Goal: Task Accomplishment & Management: Use online tool/utility

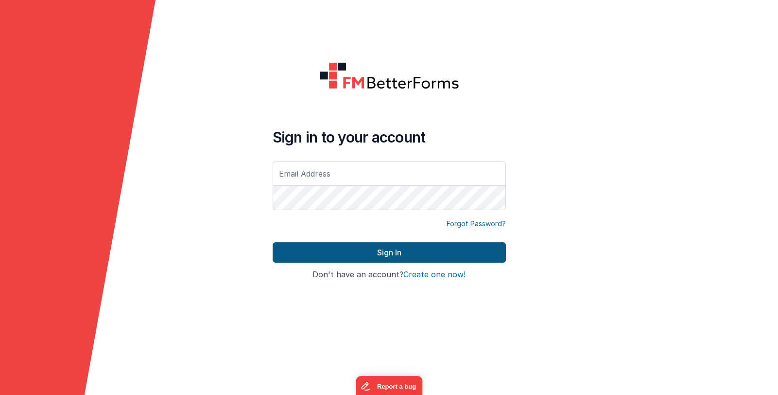
type input "linxue@delfsengineering.ca"
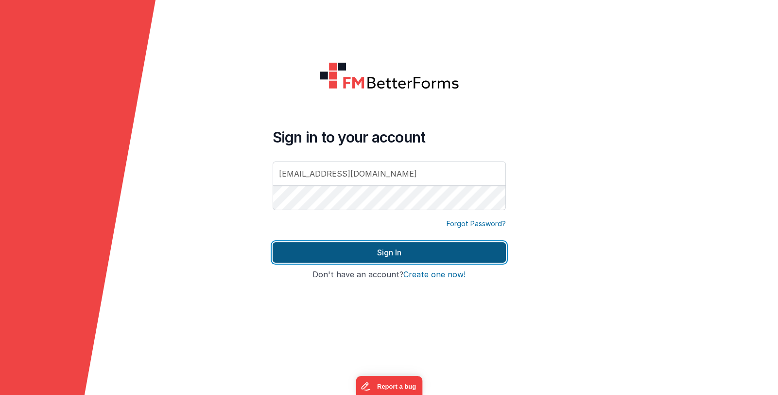
click at [340, 257] on button "Sign In" at bounding box center [389, 252] width 233 height 20
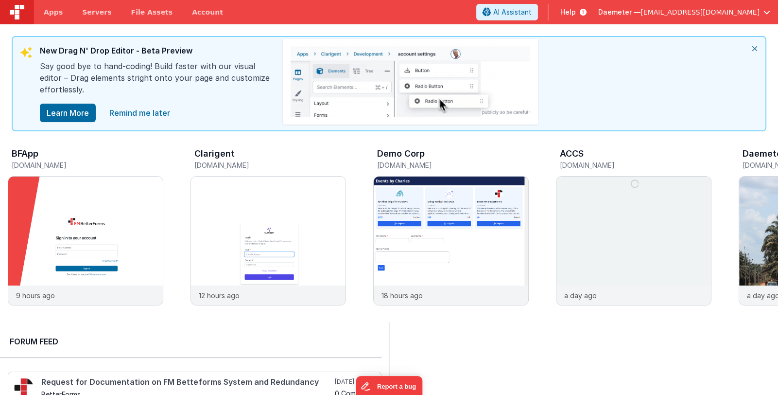
click at [690, 16] on span "linxue@delfsengineering.ca" at bounding box center [700, 12] width 119 height 10
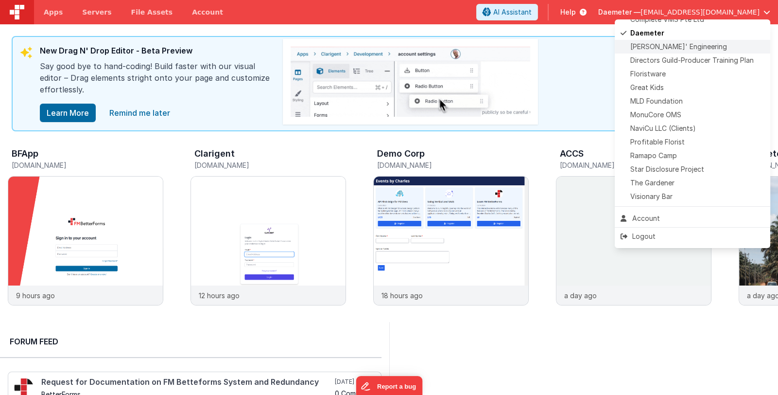
scroll to position [228, 0]
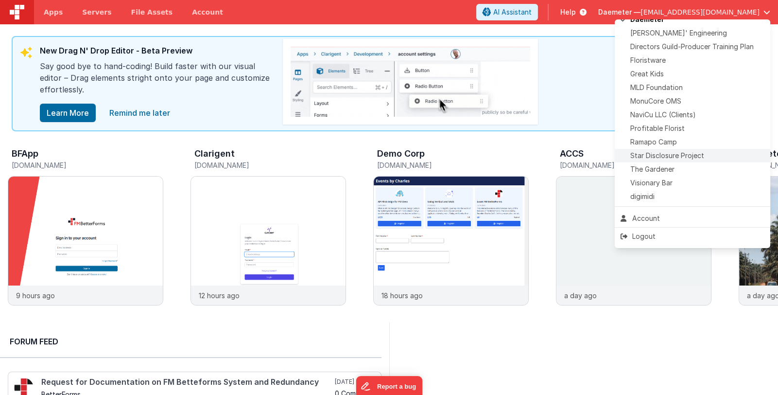
click at [704, 157] on div "Star Disclosure Project" at bounding box center [693, 156] width 144 height 10
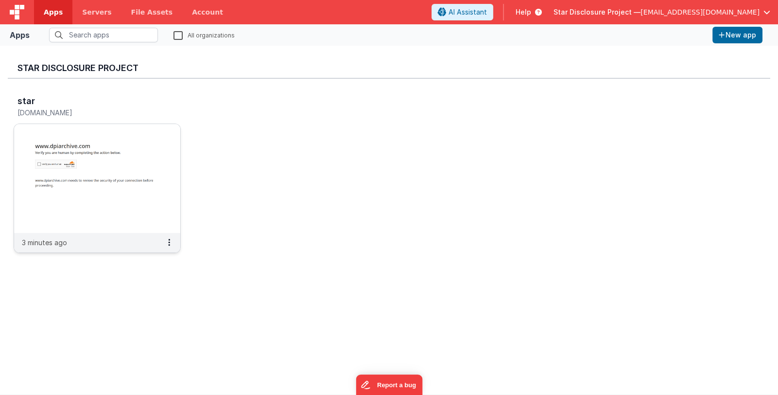
click at [114, 155] on img at bounding box center [97, 178] width 166 height 109
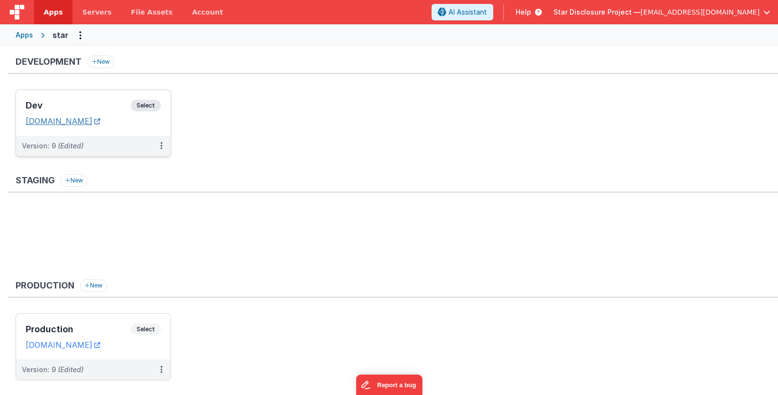
click at [100, 121] on link "stardpidev.fmbetterforms.com" at bounding box center [63, 121] width 74 height 10
click at [75, 101] on h3 "Dev" at bounding box center [78, 106] width 105 height 10
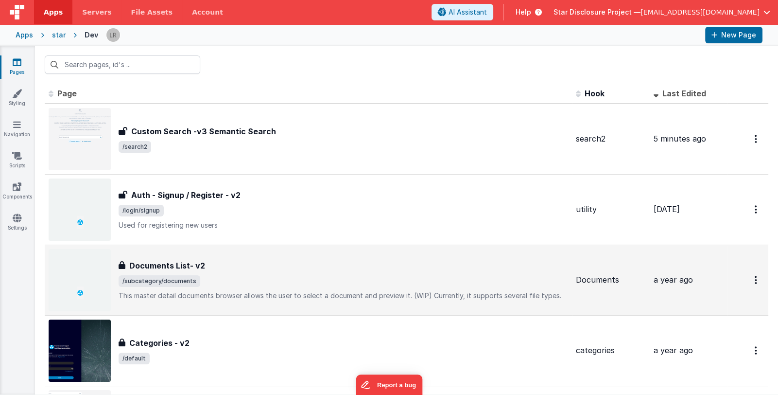
click at [328, 270] on div "Documents List- v2" at bounding box center [344, 266] width 450 height 12
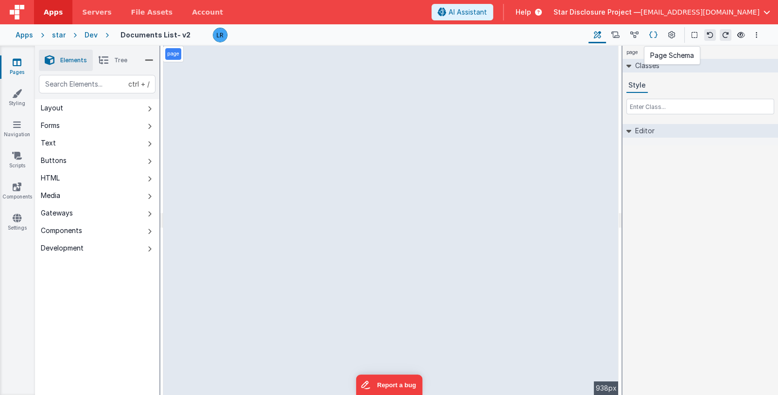
click at [655, 37] on icon at bounding box center [653, 35] width 8 height 10
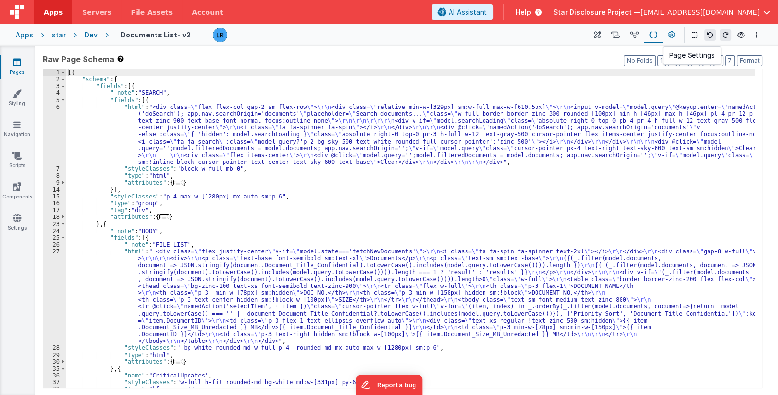
click at [669, 35] on icon at bounding box center [671, 35] width 7 height 10
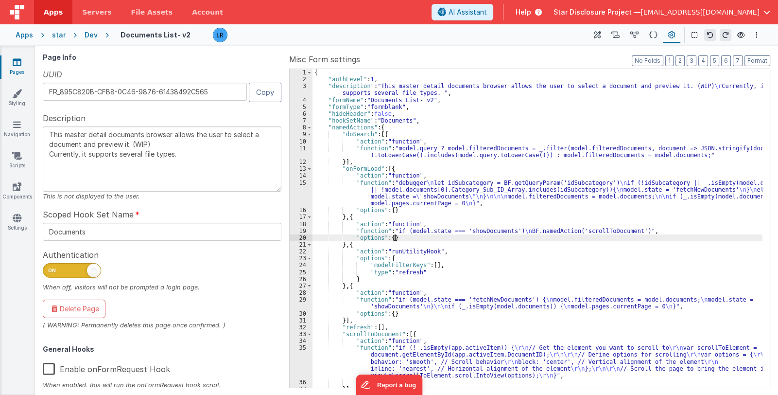
click at [508, 235] on div "{ "authLevel" : 1 , "description" : "This master detail documents browser allow…" at bounding box center [538, 235] width 450 height 332
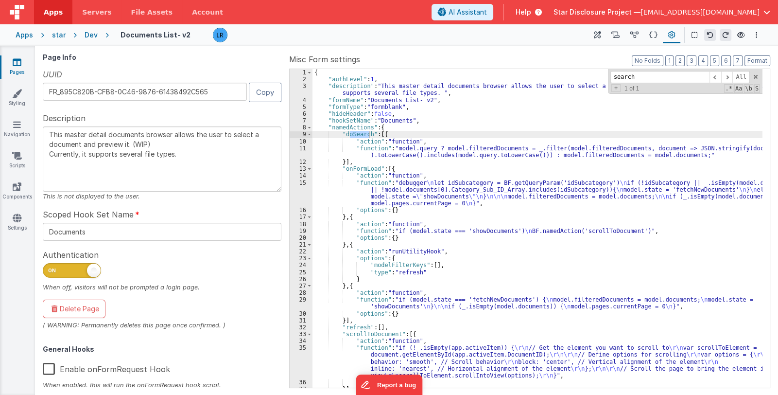
type input "search"
click at [18, 67] on link "Pages" at bounding box center [17, 66] width 35 height 19
type textarea "This master detail documents browser allows the user to select a document and p…"
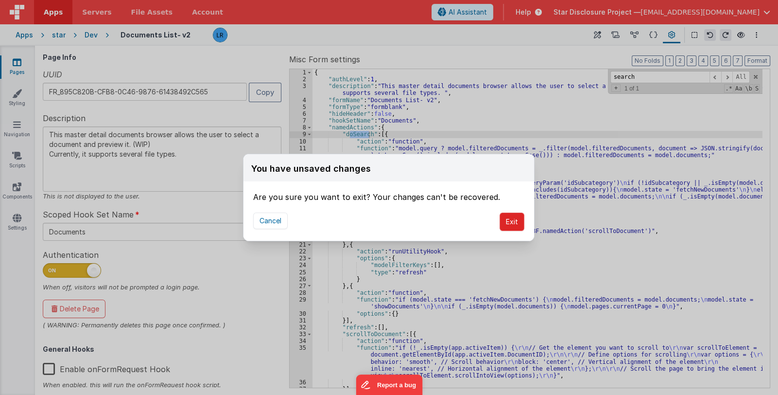
click at [514, 221] on button "Exit" at bounding box center [512, 221] width 25 height 18
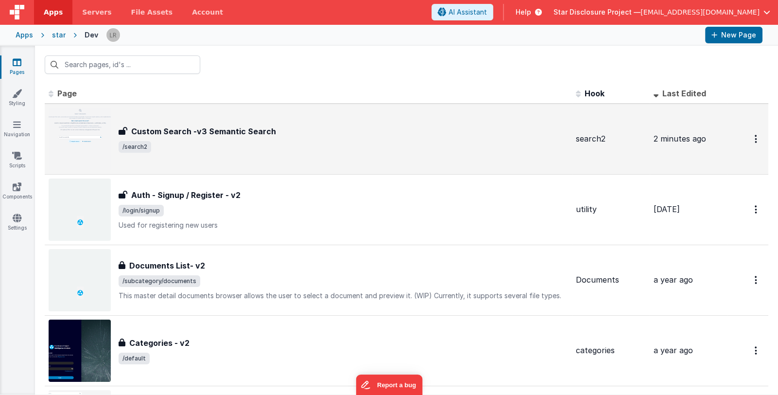
click at [394, 140] on div "Custom Search -v3 Semantic Search Custom Search -v3 Semantic Search /search2" at bounding box center [344, 138] width 450 height 27
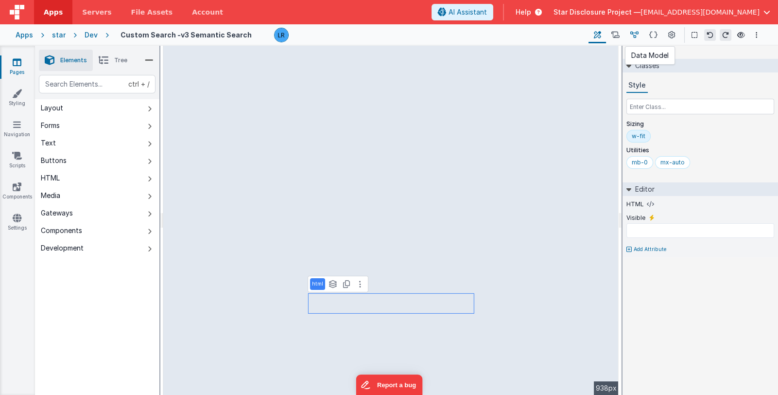
click at [636, 35] on icon at bounding box center [634, 35] width 8 height 10
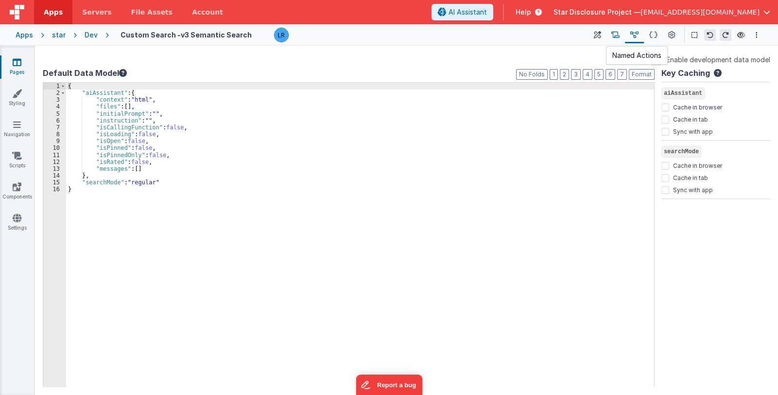
click at [610, 36] on button at bounding box center [615, 35] width 19 height 17
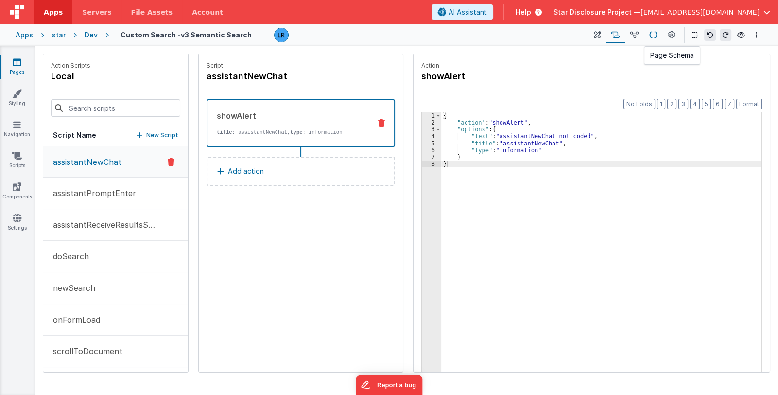
click at [654, 37] on icon at bounding box center [653, 35] width 8 height 10
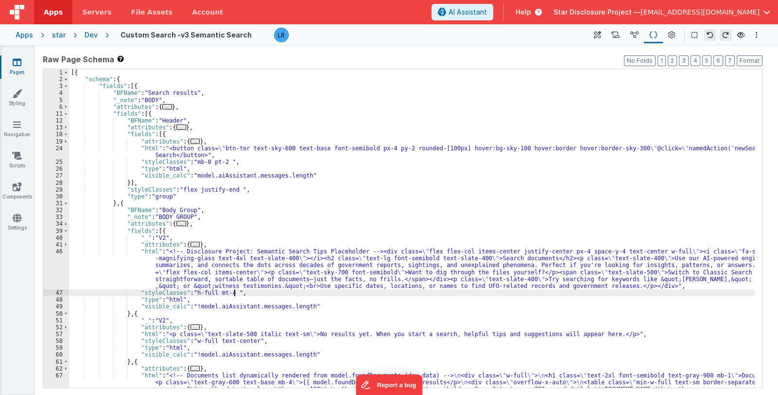
click at [353, 295] on div "[{ "schema" : { "fields" : [{ "BFName" : "Search results" , "_note" : "BODY" , …" at bounding box center [412, 263] width 686 height 388
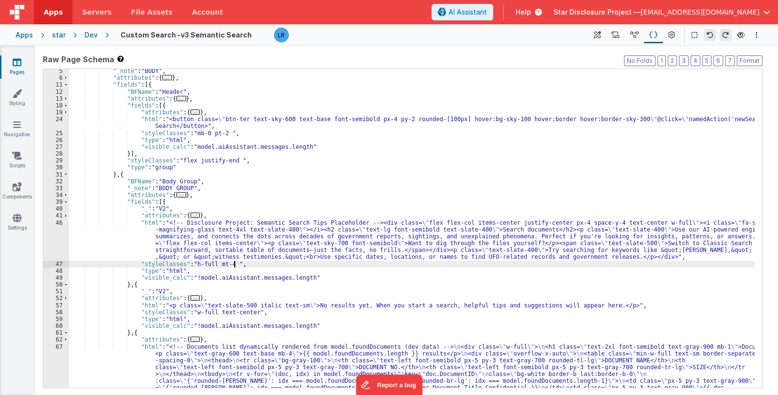
scroll to position [58, 0]
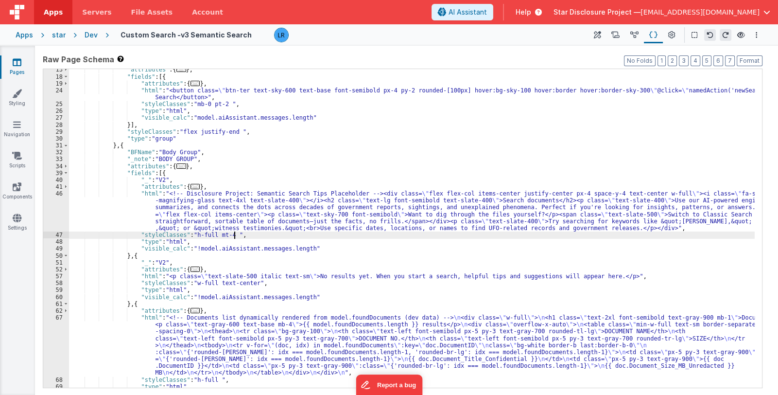
click at [362, 300] on div ""attributes" : { ... } , "fields" : [{ "attributes" : { ... } , "html" : "<butt…" at bounding box center [412, 232] width 686 height 332
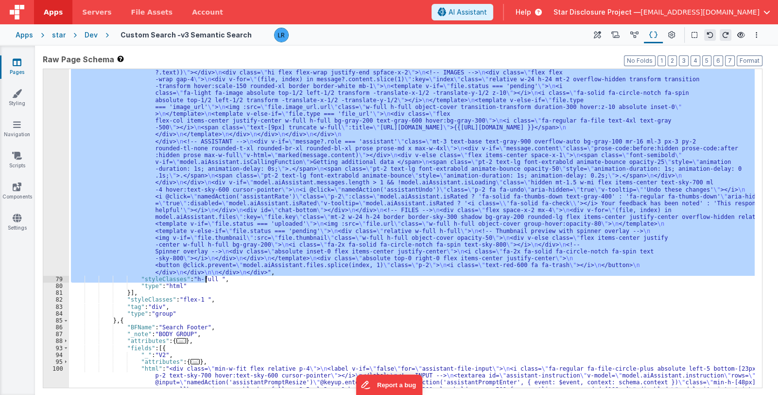
scroll to position [376, 0]
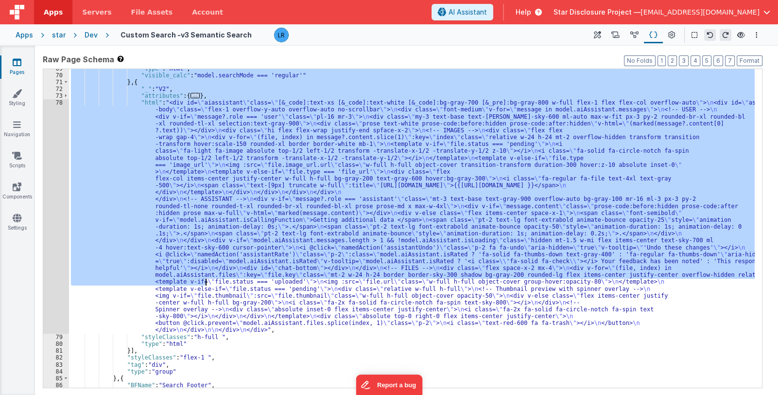
drag, startPoint x: 132, startPoint y: 158, endPoint x: 205, endPoint y: 282, distance: 144.0
click at [205, 282] on div ""type" : "html" , "visible_calc" : "model.searchMode === 'regular'" } , { "_" :…" at bounding box center [412, 231] width 686 height 332
click at [229, 253] on div ""type" : "html" , "visible_calc" : "model.searchMode === 'regular'" } , { "_" :…" at bounding box center [412, 228] width 686 height 318
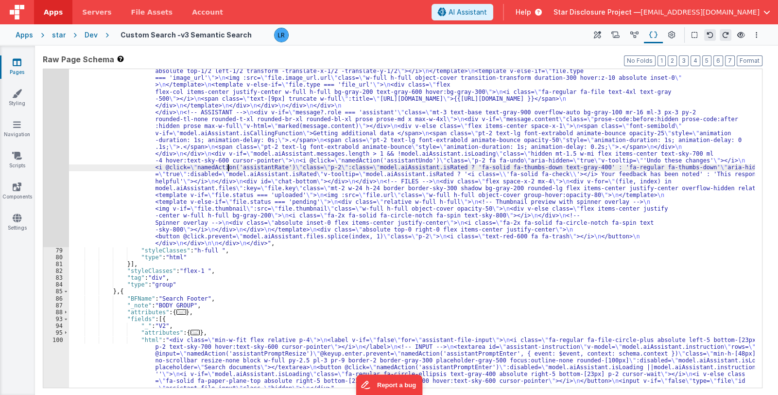
scroll to position [434, 0]
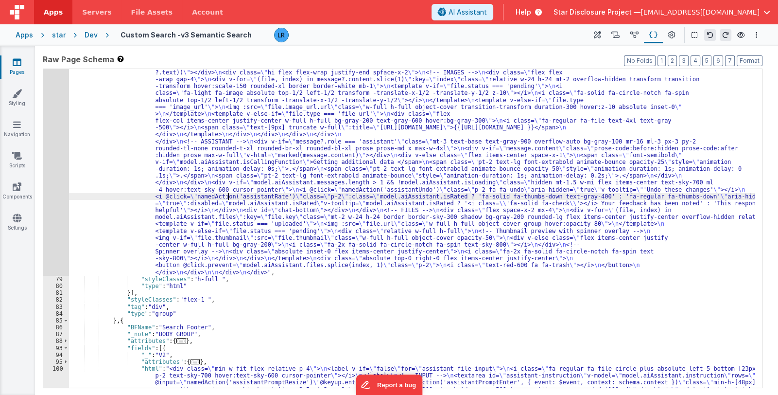
click at [228, 203] on div ""html" : "<div id= \" aiassistant \" class= \" [&_code]:text-xs [&_code]:text-w…" at bounding box center [412, 345] width 686 height 608
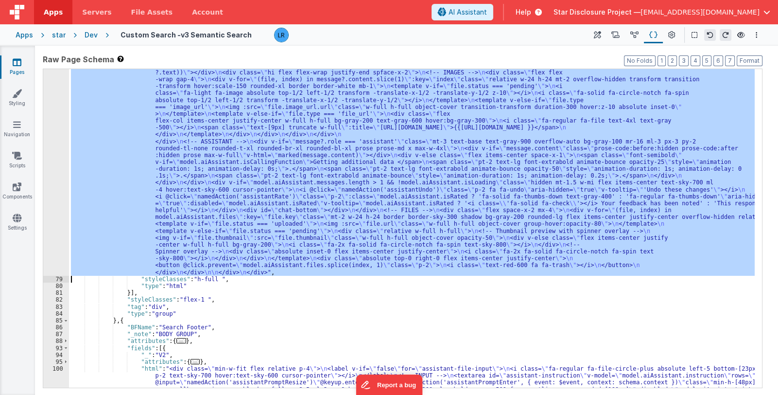
click at [50, 217] on div "78" at bounding box center [56, 158] width 26 height 234
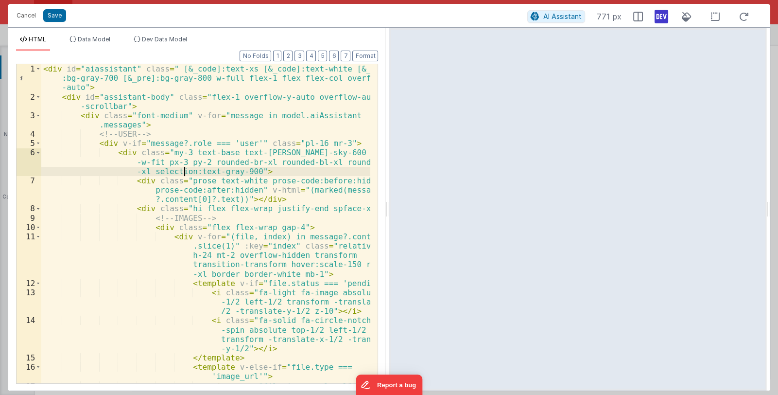
click at [665, 10] on icon at bounding box center [662, 17] width 14 height 16
click at [662, 15] on icon at bounding box center [662, 17] width 14 height 16
click at [23, 11] on button "Cancel" at bounding box center [26, 16] width 29 height 14
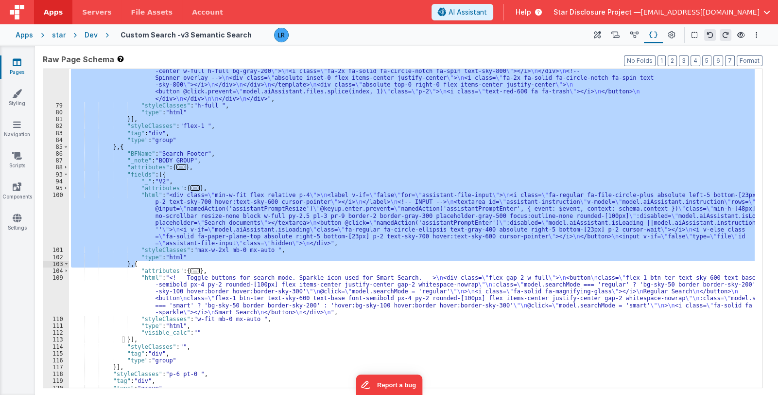
scroll to position [636, 0]
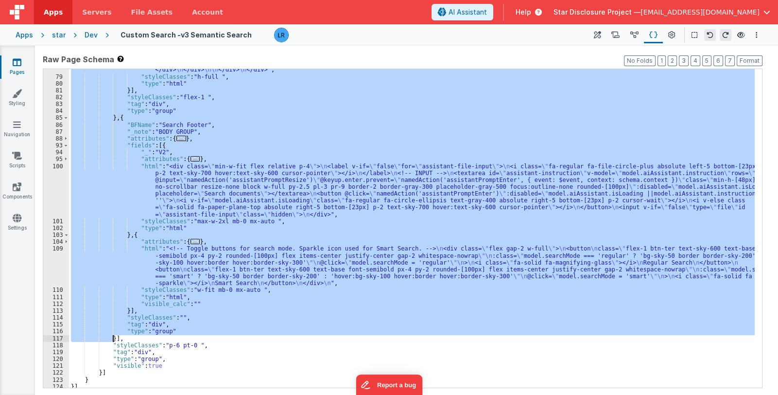
drag, startPoint x: 131, startPoint y: 159, endPoint x: 112, endPoint y: 338, distance: 179.8
click at [112, 338] on div ""html" : "<div id= \" aiassistant \" class= \" [&_code]:text-xs [&_code]:text-w…" at bounding box center [412, 119] width 686 height 560
click at [617, 35] on icon at bounding box center [615, 35] width 8 height 10
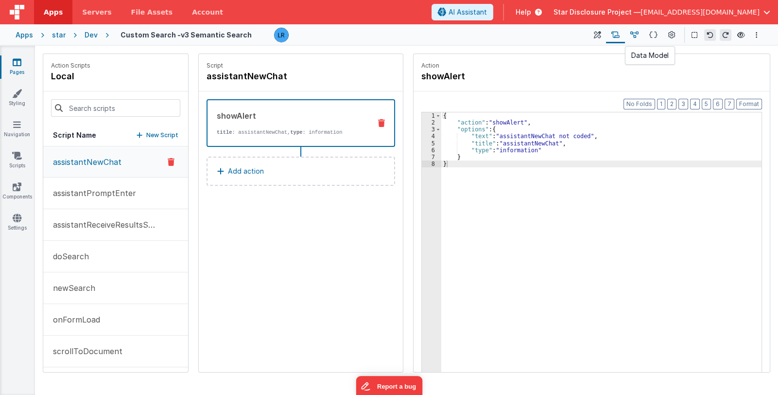
click at [637, 35] on icon at bounding box center [634, 35] width 8 height 10
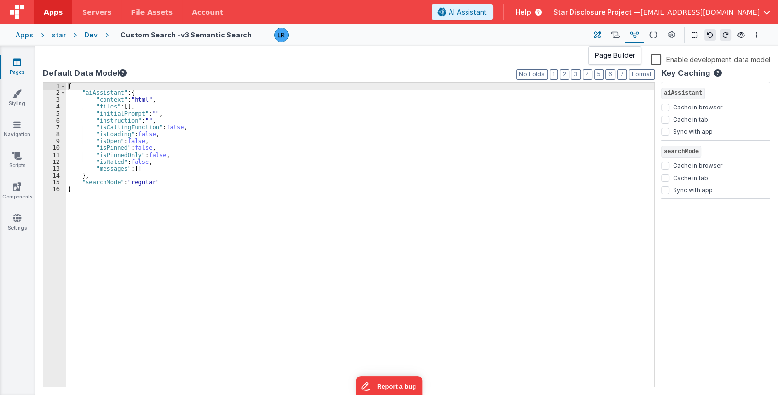
click at [596, 31] on icon at bounding box center [597, 35] width 7 height 10
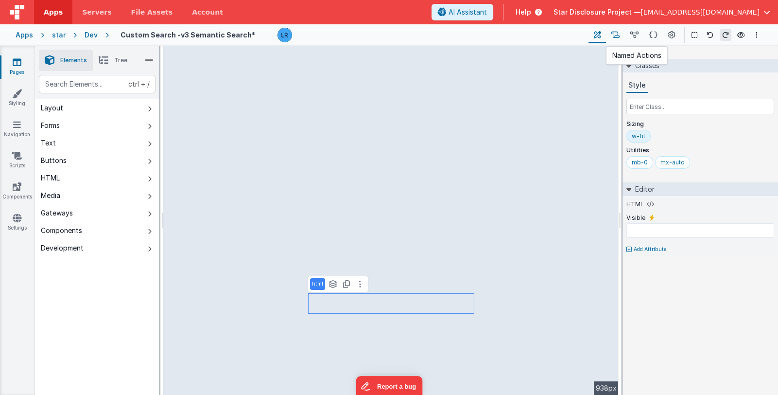
click at [616, 34] on icon at bounding box center [615, 35] width 8 height 10
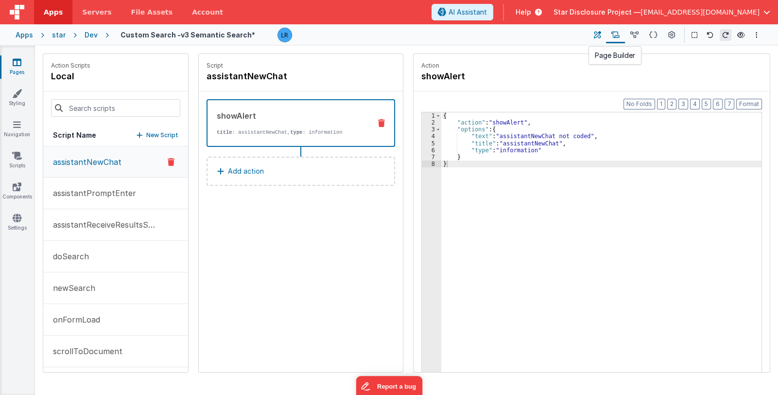
click at [596, 34] on icon at bounding box center [597, 35] width 7 height 10
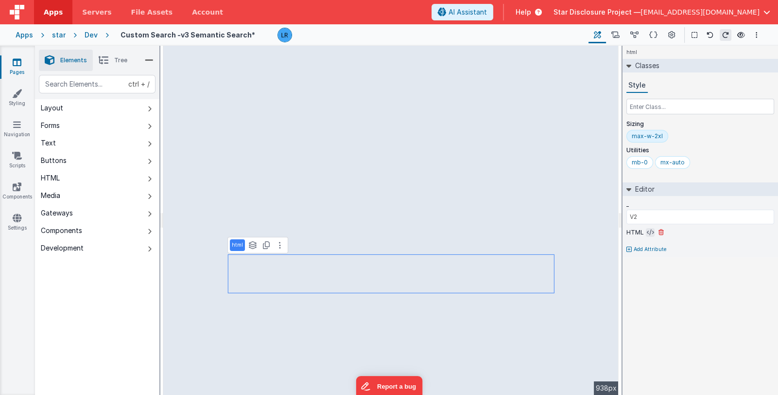
click at [649, 232] on icon at bounding box center [650, 232] width 7 height 8
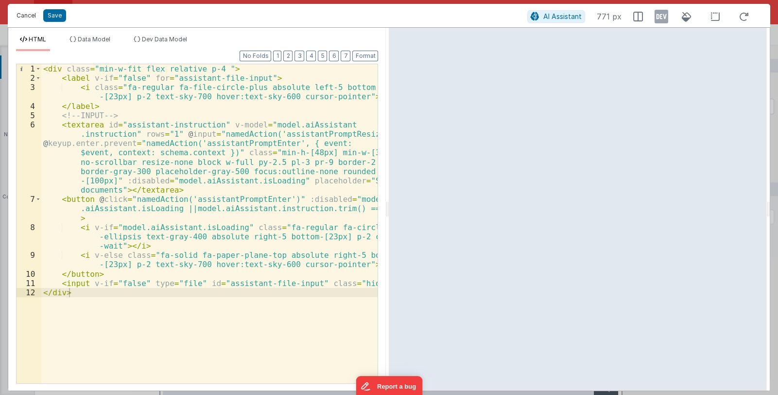
click at [20, 13] on button "Cancel" at bounding box center [26, 16] width 29 height 14
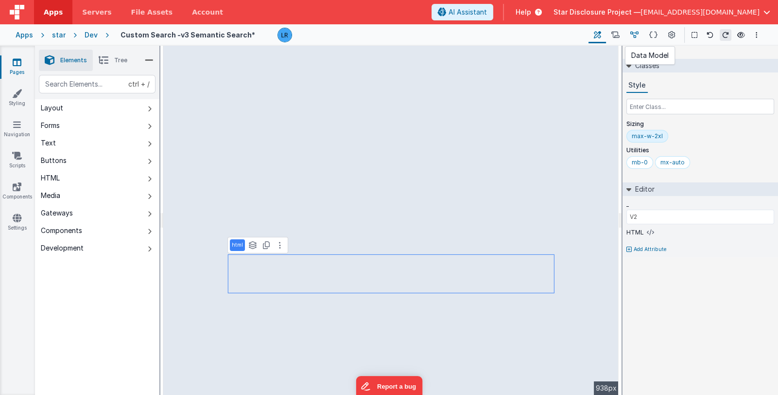
click at [637, 35] on icon at bounding box center [634, 35] width 8 height 10
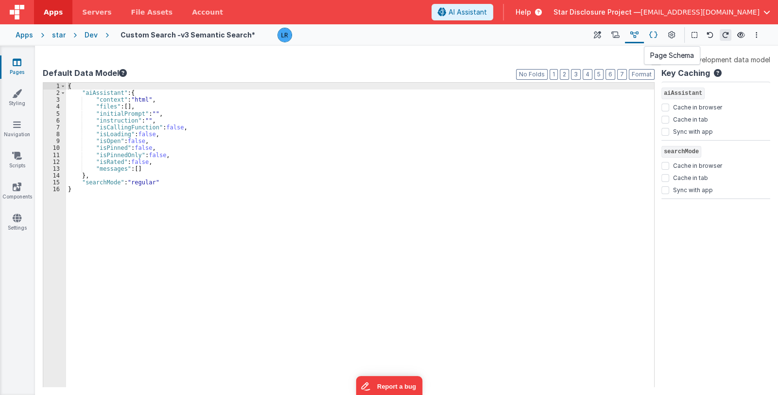
click at [652, 35] on icon at bounding box center [653, 35] width 8 height 10
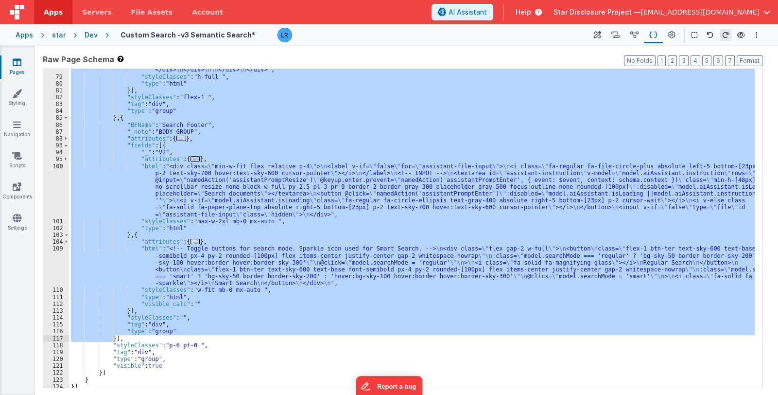
scroll to position [607, 0]
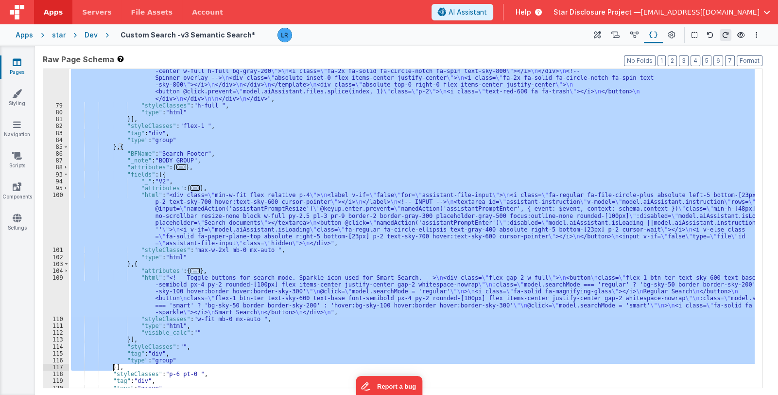
click at [171, 311] on div ""html" : "<div id= \" aiassistant \" class= \" [&_code]:text-xs [&_code]:text-w…" at bounding box center [412, 228] width 686 height 318
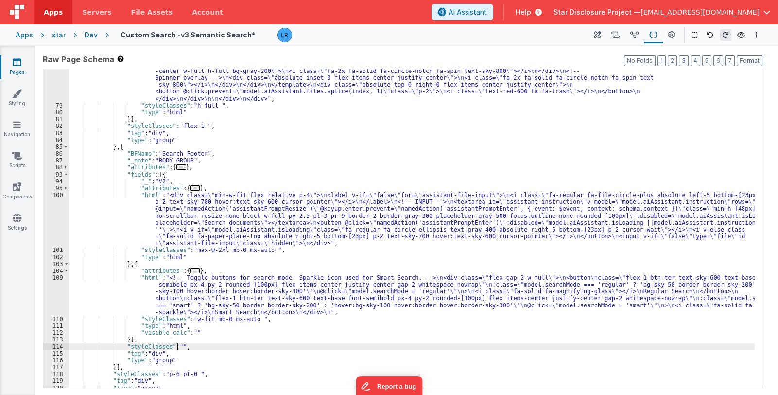
click at [176, 345] on div ""html" : "<div id= \" aiassistant \" class= \" [&_code]:text-xs [&_code]:text-w…" at bounding box center [412, 148] width 686 height 560
click at [180, 302] on div ""html" : "<div id= \" aiassistant \" class= \" [&_code]:text-xs [&_code]:text-w…" at bounding box center [412, 148] width 686 height 560
click at [64, 172] on span at bounding box center [65, 174] width 5 height 7
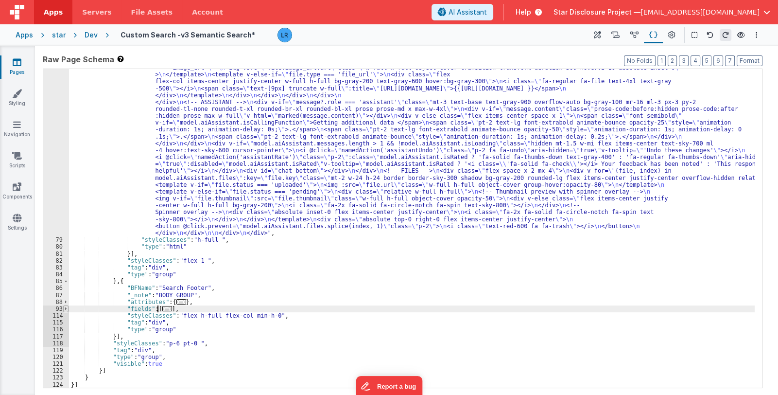
scroll to position [473, 0]
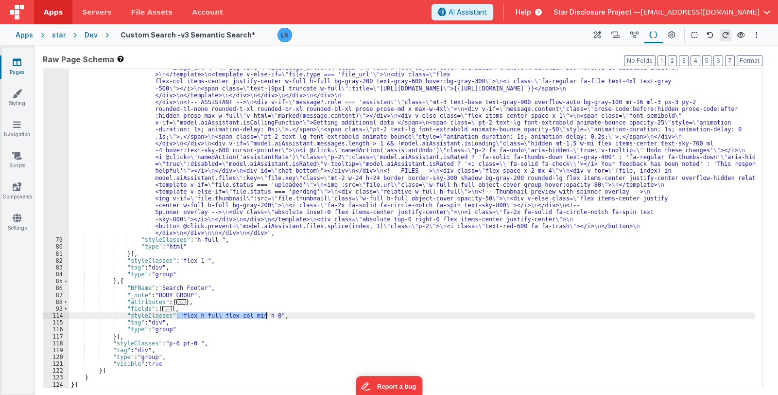
drag, startPoint x: 177, startPoint y: 315, endPoint x: 267, endPoint y: 317, distance: 90.4
click at [267, 317] on div ""html" : "<div id= \" aiassistant \" class= \" [&_code]:text-xs [&_code]:text-w…" at bounding box center [412, 282] width 686 height 560
click at [182, 320] on div ""html" : "<div id= \" aiassistant \" class= \" [&_code]:text-xs [&_code]:text-w…" at bounding box center [412, 282] width 686 height 560
click at [160, 331] on div ""html" : "<div id= \" aiassistant \" class= \" [&_code]:text-xs [&_code]:text-w…" at bounding box center [412, 282] width 686 height 560
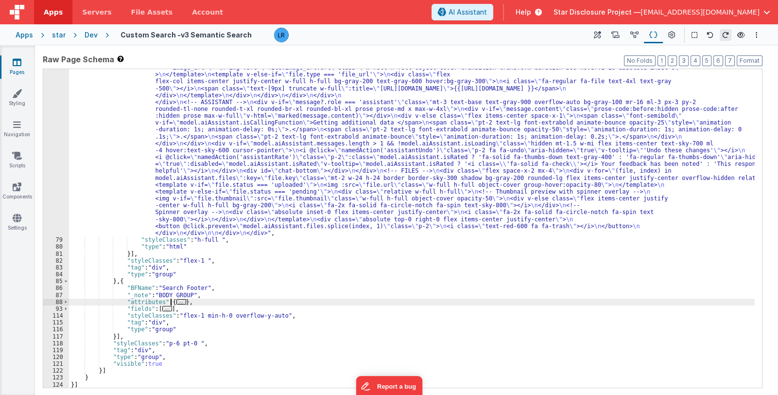
click at [176, 299] on span "..." at bounding box center [181, 301] width 10 height 5
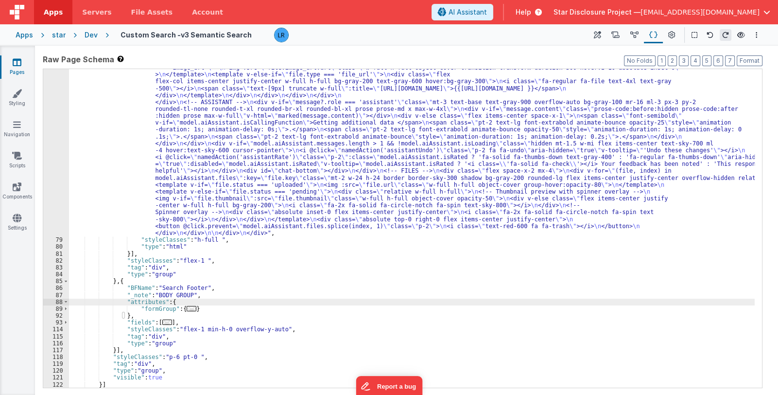
click at [163, 324] on span "..." at bounding box center [167, 321] width 10 height 5
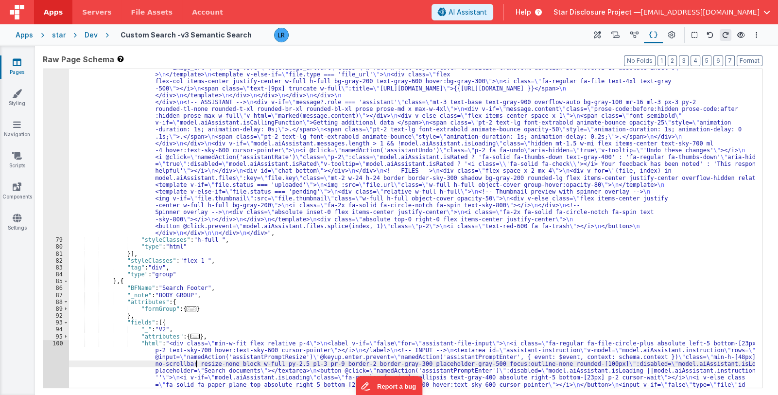
click at [194, 364] on div ""html" : "<div id= \" aiassistant \" class= \" [&_code]:text-xs [&_code]:text-w…" at bounding box center [412, 306] width 686 height 608
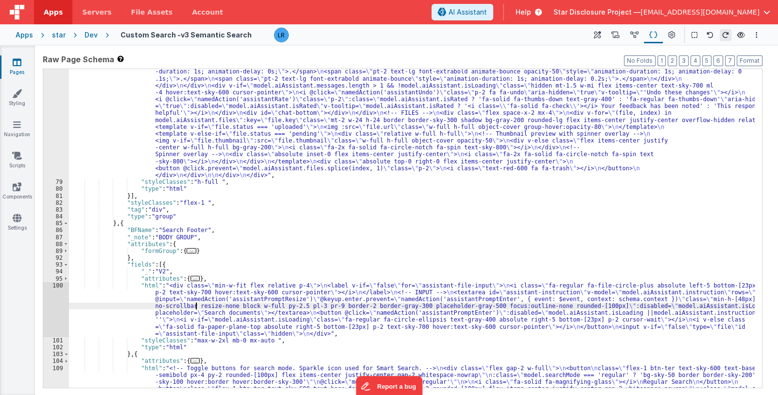
scroll to position [588, 0]
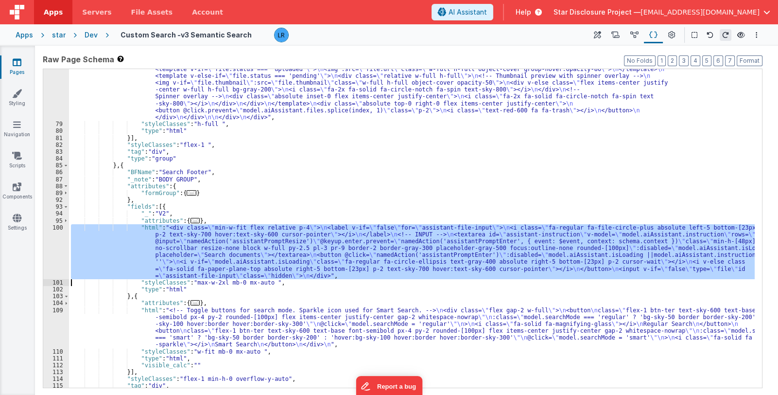
click at [53, 256] on div "100" at bounding box center [56, 251] width 26 height 55
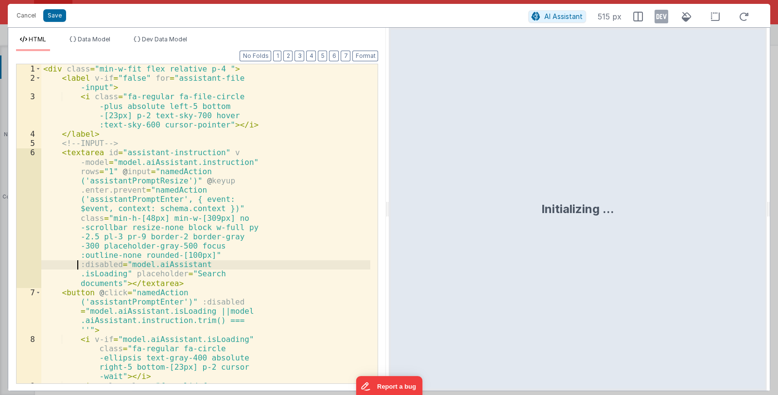
click at [53, 256] on div "< div class = "min-w-fit flex relative p-4 " > < label v-if = "false" for = "as…" at bounding box center [205, 247] width 329 height 366
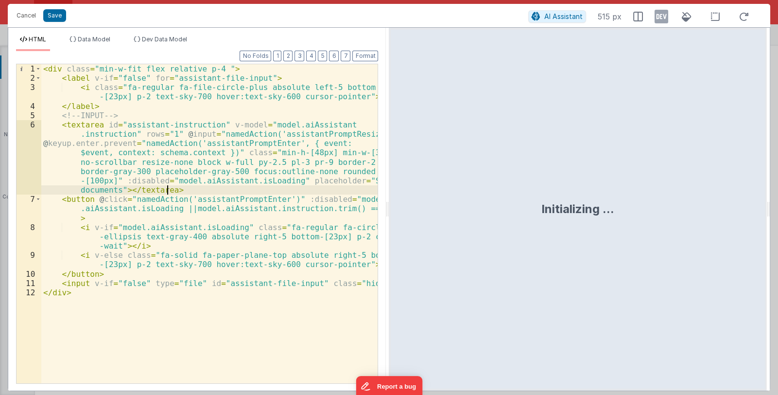
click at [165, 189] on div "< div class = "min-w-fit flex relative p-4 " > < label v-if = "false" for = "as…" at bounding box center [209, 232] width 337 height 337
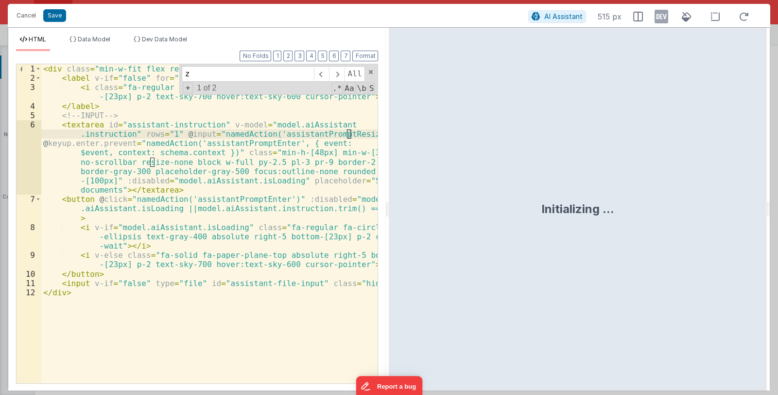
type input "z-"
drag, startPoint x: 202, startPoint y: 74, endPoint x: 179, endPoint y: 75, distance: 22.8
click at [179, 75] on div "< div class = "min-w-fit flex relative p-4 " > < label v-if = "false" for = "as…" at bounding box center [209, 223] width 336 height 319
click at [161, 129] on div "< div class = "min-w-fit flex relative p-4 " > < label v-if = "false" for = "as…" at bounding box center [209, 232] width 337 height 337
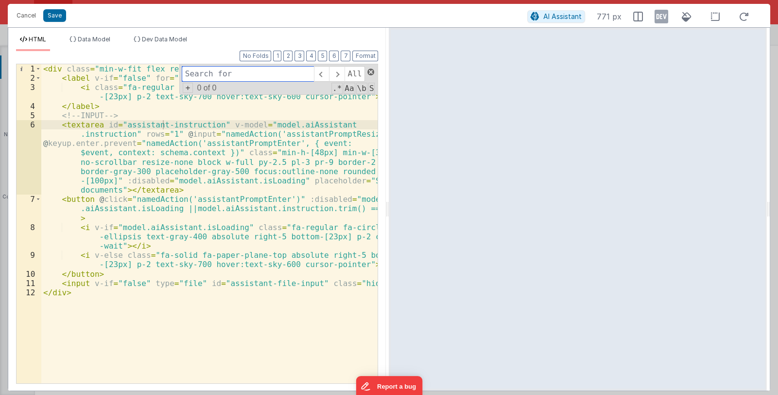
click at [370, 70] on span at bounding box center [370, 72] width 7 height 7
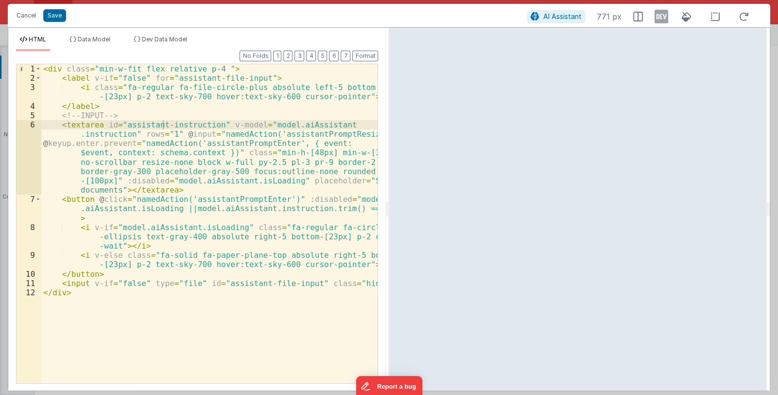
drag, startPoint x: 117, startPoint y: 167, endPoint x: 113, endPoint y: 146, distance: 21.3
click at [117, 167] on div "< div class = "min-w-fit flex relative p-4 " > < label v-if = "false" for = "as…" at bounding box center [209, 232] width 337 height 337
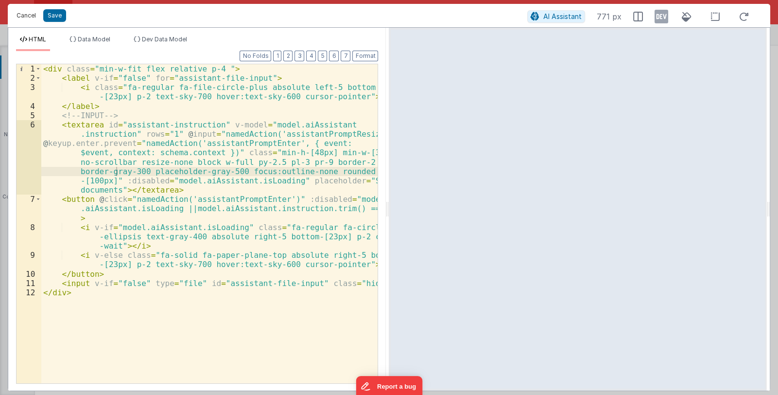
click at [25, 14] on button "Cancel" at bounding box center [26, 16] width 29 height 14
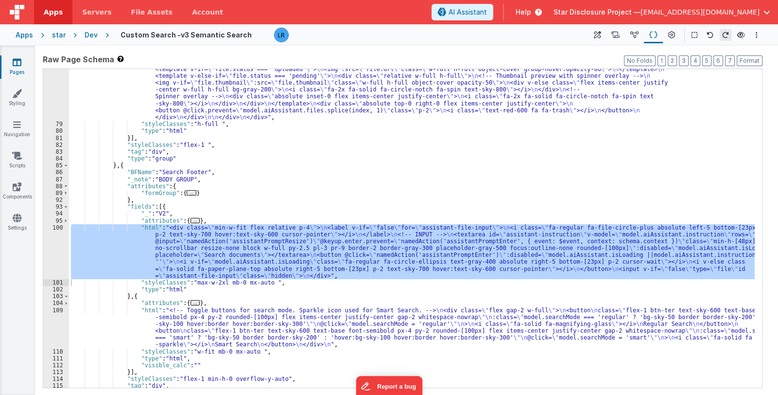
scroll to position [652, 0]
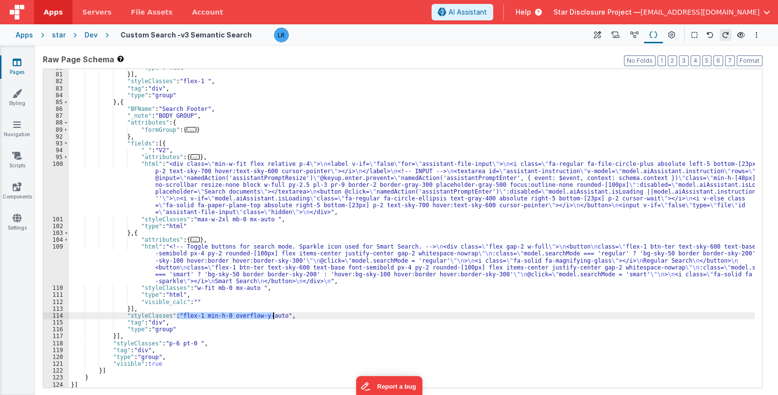
drag, startPoint x: 177, startPoint y: 315, endPoint x: 273, endPoint y: 315, distance: 95.8
click at [273, 315] on div ""type" : "html" }] , "styleClasses" : "flex-1 " , "tag" : "div" , "type" : "gro…" at bounding box center [412, 230] width 686 height 332
click at [168, 263] on div ""type" : "html" }] , "styleClasses" : "flex-1 " , "tag" : "div" , "type" : "gro…" at bounding box center [412, 230] width 686 height 332
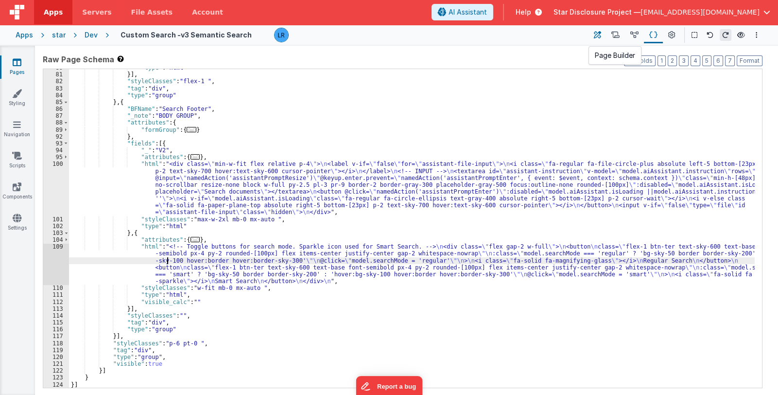
click at [599, 33] on icon at bounding box center [597, 35] width 7 height 10
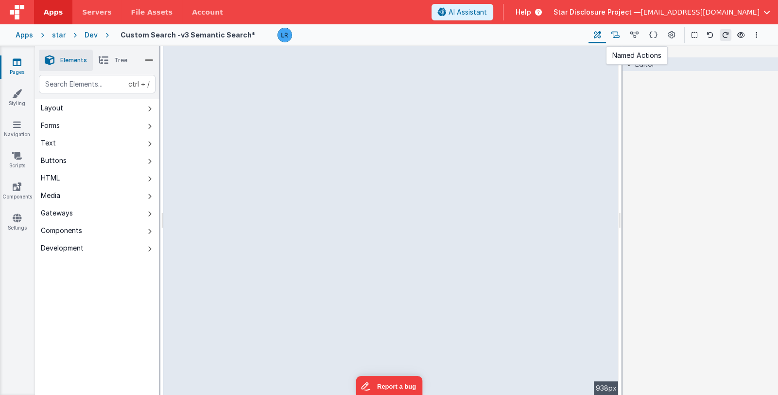
click at [616, 36] on icon at bounding box center [615, 35] width 8 height 10
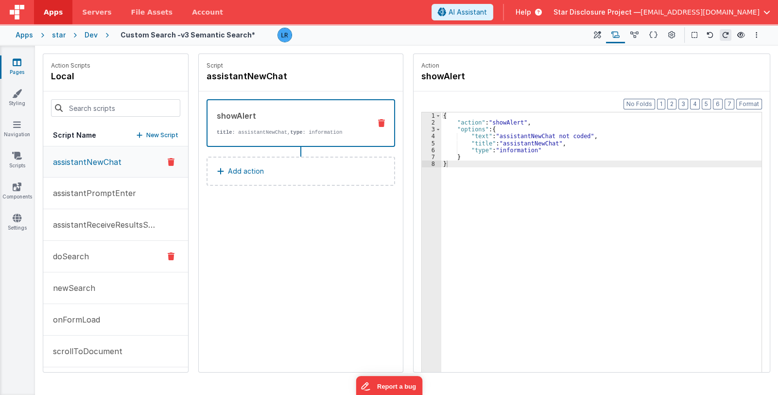
click at [87, 252] on p "doSearch" at bounding box center [68, 256] width 42 height 12
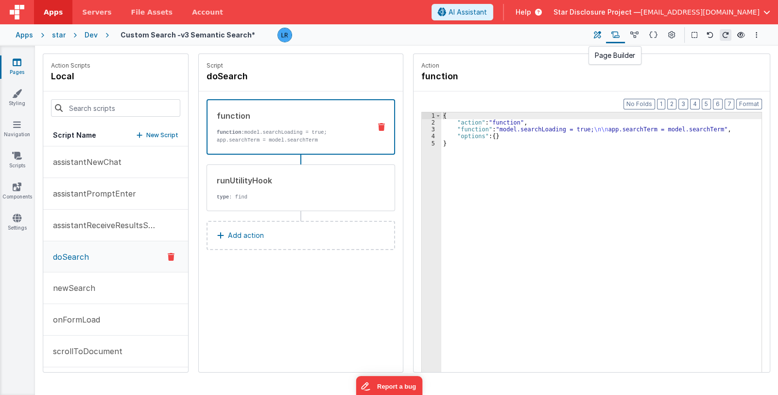
click at [599, 34] on icon at bounding box center [597, 35] width 7 height 10
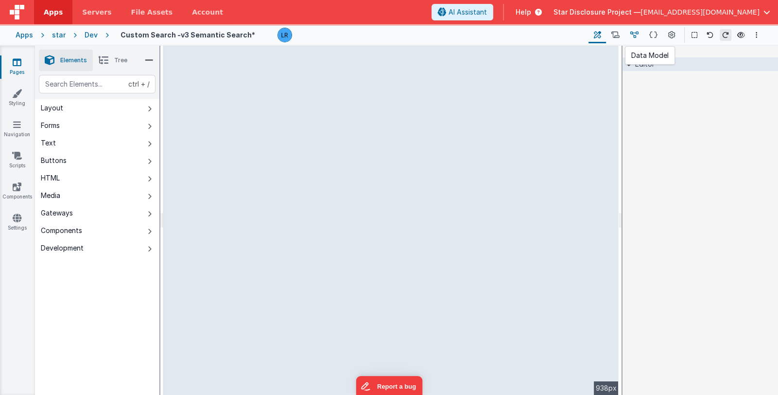
click at [633, 35] on icon at bounding box center [634, 35] width 8 height 10
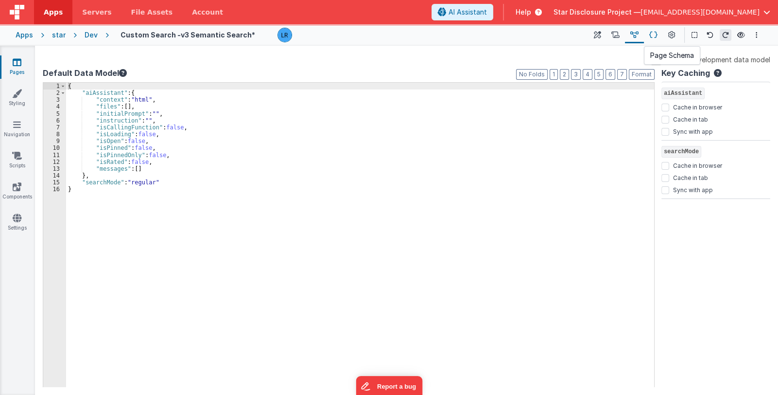
click at [651, 34] on icon at bounding box center [653, 35] width 8 height 10
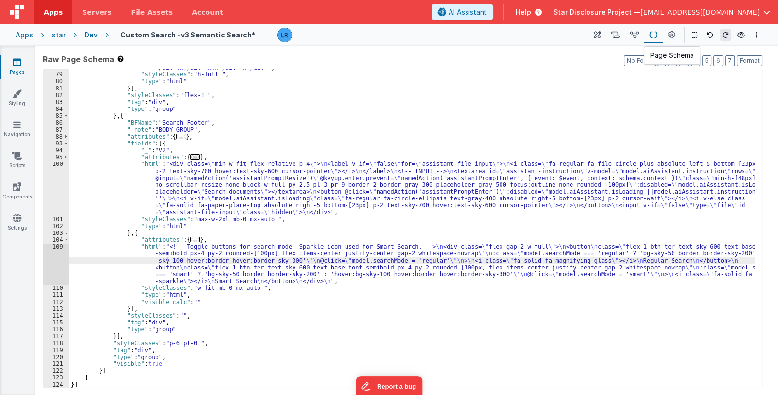
scroll to position [638, 0]
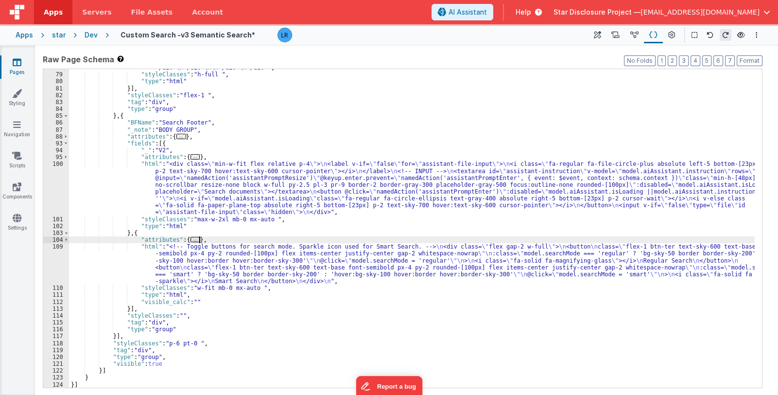
click at [445, 239] on div ""html" : "<div id= \" aiassistant \" class= \" [&_code]:text-xs [&_code]:text-w…" at bounding box center [412, 117] width 686 height 560
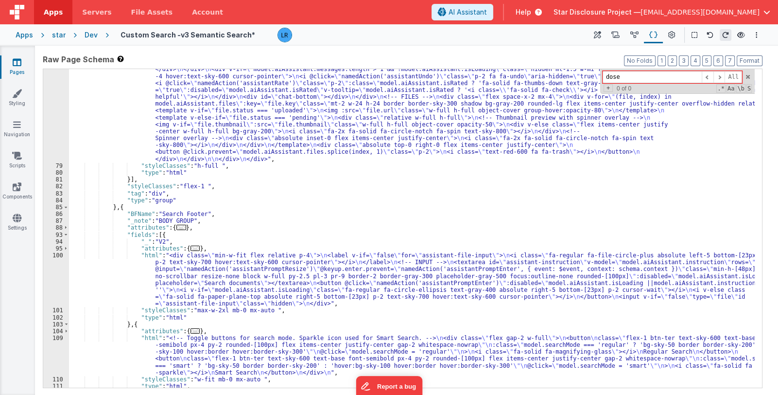
scroll to position [576, 0]
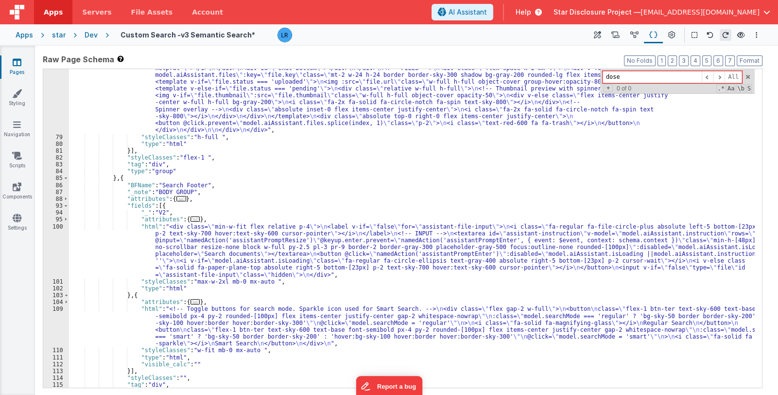
type input "dose"
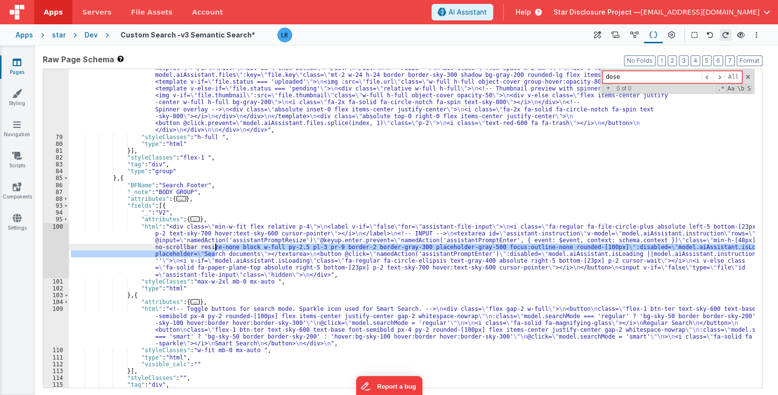
click at [215, 250] on div ""html" : "<div id= \" aiassistant \" class= \" [&_code]:text-xs [&_code]:text-w…" at bounding box center [412, 179] width 686 height 560
click at [51, 252] on div "100" at bounding box center [56, 250] width 26 height 55
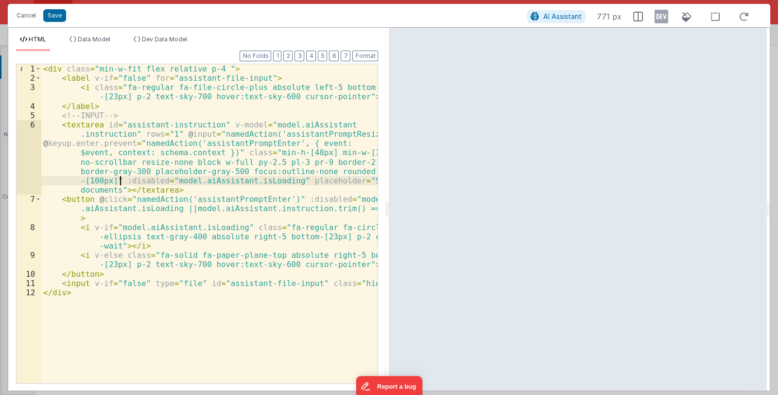
click at [223, 206] on div "< div class = "min-w-fit flex relative p-4 " > < label v-if = "false" for = "as…" at bounding box center [209, 232] width 337 height 337
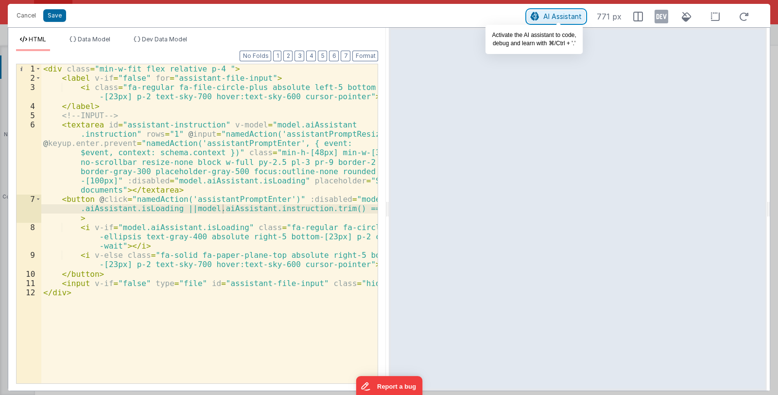
click at [574, 18] on span "AI Assistant" at bounding box center [562, 16] width 38 height 8
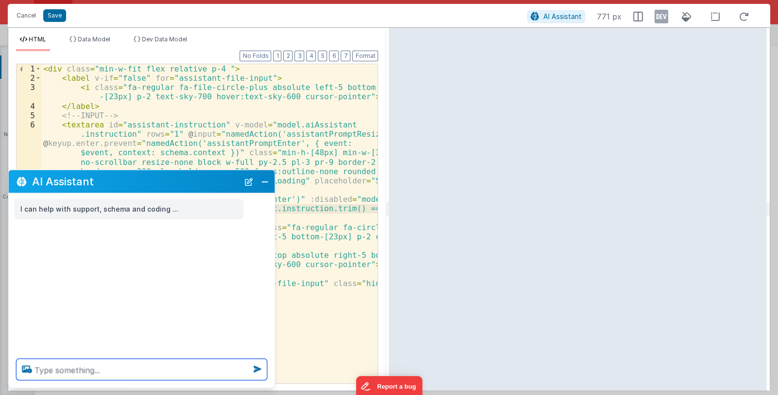
click at [68, 371] on textarea at bounding box center [142, 369] width 251 height 21
click at [173, 366] on textarea "can you update this search bar, if" at bounding box center [142, 369] width 251 height 21
paste textarea "searchMode"
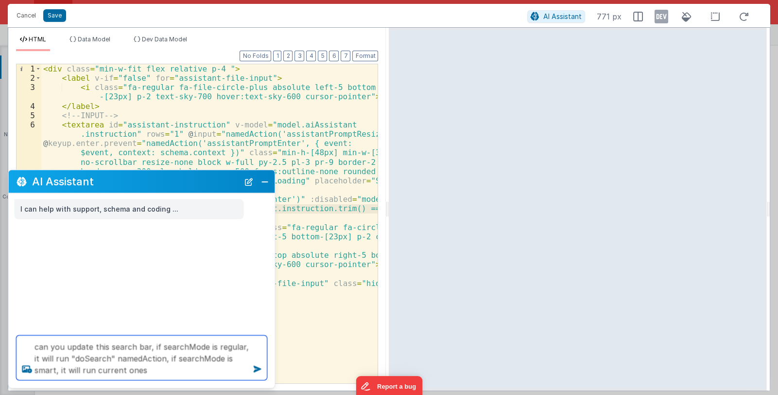
type textarea "can you update this search bar, if searchMode is regular, it will run "doSearch…"
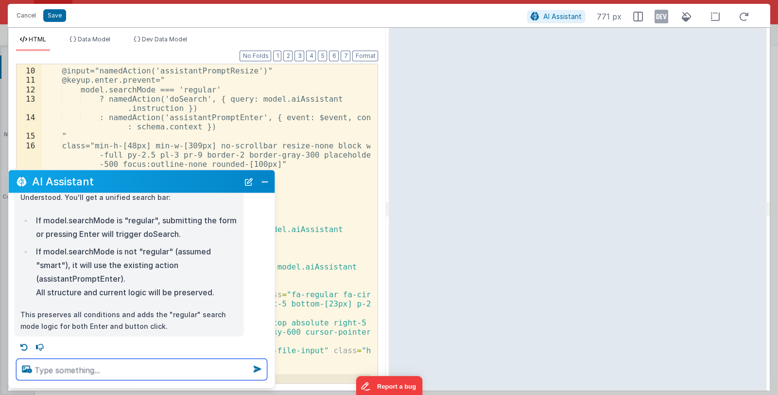
scroll to position [87, 0]
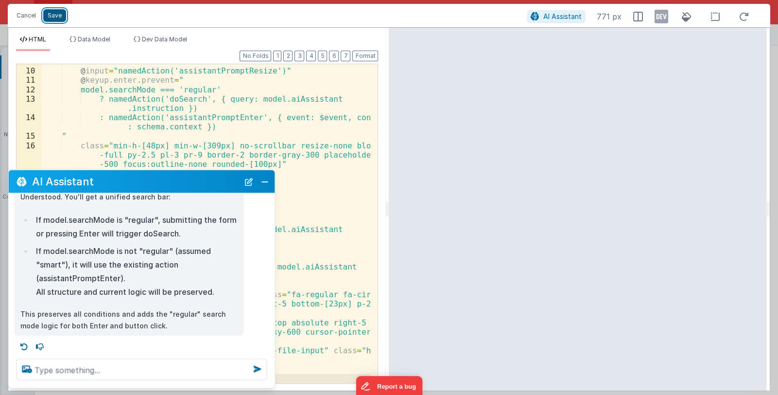
drag, startPoint x: 57, startPoint y: 14, endPoint x: 60, endPoint y: 19, distance: 5.7
click at [57, 14] on button "Save" at bounding box center [54, 15] width 23 height 13
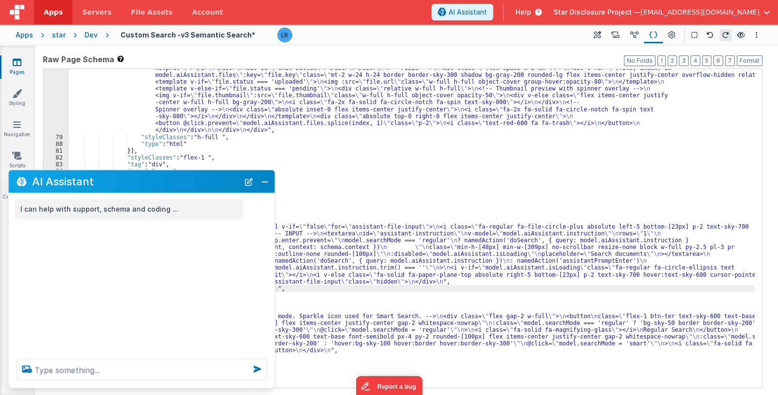
scroll to position [0, 0]
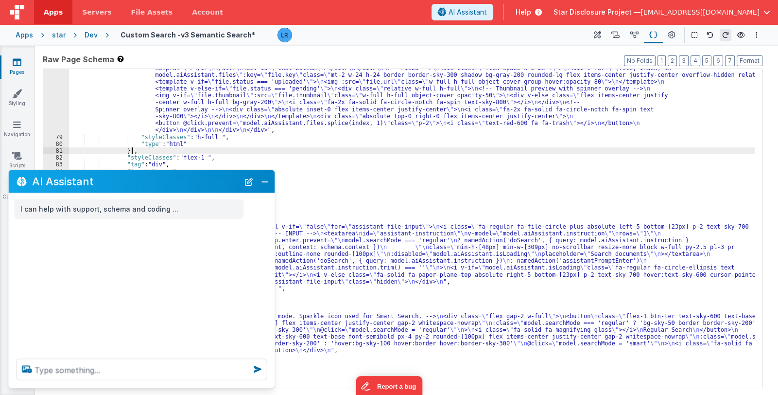
click at [569, 150] on div ""html" : "<div id= \" aiassistant \" class= \" [&_code]:text-xs [&_code]:text-w…" at bounding box center [412, 179] width 686 height 560
click at [266, 187] on button "Close" at bounding box center [265, 181] width 13 height 14
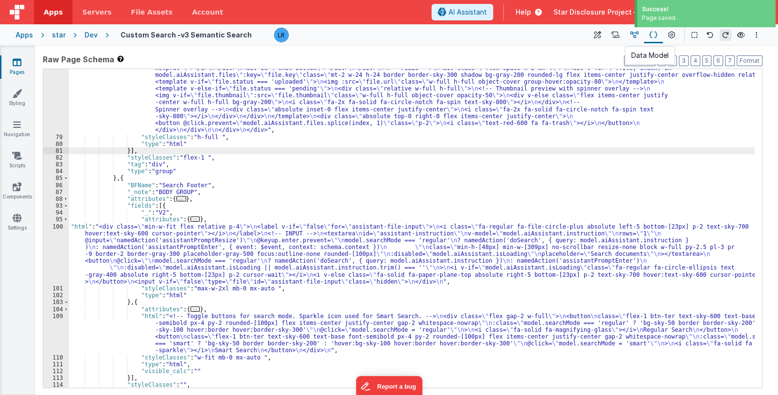
click at [632, 34] on icon at bounding box center [634, 35] width 8 height 10
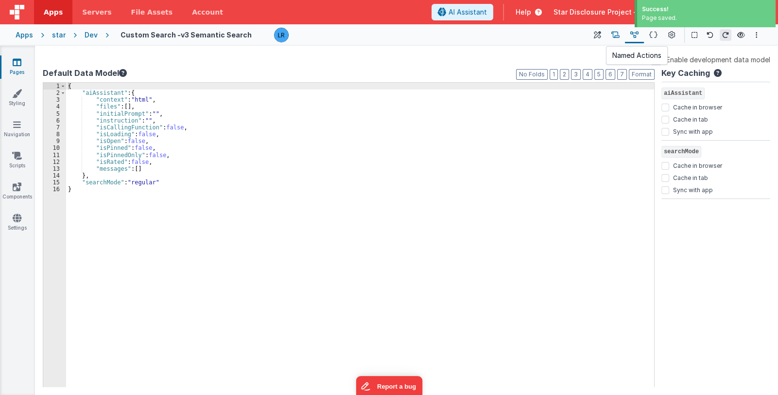
click at [617, 35] on icon at bounding box center [615, 35] width 8 height 10
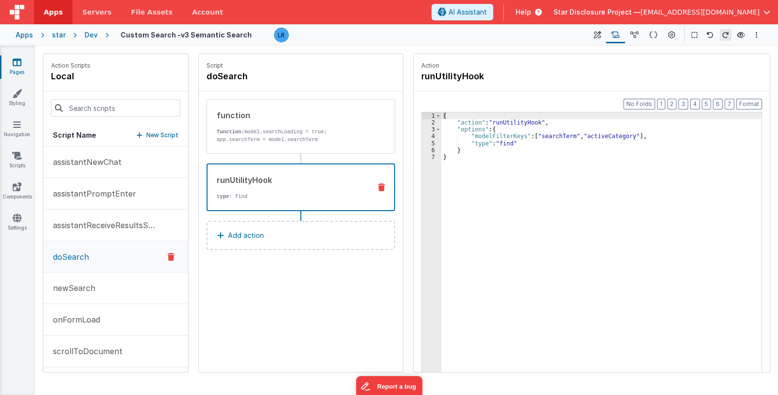
click at [264, 179] on div "runUtilityHook" at bounding box center [290, 180] width 146 height 12
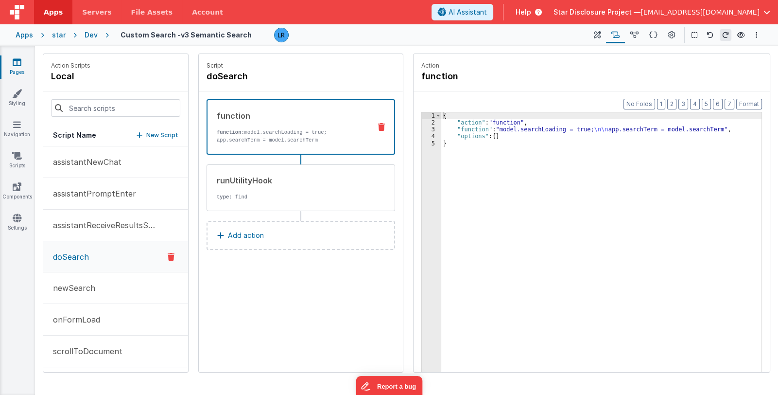
click at [285, 136] on p "app.searchTerm = model.searchTerm" at bounding box center [290, 140] width 146 height 8
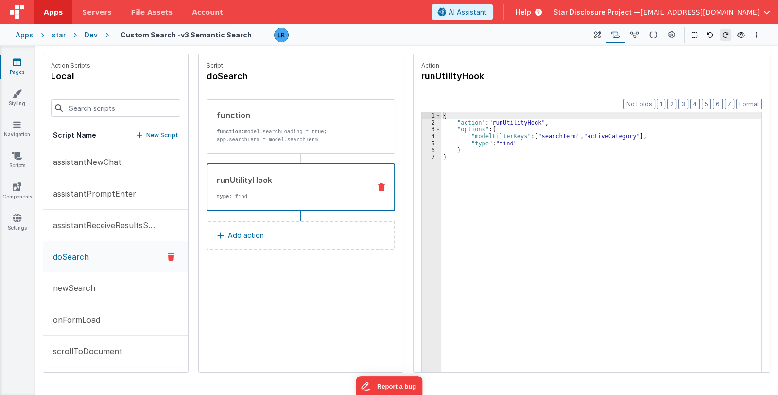
click at [289, 181] on div "runUtilityHook" at bounding box center [290, 180] width 146 height 12
drag, startPoint x: 581, startPoint y: 135, endPoint x: 627, endPoint y: 137, distance: 45.7
click at [627, 137] on div "{ "action" : "runUtilityHook" , "options" : { "modelFilterKeys" : [ "searchTerm…" at bounding box center [601, 264] width 321 height 304
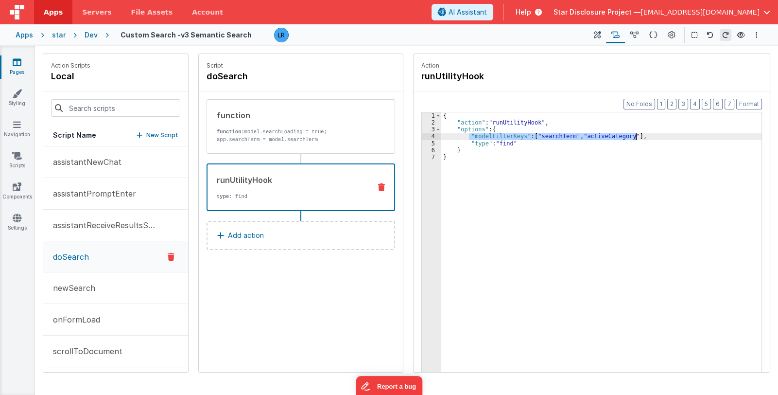
drag, startPoint x: 477, startPoint y: 135, endPoint x: 645, endPoint y: 137, distance: 168.2
click at [645, 137] on div "{ "action" : "runUtilityHook" , "options" : { "modelFilterKeys" : [ "searchTerm…" at bounding box center [601, 264] width 321 height 304
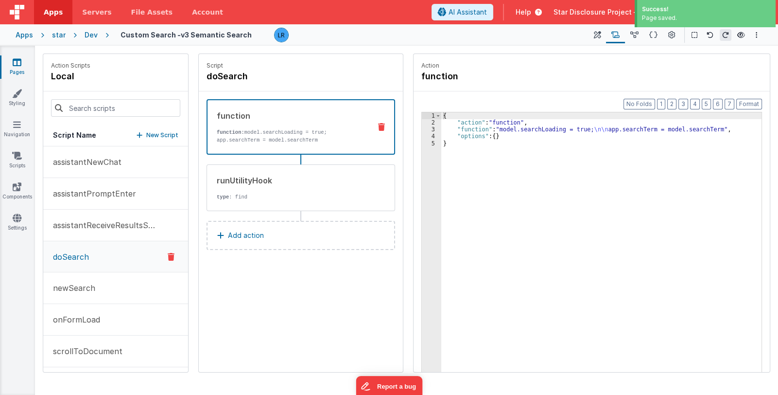
click at [252, 125] on div "function function: model.searchLoading = true; app.searchTerm = model.searchTerm" at bounding box center [286, 127] width 156 height 34
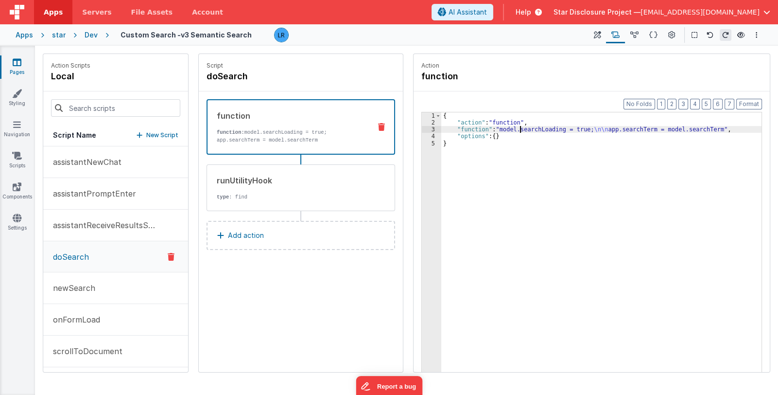
click at [521, 128] on div "{ "action" : "function" , "function" : "model.searchLoading = true; \n\n app.se…" at bounding box center [601, 264] width 321 height 304
click at [597, 33] on icon at bounding box center [597, 35] width 7 height 10
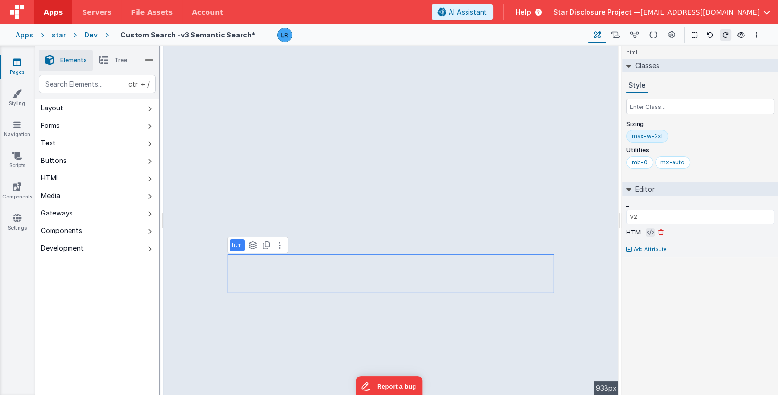
click at [647, 231] on icon at bounding box center [650, 232] width 7 height 8
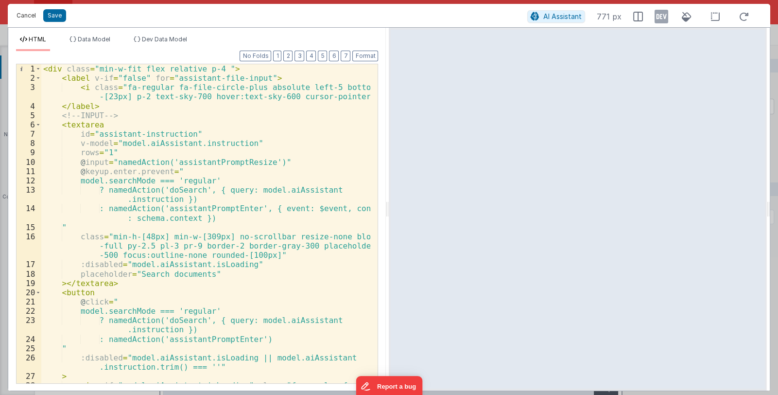
click at [23, 14] on button "Cancel" at bounding box center [26, 16] width 29 height 14
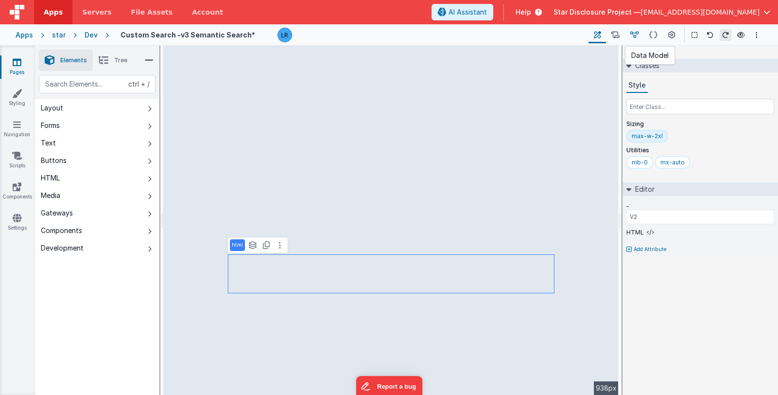
click at [632, 31] on icon at bounding box center [634, 35] width 8 height 10
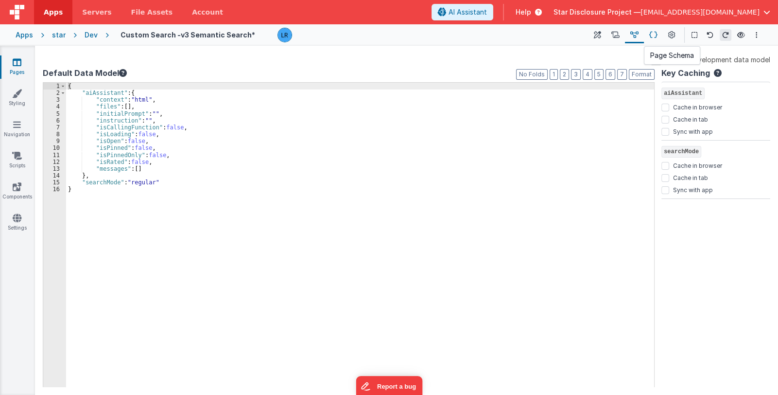
click at [653, 36] on icon at bounding box center [653, 35] width 8 height 10
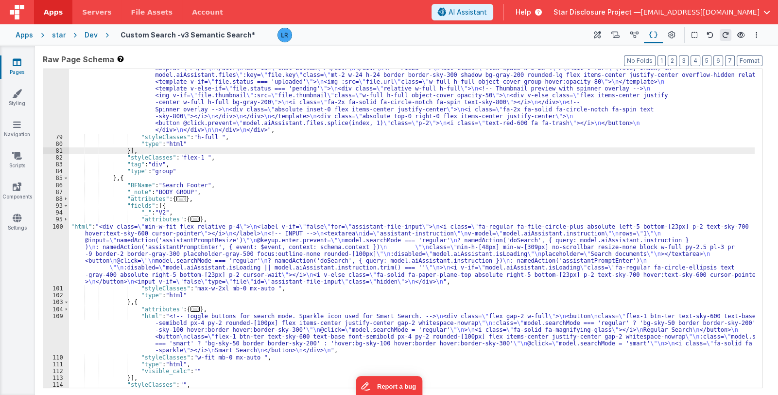
scroll to position [431, 0]
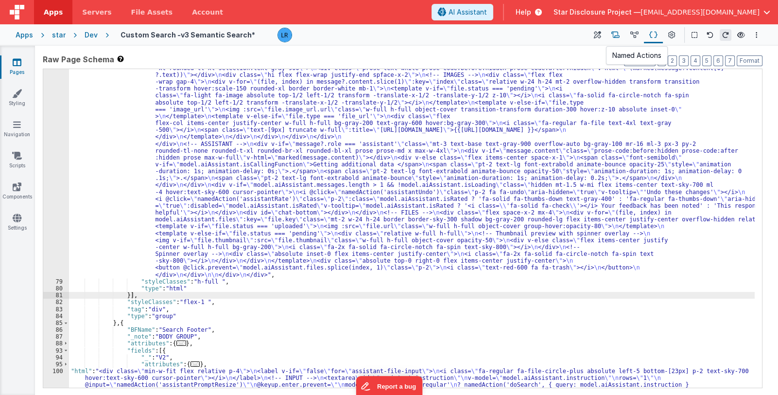
click at [617, 33] on icon at bounding box center [615, 35] width 8 height 10
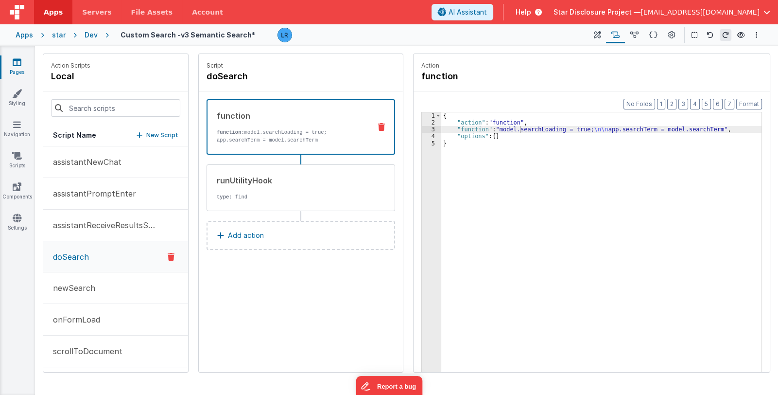
click at [472, 128] on div "{ "action" : "function" , "function" : "model.searchLoading = true; \n\n app.se…" at bounding box center [601, 264] width 321 height 304
click at [595, 35] on icon at bounding box center [597, 35] width 7 height 10
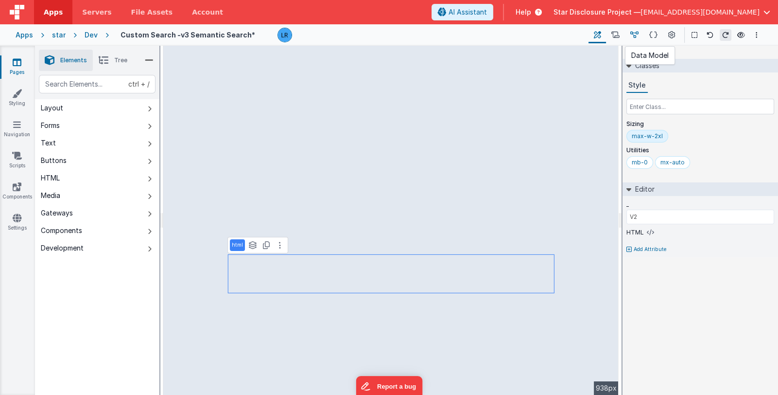
click at [632, 34] on icon at bounding box center [634, 35] width 8 height 10
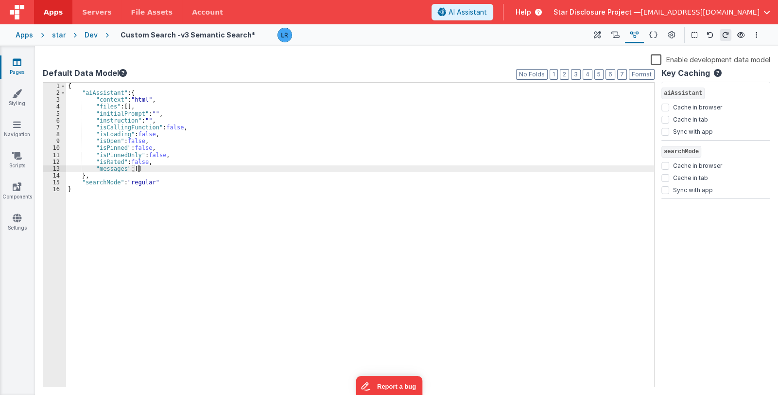
click at [159, 166] on div "{ "aiAssistant" : { "context" : "html" , "files" : [ ] , "initialPrompt" : "" ,…" at bounding box center [360, 242] width 588 height 319
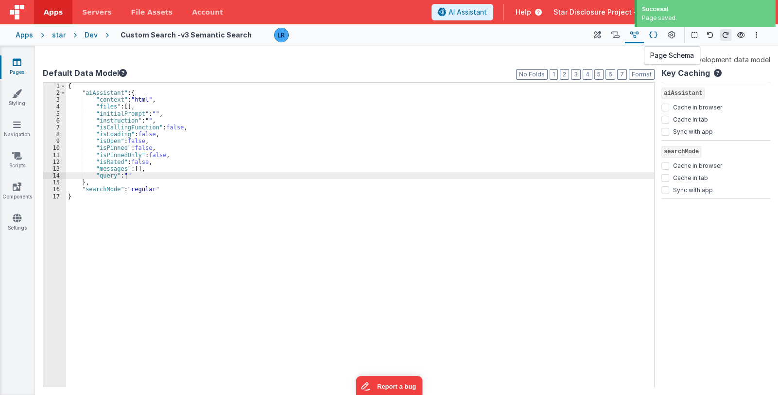
click at [655, 37] on icon at bounding box center [653, 35] width 8 height 10
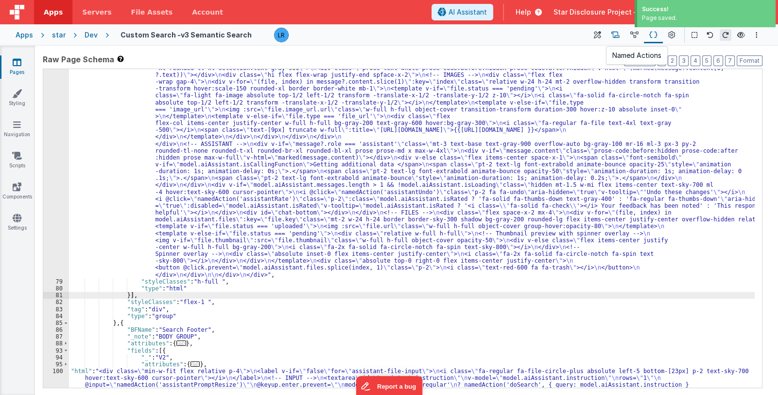
click at [615, 35] on icon at bounding box center [615, 35] width 8 height 10
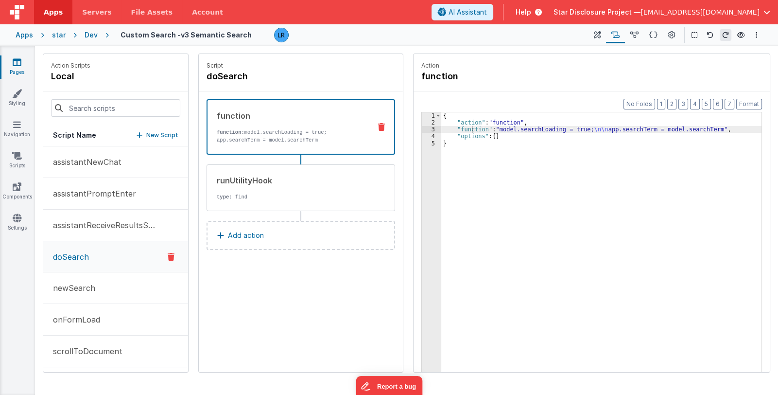
click at [499, 126] on div "{ "action" : "function" , "function" : "model.searchLoading = true; \n\n app.se…" at bounding box center [601, 264] width 321 height 304
click at [430, 130] on div "3" at bounding box center [431, 129] width 19 height 7
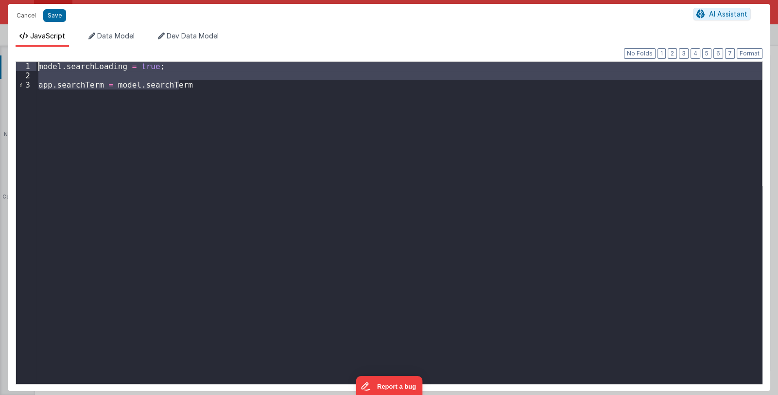
drag, startPoint x: 204, startPoint y: 86, endPoint x: 32, endPoint y: 63, distance: 173.6
click at [32, 63] on div "1 2 3 model . searchLoading = true ; app . searchTerm = model . searchTerm XXXX…" at bounding box center [389, 222] width 747 height 323
click at [192, 87] on div "model . searchLoading = true ; app . searchTerm = model . searchTerm" at bounding box center [399, 223] width 726 height 322
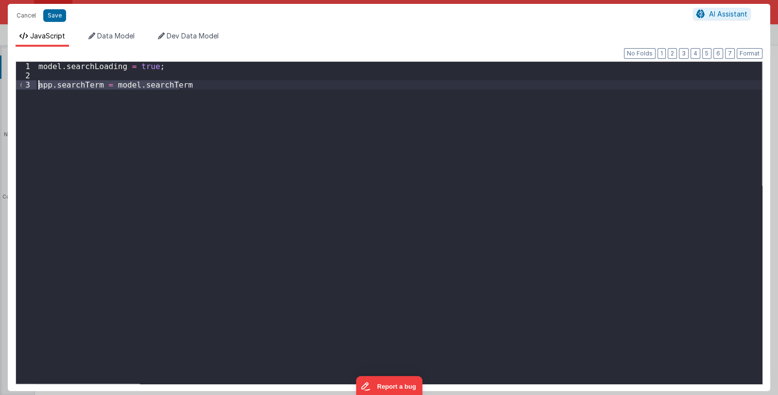
drag, startPoint x: 200, startPoint y: 84, endPoint x: 30, endPoint y: 82, distance: 169.6
click at [30, 82] on div "1 2 3 model . searchLoading = true ; app . searchTerm = model . searchTerm XXXX…" at bounding box center [389, 222] width 747 height 323
click at [206, 82] on div "model . searchLoading = true ; // app.searchTerm = model.searchTerm" at bounding box center [399, 223] width 726 height 322
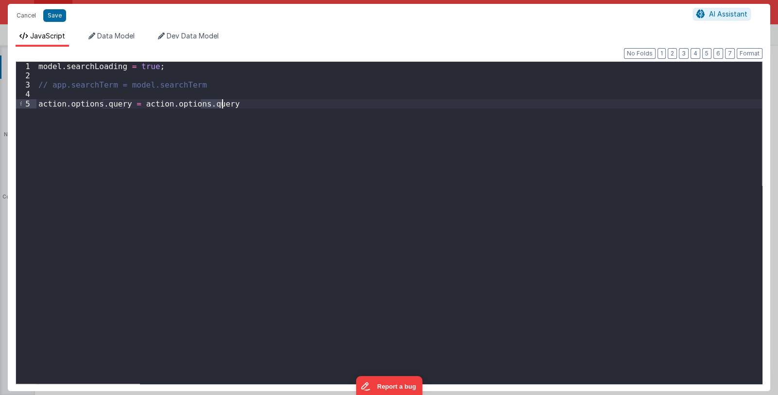
drag, startPoint x: 200, startPoint y: 104, endPoint x: 227, endPoint y: 105, distance: 27.2
click at [227, 105] on div "model . searchLoading = true ; // app.searchTerm = model.searchTerm action . op…" at bounding box center [399, 232] width 726 height 340
click at [52, 17] on button "Save" at bounding box center [54, 15] width 23 height 13
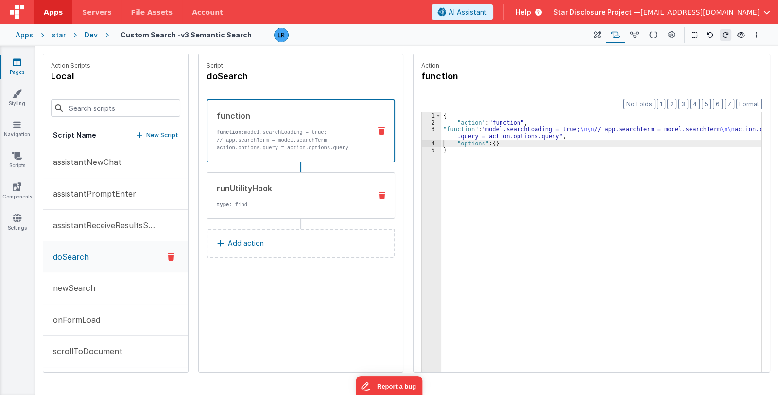
click at [260, 203] on p "type : find" at bounding box center [290, 205] width 147 height 8
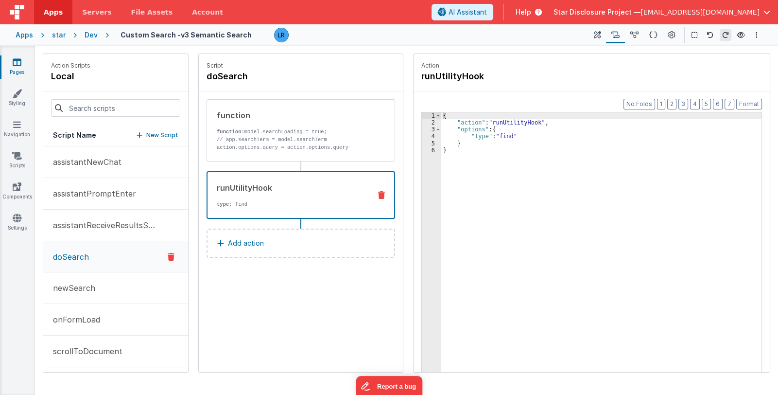
click at [502, 131] on div "{ "action" : "runUtilityHook" , "options" : { "type" : "find" } }" at bounding box center [601, 264] width 321 height 304
click at [508, 130] on div "{ "action" : "runUtilityHook" , "options" : { "type" : "find" } }" at bounding box center [601, 264] width 321 height 304
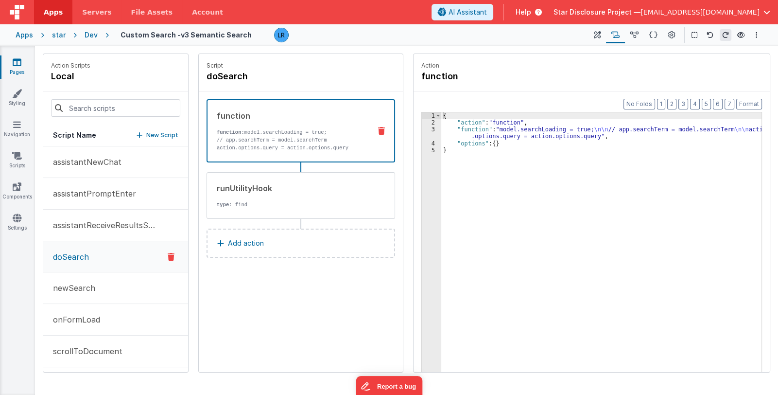
click at [326, 142] on div "function: model.searchLoading = true; // app.searchTerm = model.searchTerm acti…" at bounding box center [290, 139] width 146 height 23
click at [382, 132] on icon at bounding box center [381, 131] width 7 height 8
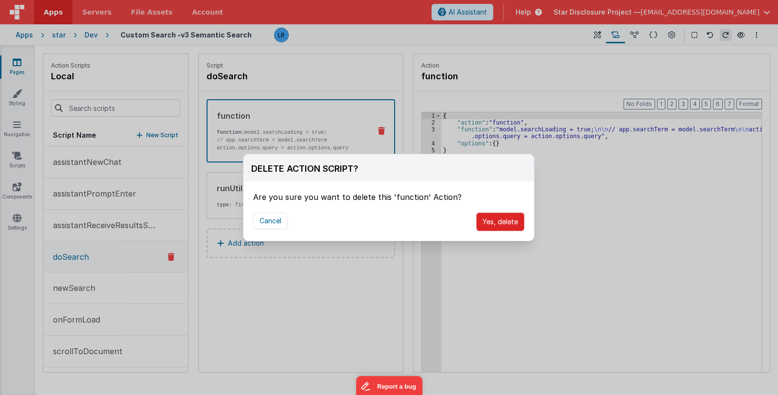
click at [515, 218] on button "Yes, delete" at bounding box center [500, 221] width 48 height 18
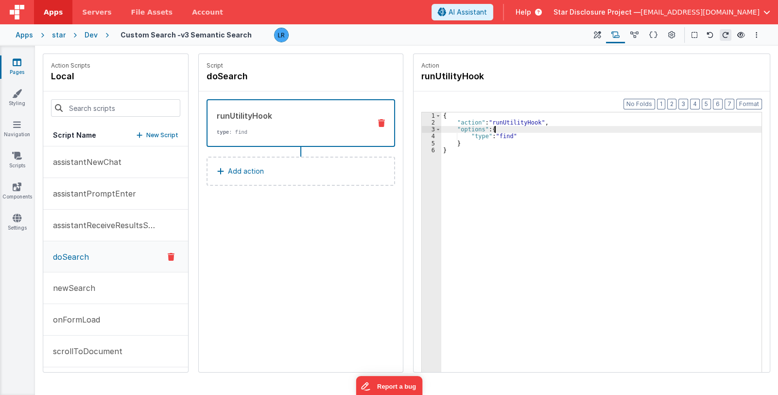
click at [501, 131] on div "{ "action" : "runUtilityHook" , "options" : { "type" : "find" } }" at bounding box center [601, 264] width 321 height 304
click at [562, 122] on div "{ "action" : "runUtilityHook" , "options" : { "type" : "find" } }" at bounding box center [601, 264] width 321 height 304
click at [510, 137] on div "{ "action" : "runUtilityHook" , "function" : "" , "options" : { "type" : "find"…" at bounding box center [601, 264] width 321 height 304
click at [431, 126] on div "3" at bounding box center [431, 129] width 19 height 7
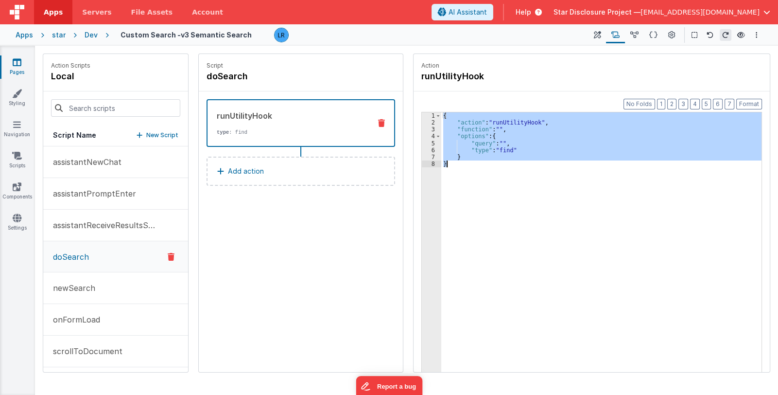
click at [431, 126] on div "3" at bounding box center [431, 129] width 19 height 7
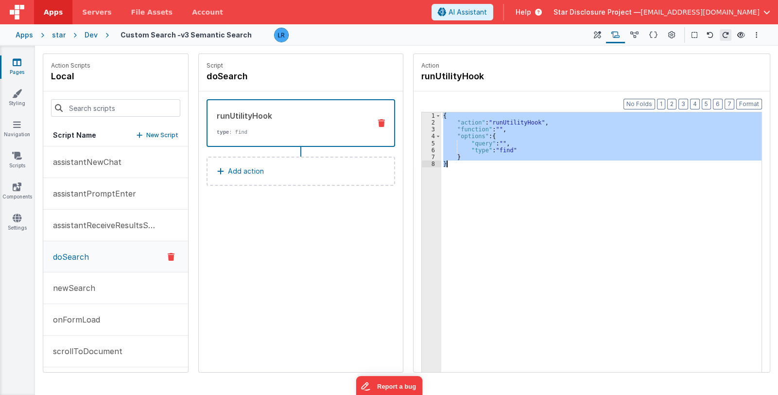
click at [480, 131] on div "{ "action" : "runUtilityHook" , "function" : "" , "options" : { "query" : "" , …" at bounding box center [601, 257] width 320 height 290
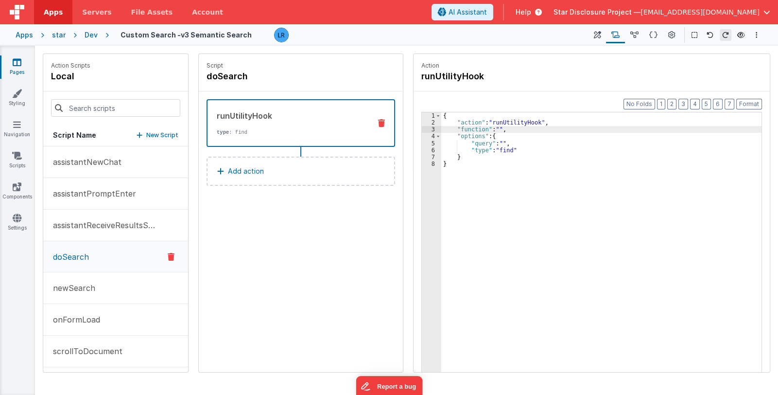
click at [429, 128] on div "3" at bounding box center [431, 129] width 19 height 7
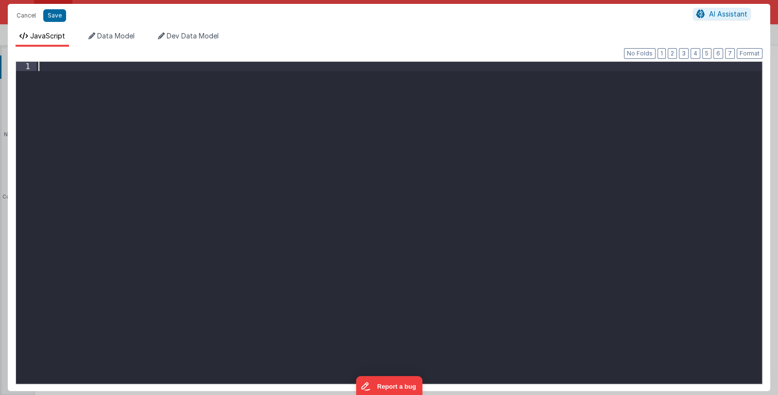
click at [429, 128] on div at bounding box center [399, 232] width 726 height 340
click at [197, 103] on div at bounding box center [399, 232] width 726 height 340
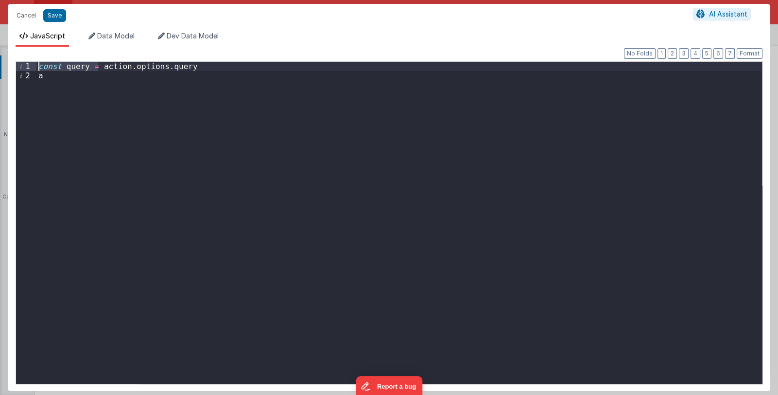
drag, startPoint x: 100, startPoint y: 65, endPoint x: 204, endPoint y: 61, distance: 104.6
click at [204, 61] on div "1 2 const query = action . options . query a XXXXXXXXXXXXXXXXXXXXXXXXXXXXXXXXXX…" at bounding box center [389, 222] width 747 height 323
drag, startPoint x: 191, startPoint y: 69, endPoint x: 97, endPoint y: 70, distance: 93.3
click at [97, 70] on div "const query = action . options . query a" at bounding box center [399, 232] width 726 height 340
drag, startPoint x: 51, startPoint y: 77, endPoint x: 33, endPoint y: 77, distance: 17.5
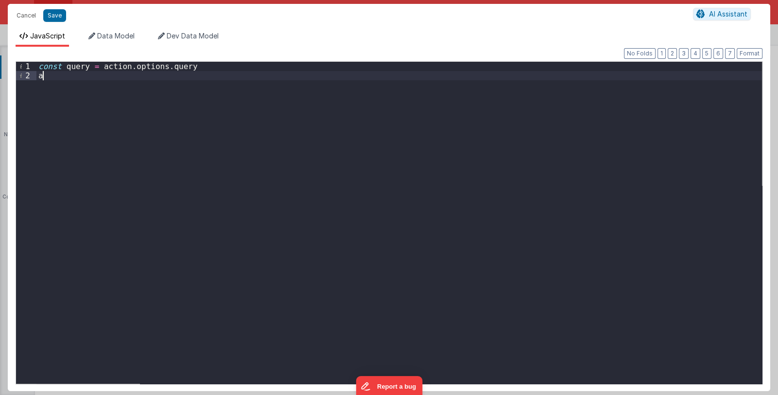
click at [33, 77] on div "1 2 const query = action . options . query a XXXXXXXXXXXXXXXXXXXXXXXXXXXXXXXXXX…" at bounding box center [389, 222] width 747 height 323
drag, startPoint x: 200, startPoint y: 74, endPoint x: 136, endPoint y: 79, distance: 63.9
click at [136, 79] on div "const query = action . options . query action . options . query = action . opti…" at bounding box center [399, 232] width 726 height 340
click at [50, 13] on button "Save" at bounding box center [54, 15] width 23 height 13
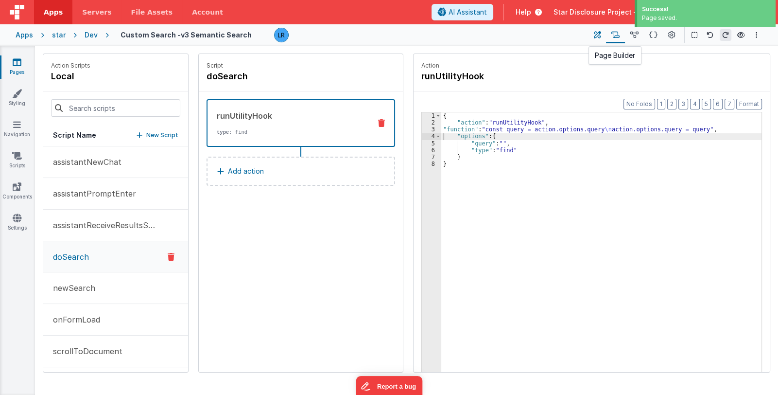
click at [596, 32] on icon at bounding box center [597, 35] width 7 height 10
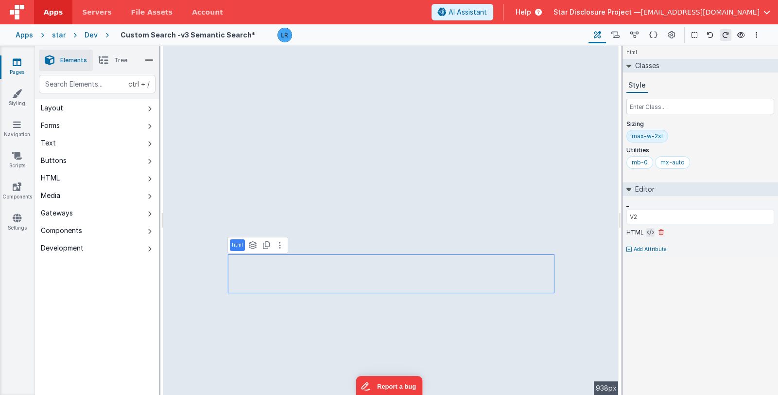
click at [647, 228] on icon at bounding box center [650, 232] width 7 height 8
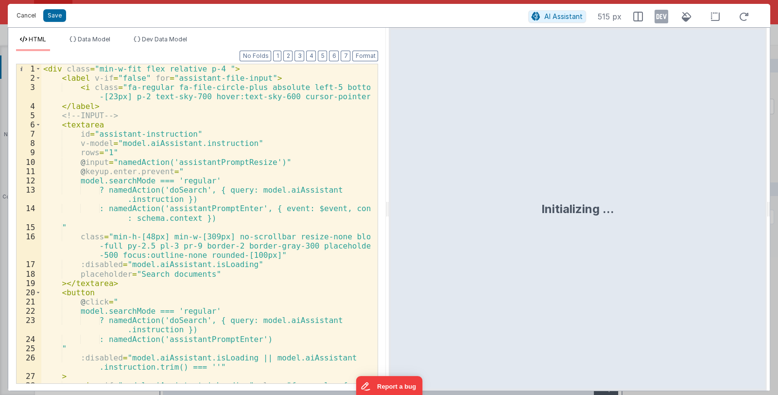
click at [22, 17] on button "Cancel" at bounding box center [26, 16] width 29 height 14
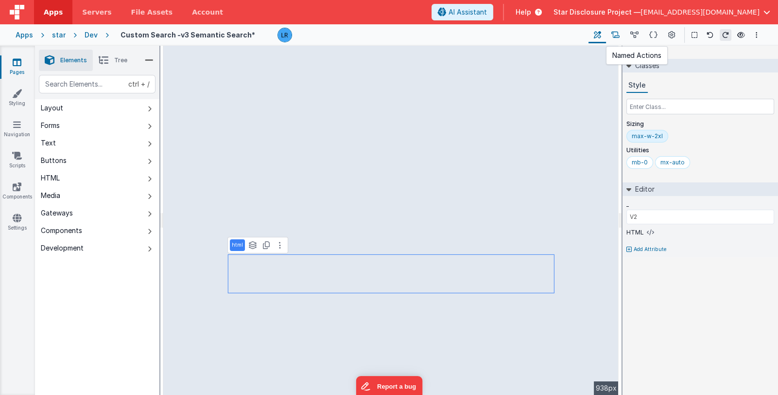
click at [616, 35] on icon at bounding box center [615, 35] width 8 height 10
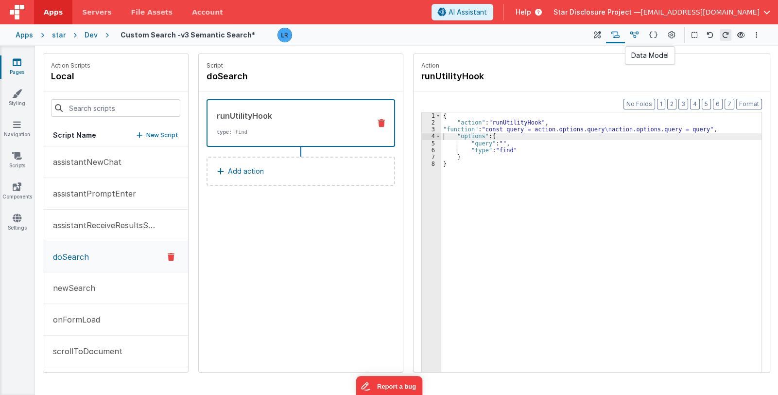
click at [635, 33] on icon at bounding box center [634, 35] width 8 height 10
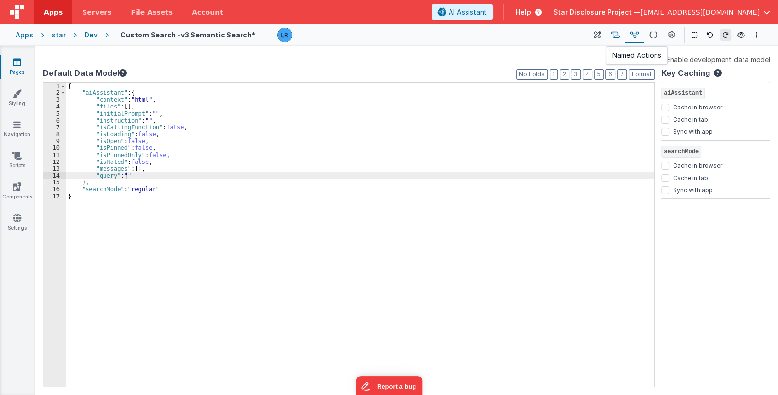
click at [617, 35] on icon at bounding box center [615, 35] width 8 height 10
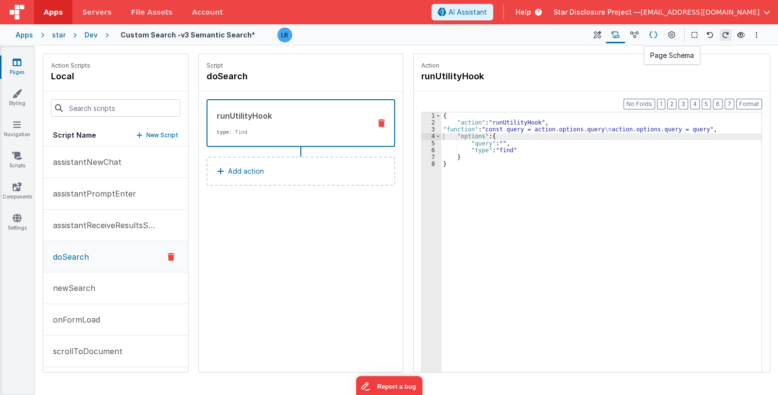
click at [652, 34] on icon at bounding box center [653, 35] width 8 height 10
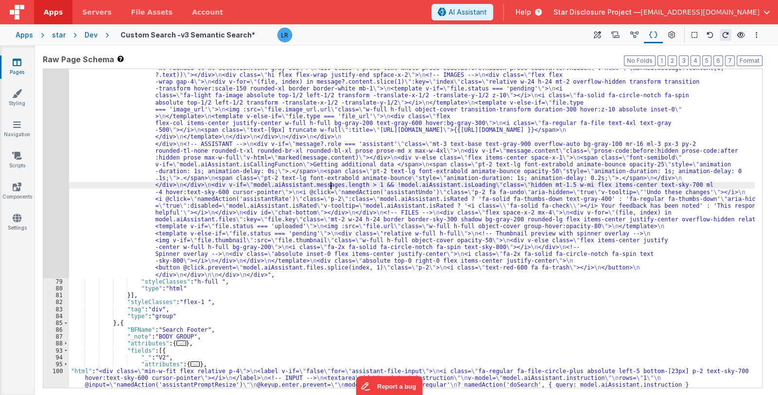
click at [330, 186] on div ""html" : "<div id= \" aiassistant \" class= \" [&_code]:text-xs [&_code]:text-w…" at bounding box center [412, 351] width 686 height 615
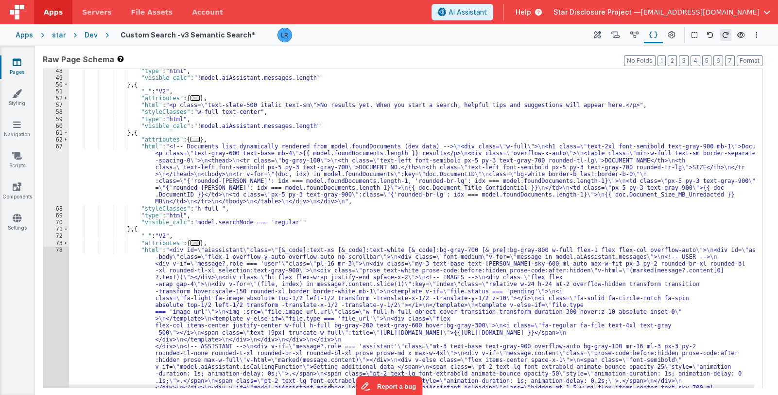
scroll to position [200, 0]
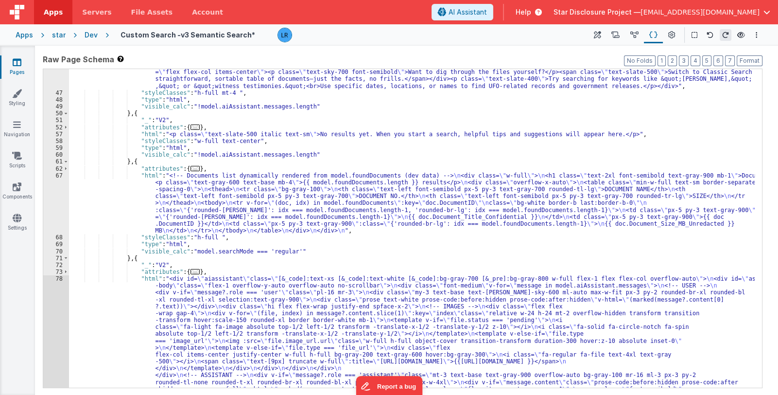
click at [189, 210] on div ""html" : "<!-- Disclosure Project: Semantic Search Tips Placeholder --><div cla…" at bounding box center [412, 345] width 686 height 594
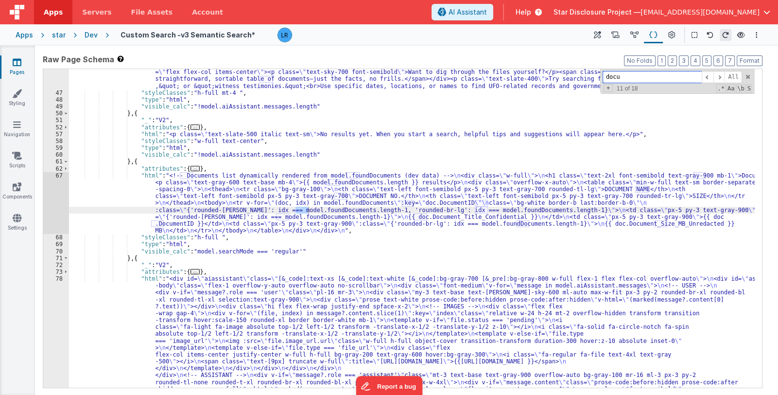
type input "docu"
click at [180, 210] on div ""html" : "<!-- Disclosure Project: Semantic Search Tips Placeholder --><div cla…" at bounding box center [412, 345] width 686 height 594
click at [53, 207] on div "67" at bounding box center [56, 203] width 26 height 62
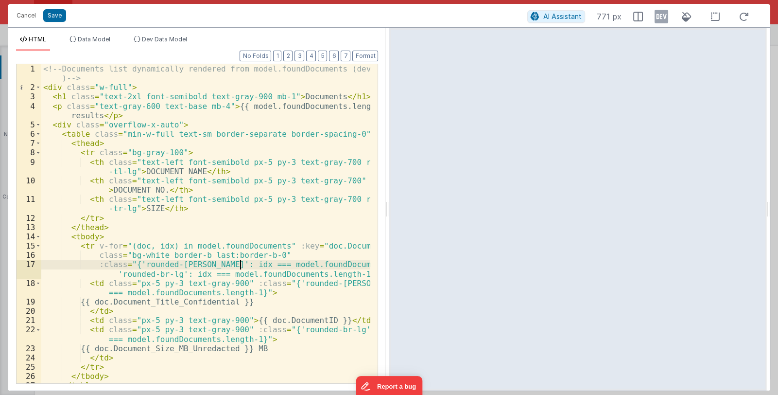
click at [238, 261] on div "<!-- Documents list dynamically rendered from model.foundDocuments (dev data ) …" at bounding box center [206, 237] width 330 height 347
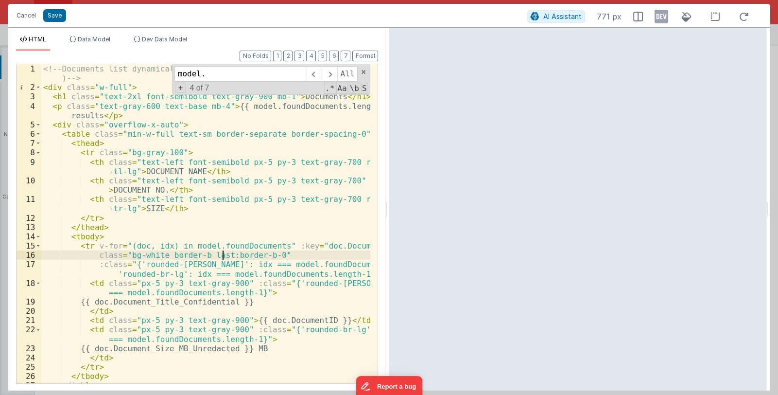
click at [225, 250] on div "<!-- Documents list dynamically rendered from model.foundDocuments (dev data ) …" at bounding box center [206, 237] width 330 height 347
drag, startPoint x: 184, startPoint y: 247, endPoint x: 269, endPoint y: 247, distance: 85.5
click at [269, 247] on div "<!-- Documents list dynamically rendered from model.foundDocuments (dev data ) …" at bounding box center [206, 237] width 330 height 347
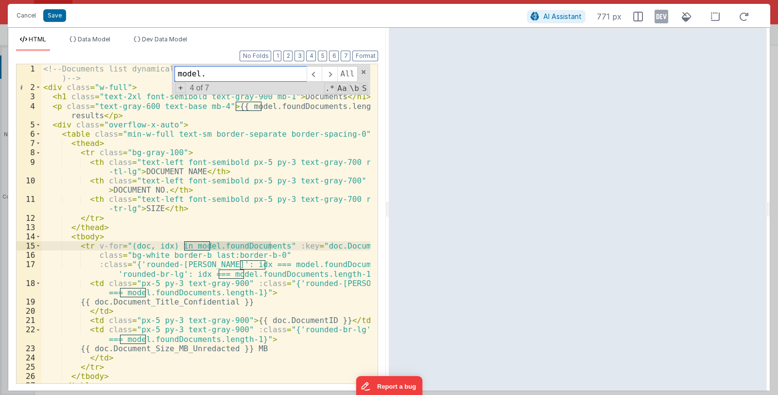
drag, startPoint x: 221, startPoint y: 74, endPoint x: 141, endPoint y: 74, distance: 79.7
click at [141, 74] on div "<!-- Documents list dynamically rendered from model.foundDocuments (dev data ) …" at bounding box center [205, 223] width 329 height 319
paste input "foundDocuments"
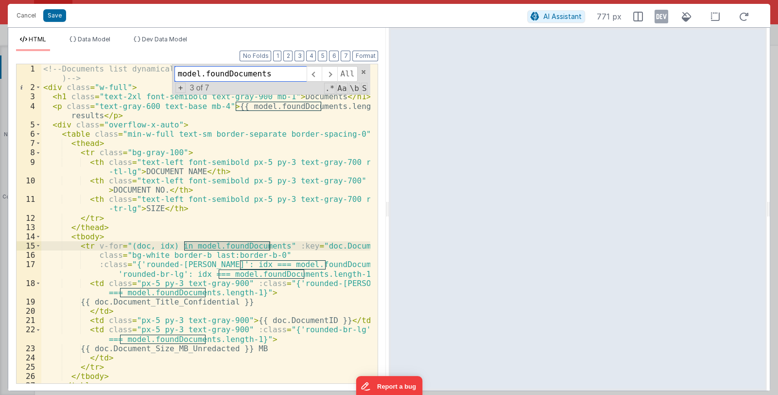
type input "model.foundDocuments"
click at [179, 90] on span "+" at bounding box center [180, 88] width 11 height 10
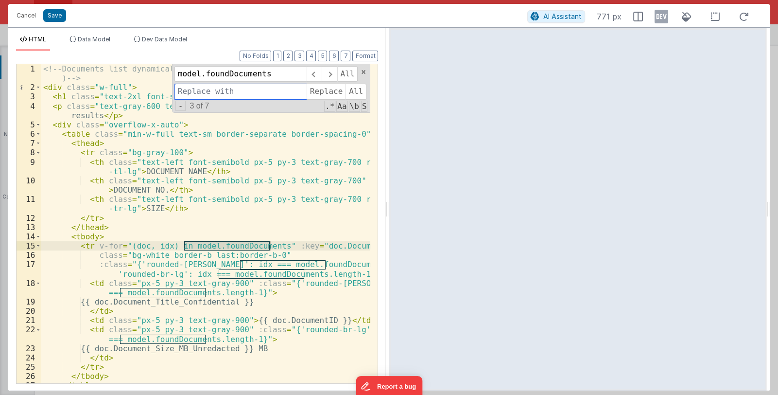
click at [201, 94] on input at bounding box center [240, 92] width 132 height 16
paste input "app.foundDocuments"
type input "app.foundDocuments"
click at [357, 90] on span "All" at bounding box center [356, 92] width 21 height 16
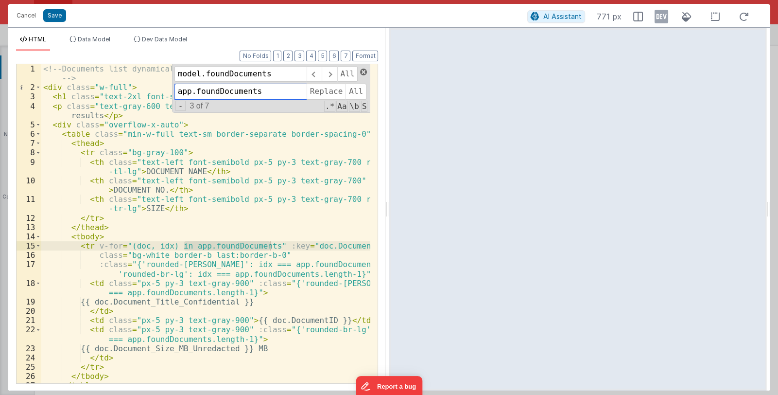
click at [366, 71] on span at bounding box center [363, 72] width 7 height 7
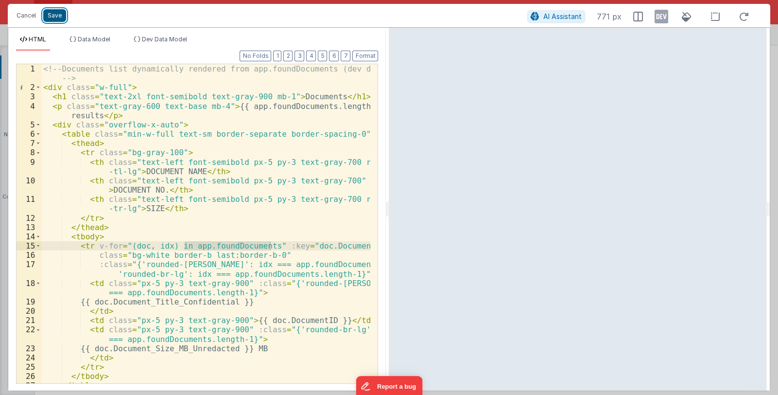
click at [60, 16] on button "Save" at bounding box center [54, 15] width 23 height 13
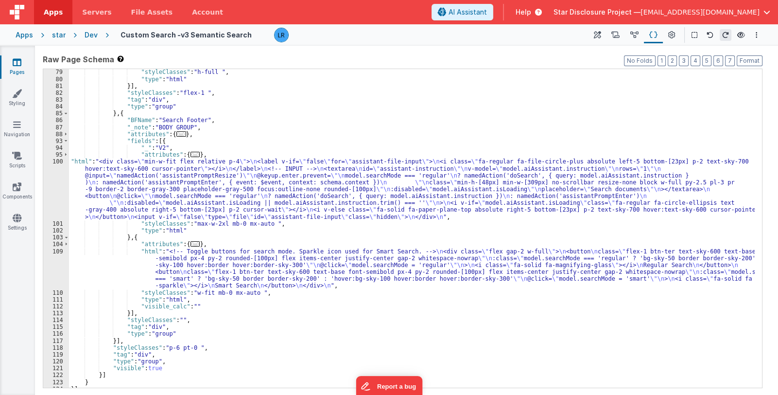
scroll to position [638, 0]
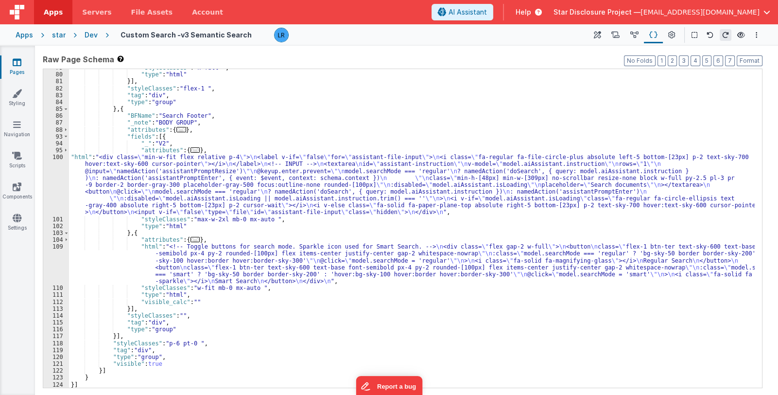
click at [154, 184] on div ""styleClasses" : "h-full " , "type" : "html" }] , "styleClasses" : "flex-1 " , …" at bounding box center [412, 230] width 686 height 332
click at [186, 274] on div ""styleClasses" : "h-full " , "type" : "html" }] , "styleClasses" : "flex-1 " , …" at bounding box center [412, 230] width 686 height 332
click at [161, 176] on div ""styleClasses" : "h-full " , "type" : "html" }] , "styleClasses" : "flex-1 " , …" at bounding box center [412, 230] width 686 height 332
click at [50, 190] on div "100" at bounding box center [56, 185] width 26 height 62
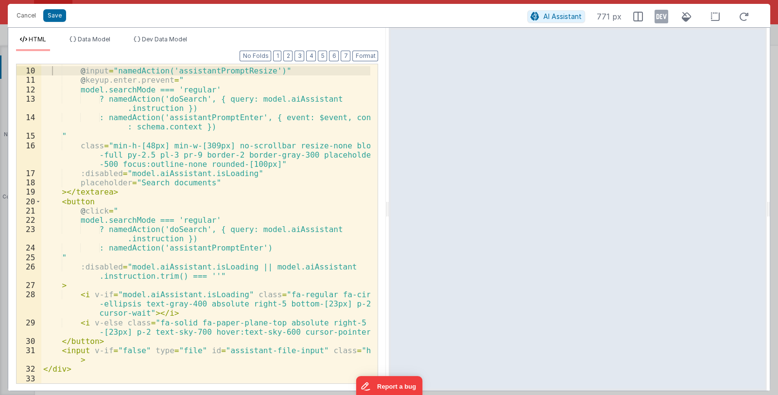
scroll to position [90, 0]
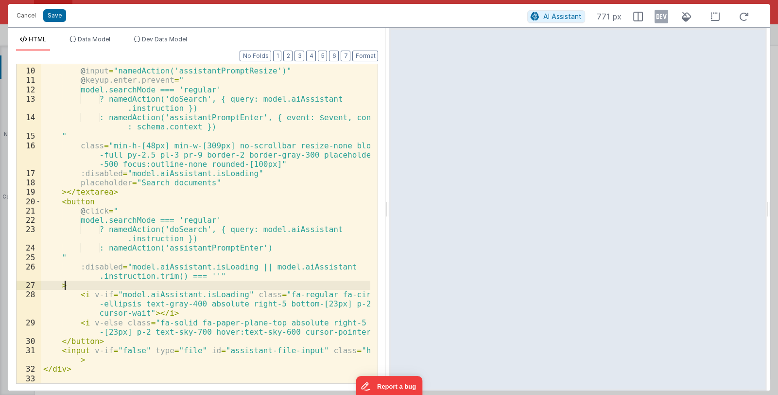
click at [235, 282] on div "rows = "1" @ input = "namedAction('assistantPromptResize')" @ keyup.enter.preve…" at bounding box center [206, 225] width 330 height 337
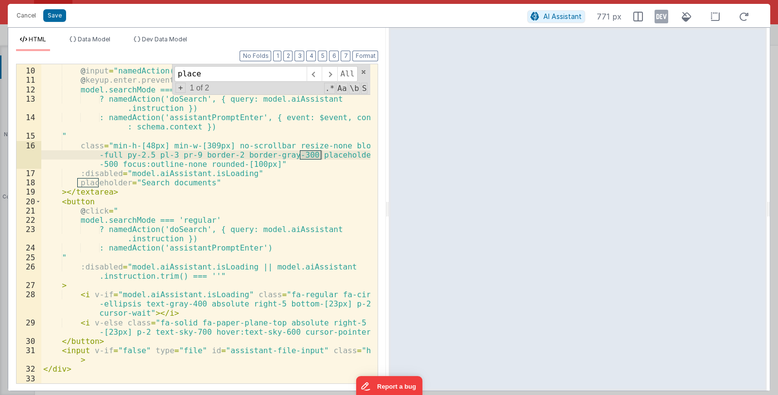
type input "place"
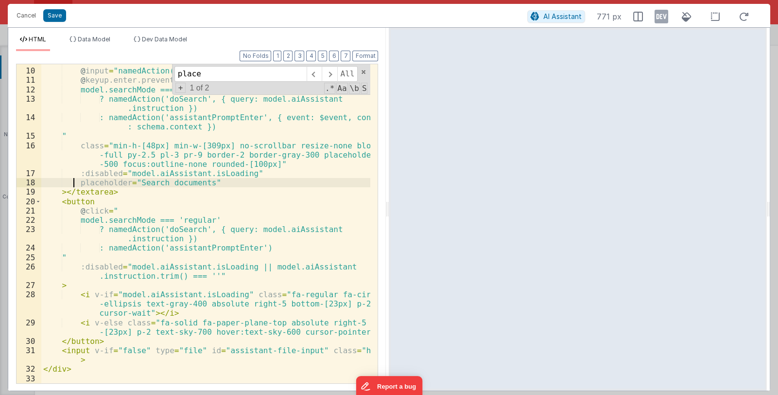
click at [74, 180] on div "rows = "1" @ input = "namedAction('assistantPromptResize')" @ keyup.enter.preve…" at bounding box center [206, 225] width 330 height 337
click at [79, 183] on div "rows = "1" @ input = "namedAction('assistantPromptResize')" @ keyup.enter.preve…" at bounding box center [206, 225] width 330 height 337
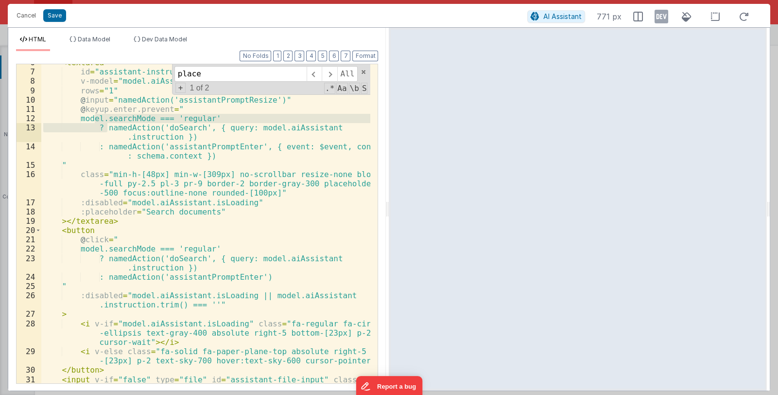
drag, startPoint x: 95, startPoint y: 118, endPoint x: 108, endPoint y: 129, distance: 17.2
click at [108, 129] on div "< textarea id = "assistant-instruction" v-model = "model.aiAssistant.instructio…" at bounding box center [206, 231] width 330 height 347
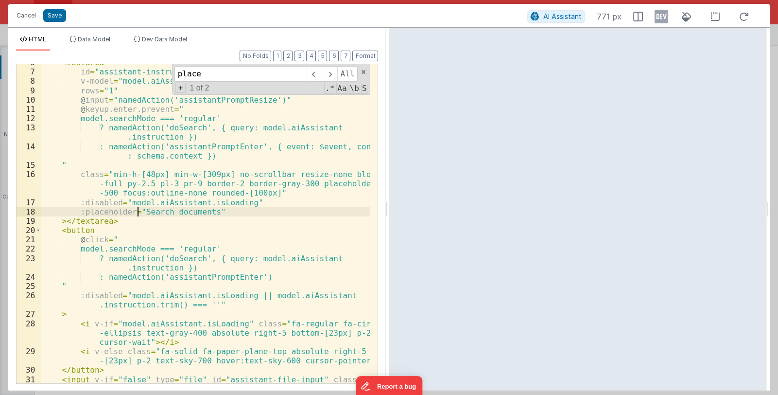
click at [136, 210] on div "< textarea id = "assistant-instruction" v-model = "model.aiAssistant.instructio…" at bounding box center [206, 231] width 330 height 347
paste textarea
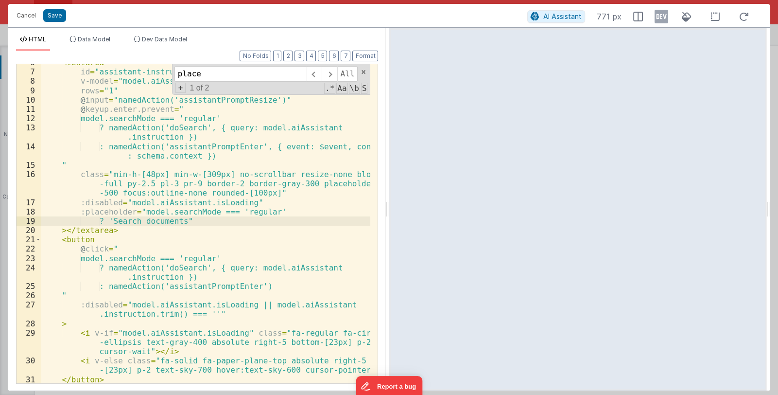
click at [185, 223] on div "< textarea id = "assistant-instruction" v-model = "model.aiAssistant.instructio…" at bounding box center [206, 231] width 330 height 347
click at [58, 16] on button "Save" at bounding box center [54, 15] width 23 height 13
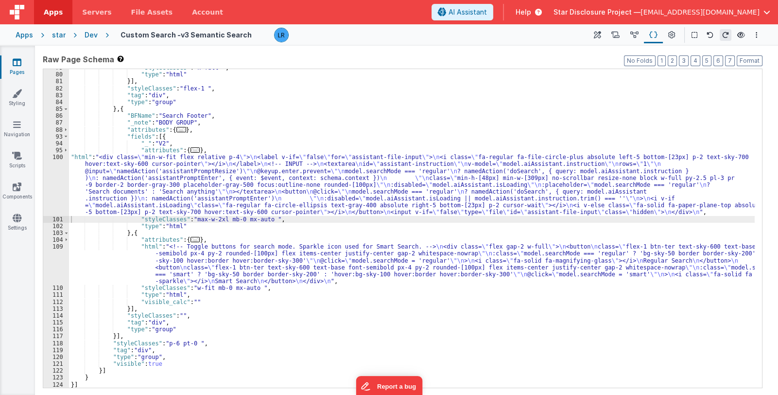
drag, startPoint x: 193, startPoint y: 196, endPoint x: 181, endPoint y: 196, distance: 12.6
click at [193, 196] on div ""styleClasses" : "h-full " , "type" : "html" }] , "styleClasses" : "flex-1 " , …" at bounding box center [412, 230] width 686 height 332
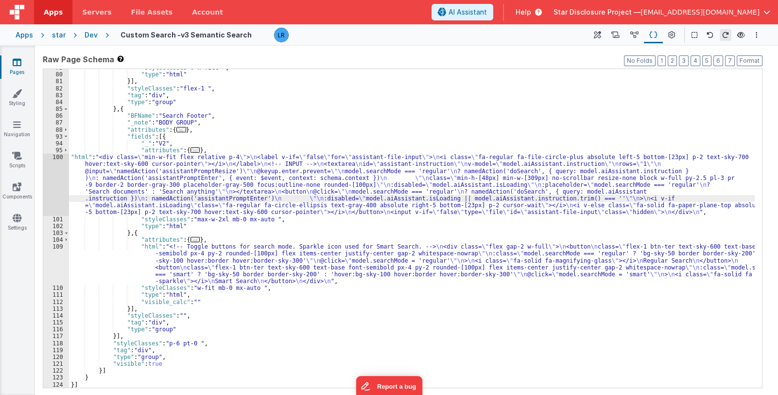
click at [52, 196] on div "100" at bounding box center [56, 185] width 26 height 62
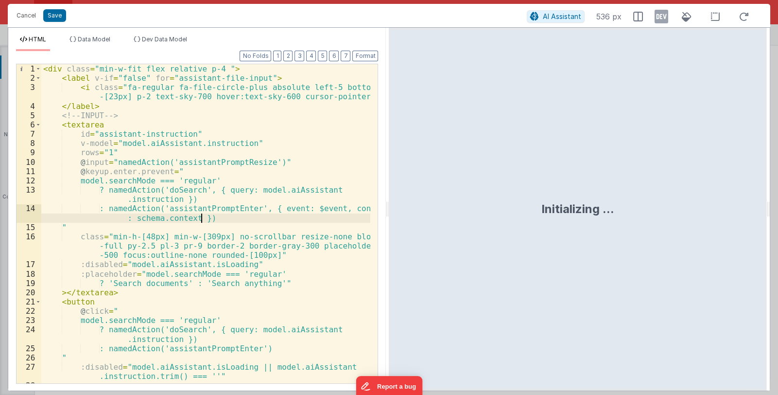
click at [218, 216] on div "< div class = "min-w-fit flex relative p-4 " > < label v-if = "false" for = "as…" at bounding box center [206, 242] width 330 height 356
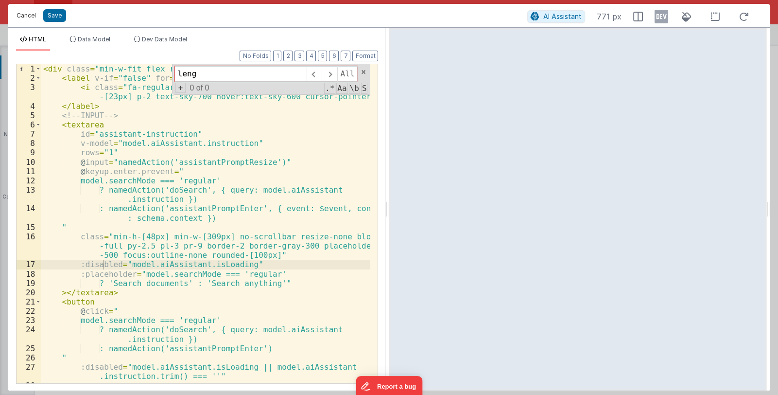
type input "leng"
click at [23, 17] on button "Cancel" at bounding box center [26, 16] width 29 height 14
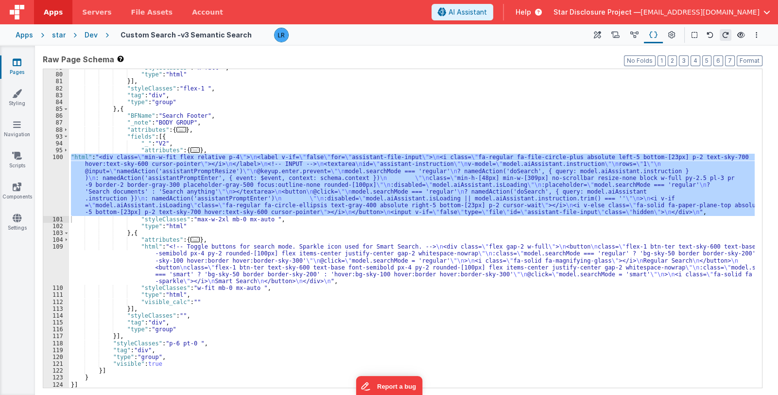
click at [112, 183] on div ""styleClasses" : "h-full " , "type" : "html" }] , "styleClasses" : "flex-1 " , …" at bounding box center [412, 228] width 686 height 318
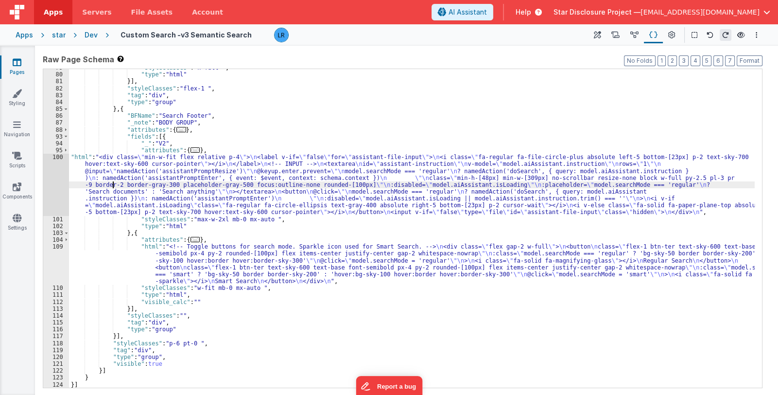
click at [53, 185] on div "100" at bounding box center [56, 185] width 26 height 62
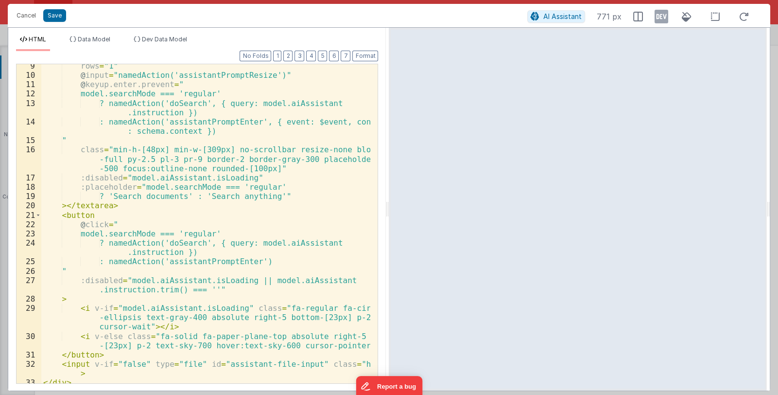
scroll to position [87, 0]
click at [25, 13] on button "Cancel" at bounding box center [26, 16] width 29 height 14
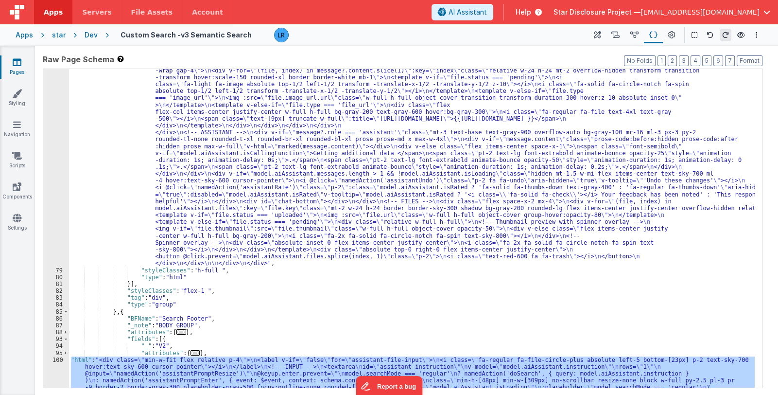
scroll to position [349, 0]
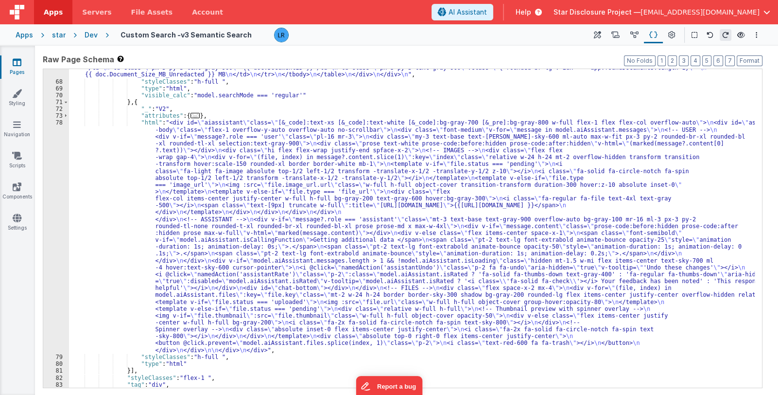
click at [228, 220] on div ""html" : "<!-- Documents list dynamically rendered from app.foundDocuments (dev…" at bounding box center [412, 213] width 686 height 381
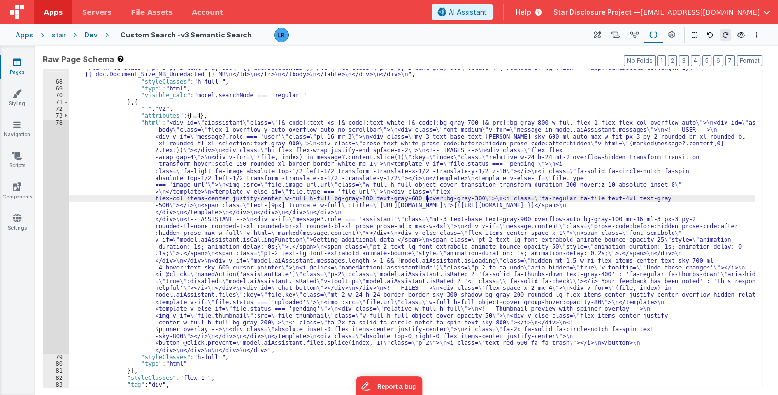
click at [425, 201] on div ""html" : "<!-- Documents list dynamically rendered from app.foundDocuments (dev…" at bounding box center [412, 213] width 686 height 381
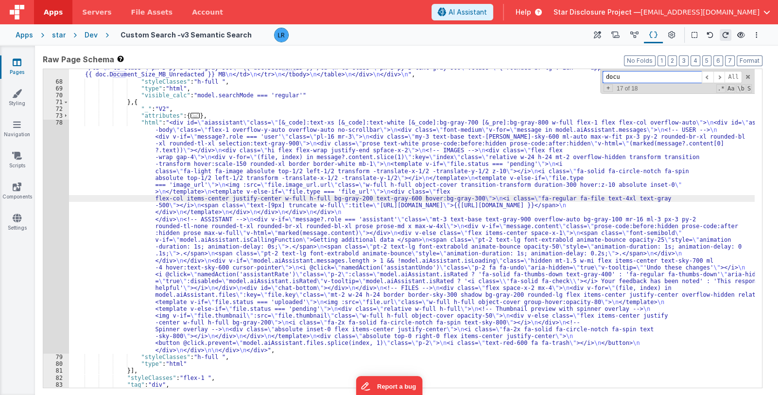
paste input "idbf_e_hb3c18"
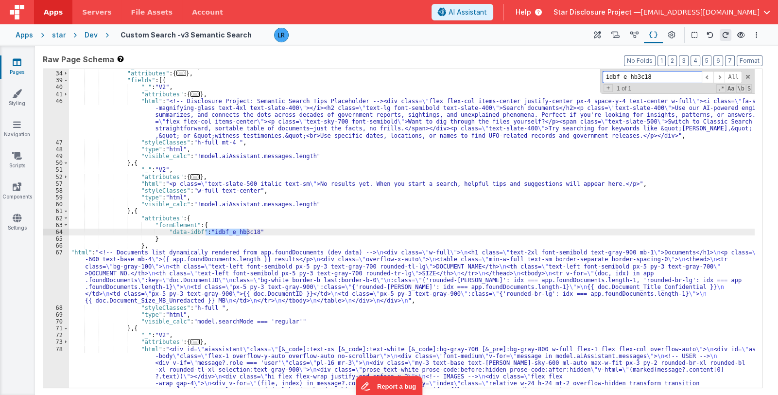
type input "idbf_e_hb3c18"
click at [284, 318] on div ""_note" : "BODY GROUP" , "attributes" : { ... } , "fields" : [{ "_" : "V2" , "a…" at bounding box center [412, 343] width 686 height 560
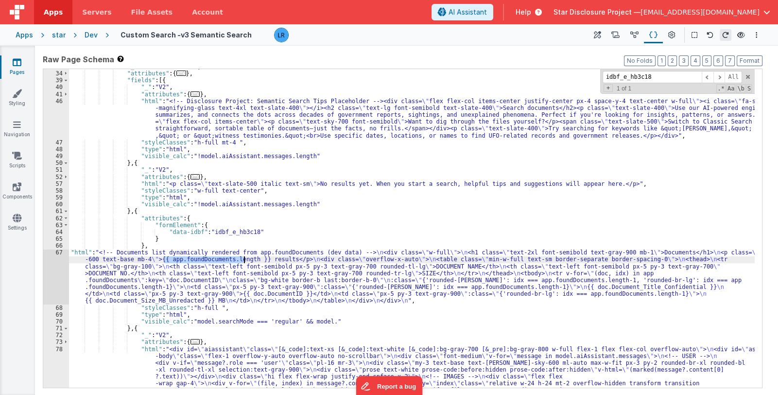
drag, startPoint x: 164, startPoint y: 258, endPoint x: 244, endPoint y: 259, distance: 79.7
click at [244, 259] on div ""_note" : "BODY GROUP" , "attributes" : { ... } , "fields" : [{ "_" : "V2" , "a…" at bounding box center [412, 343] width 686 height 560
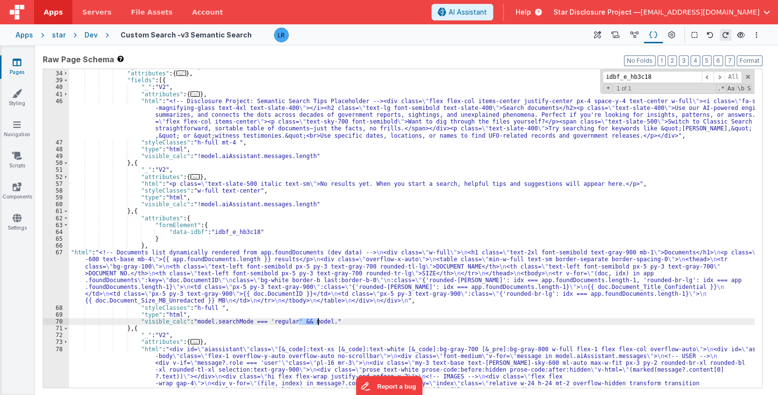
drag, startPoint x: 297, startPoint y: 320, endPoint x: 316, endPoint y: 320, distance: 19.4
click at [316, 320] on div ""_note" : "BODY GROUP" , "attributes" : { ... } , "fields" : [{ "_" : "V2" , "a…" at bounding box center [412, 343] width 686 height 560
paste textarea
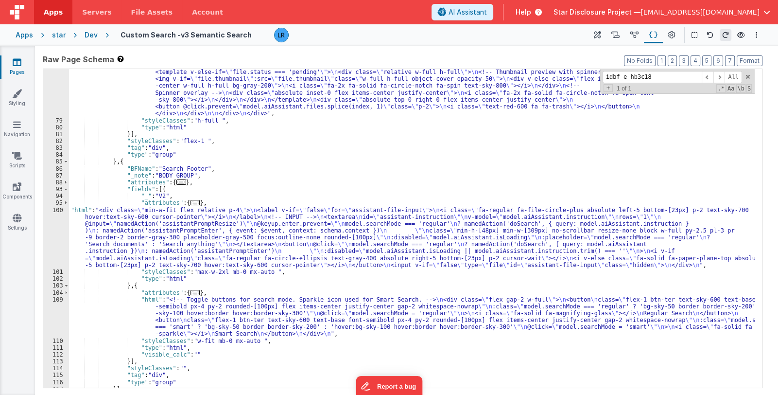
scroll to position [666, 0]
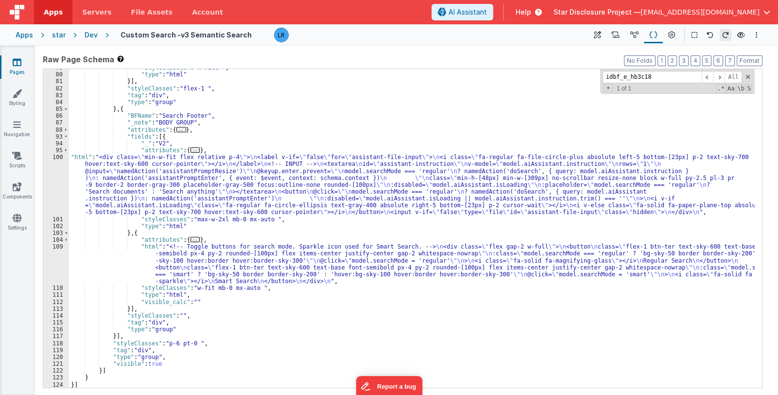
click at [171, 190] on div ""styleClasses" : "h-full " , "type" : "html" }] , "styleClasses" : "flex-1 " , …" at bounding box center [412, 230] width 686 height 332
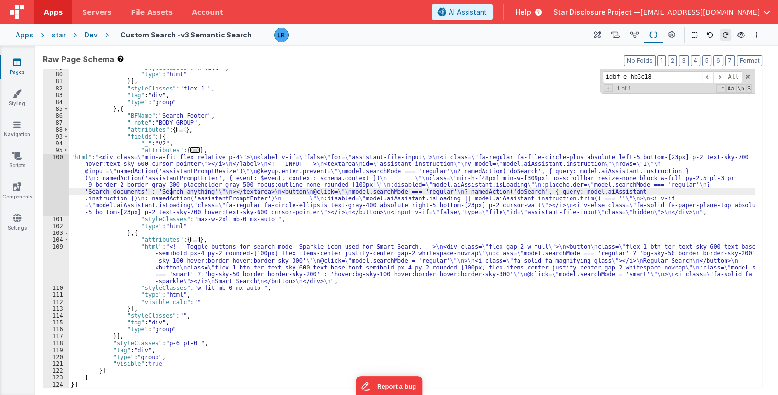
click at [185, 266] on div ""styleClasses" : "h-full " , "type" : "html" }] , "styleClasses" : "flex-1 " , …" at bounding box center [412, 230] width 686 height 332
click at [143, 192] on div ""styleClasses" : "h-full " , "type" : "html" }] , "styleClasses" : "flex-1 " , …" at bounding box center [412, 230] width 686 height 332
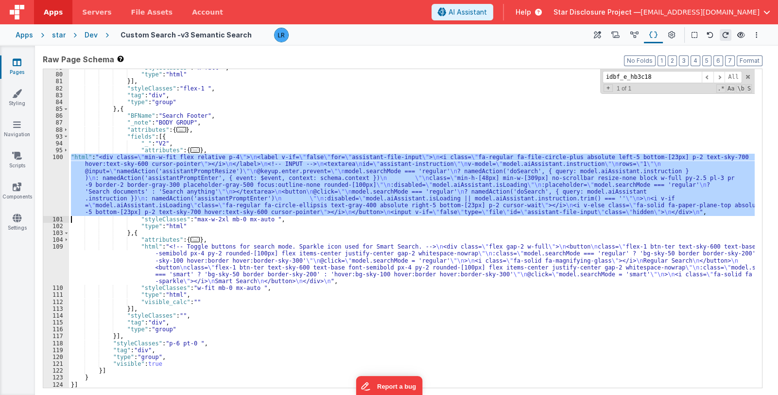
click at [56, 188] on div "100" at bounding box center [56, 185] width 26 height 62
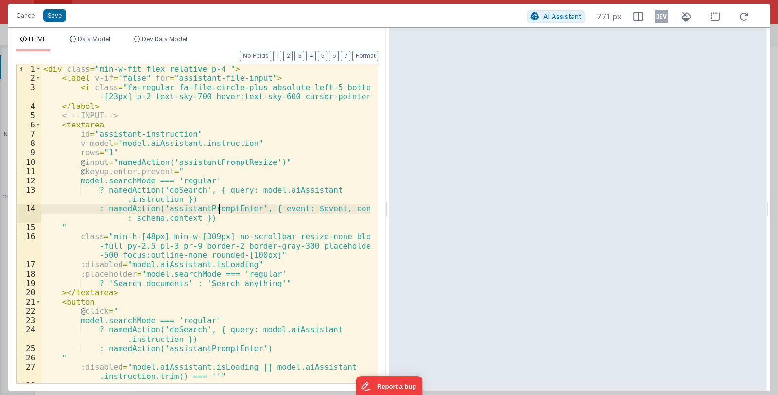
click at [217, 210] on div "< div class = "min-w-fit flex relative p-4 " > < label v-if = "false" for = "as…" at bounding box center [206, 242] width 330 height 356
click at [111, 163] on div "< div class = "min-w-fit flex relative p-4 " > < label v-if = "false" for = "as…" at bounding box center [206, 242] width 330 height 356
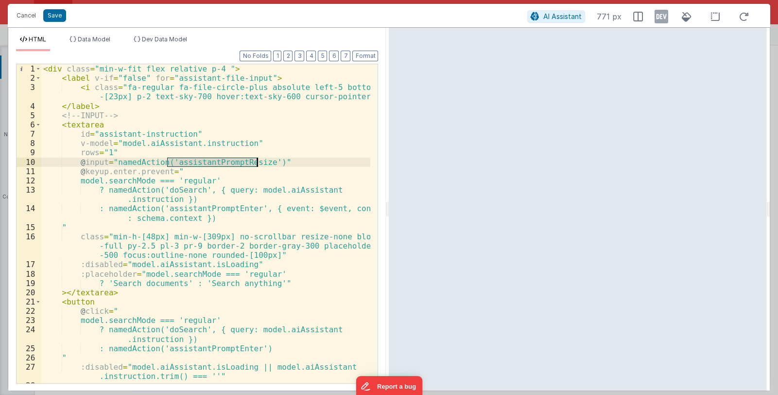
drag, startPoint x: 168, startPoint y: 164, endPoint x: 257, endPoint y: 163, distance: 89.4
click at [257, 163] on div "< div class = "min-w-fit flex relative p-4 " > < label v-if = "false" for = "as…" at bounding box center [206, 242] width 330 height 356
click at [25, 16] on button "Cancel" at bounding box center [26, 16] width 29 height 14
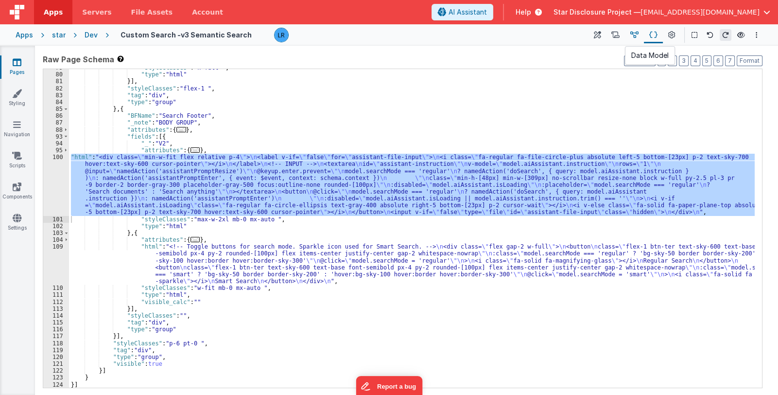
click at [637, 36] on icon at bounding box center [634, 35] width 8 height 10
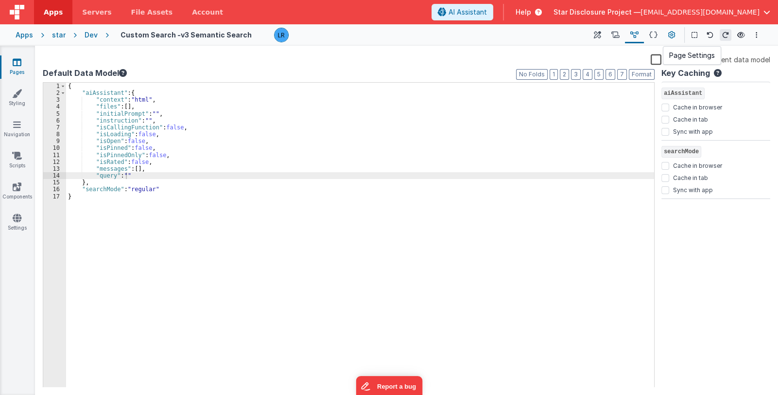
click at [673, 34] on icon at bounding box center [671, 35] width 7 height 10
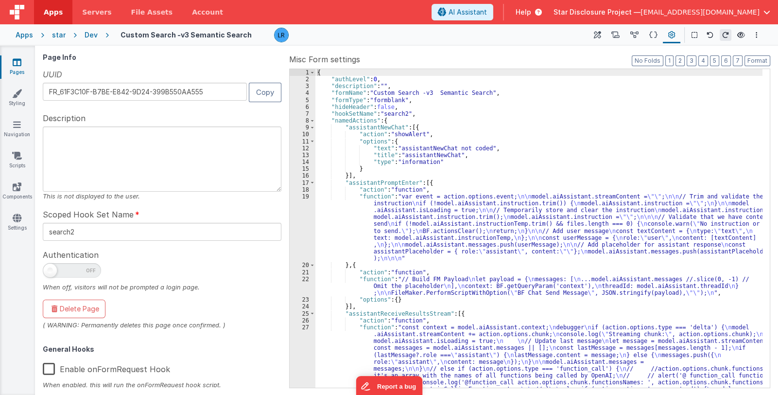
click at [526, 233] on div "{ "authLevel" : 0 , "description" : "" , "formName" : "Custom Search -v3 Semant…" at bounding box center [538, 280] width 447 height 422
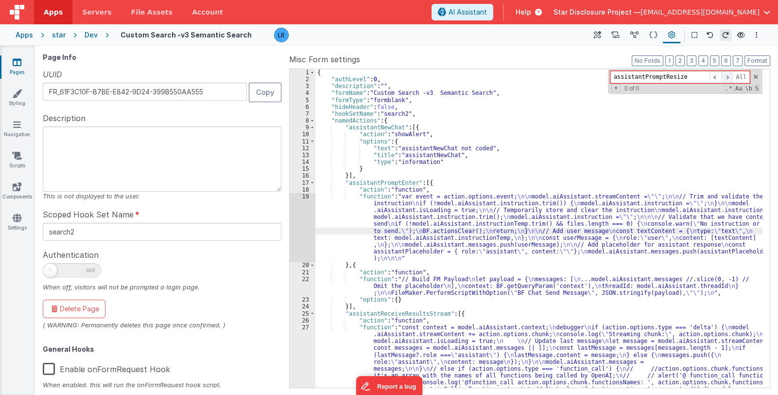
type input "assistantPromptResize"
click at [730, 73] on span at bounding box center [727, 77] width 12 height 12
click at [717, 79] on span at bounding box center [716, 77] width 12 height 12
click at [602, 35] on button at bounding box center [597, 35] width 17 height 17
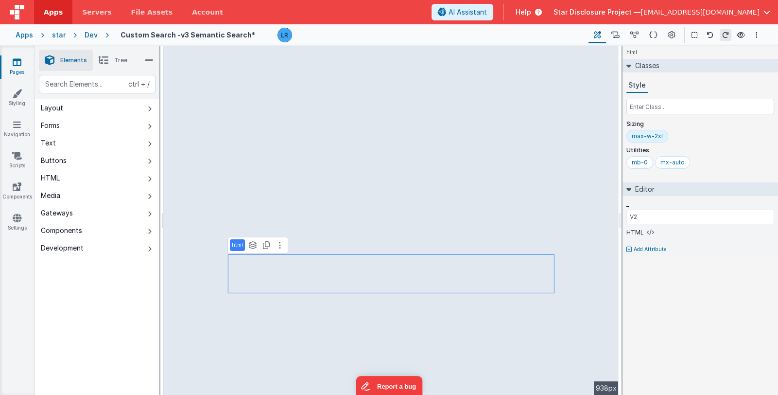
click at [234, 246] on p "html" at bounding box center [237, 245] width 11 height 8
click at [647, 231] on icon at bounding box center [650, 232] width 7 height 8
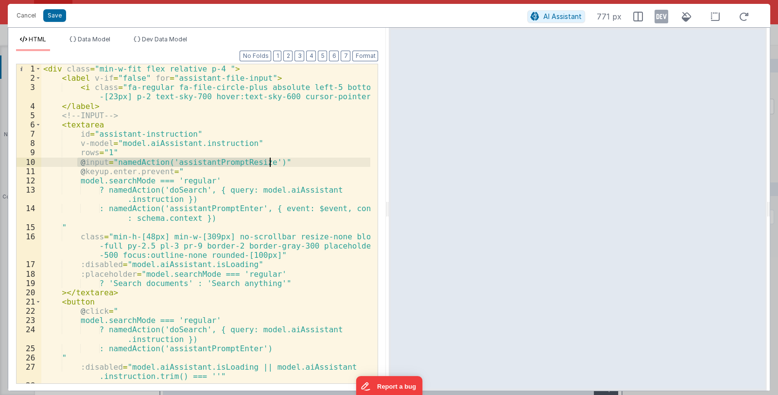
drag, startPoint x: 76, startPoint y: 161, endPoint x: 292, endPoint y: 159, distance: 215.8
click at [292, 159] on div "< div class = "min-w-fit flex relative p-4 " > < label v-if = "false" for = "as…" at bounding box center [206, 242] width 330 height 356
click at [59, 15] on button "Save" at bounding box center [54, 15] width 23 height 13
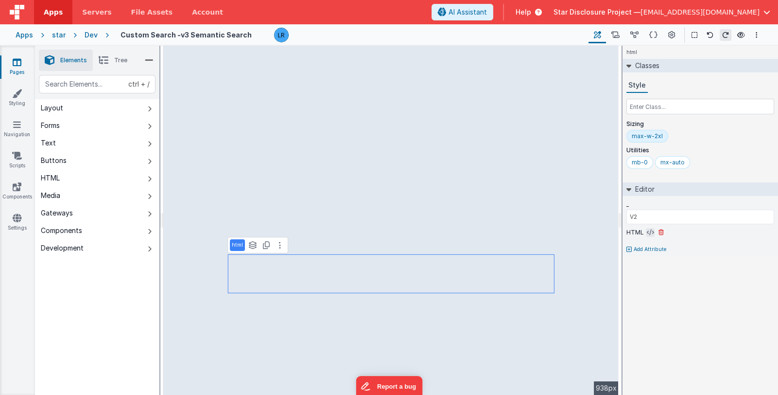
click at [649, 231] on icon at bounding box center [650, 232] width 7 height 8
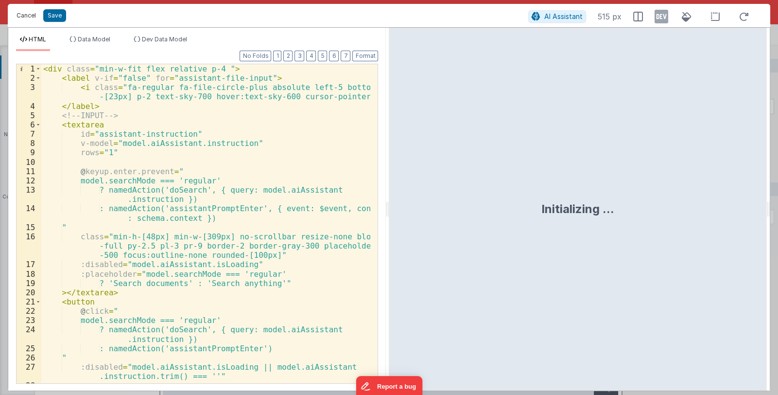
drag, startPoint x: 18, startPoint y: 17, endPoint x: 29, endPoint y: 21, distance: 11.6
click at [18, 16] on button "Cancel" at bounding box center [26, 16] width 29 height 14
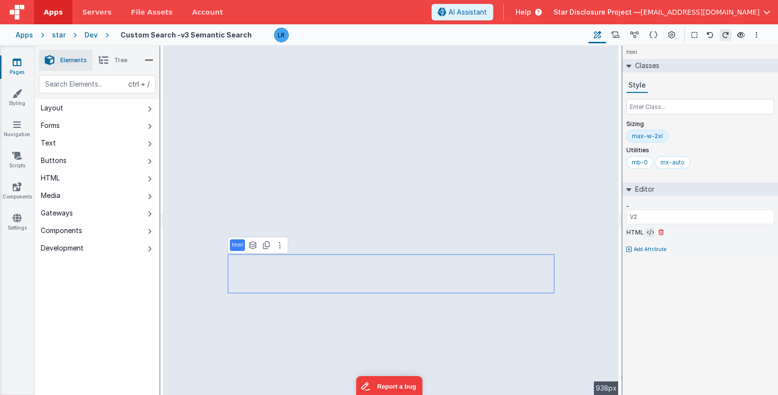
click at [648, 232] on icon at bounding box center [650, 232] width 7 height 8
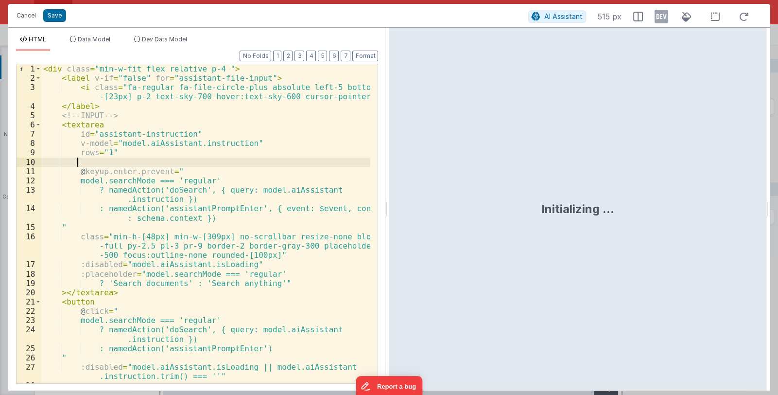
click at [85, 163] on div "< div class = "min-w-fit flex relative p-4 " > < label v-if = "false" for = "as…" at bounding box center [206, 242] width 330 height 356
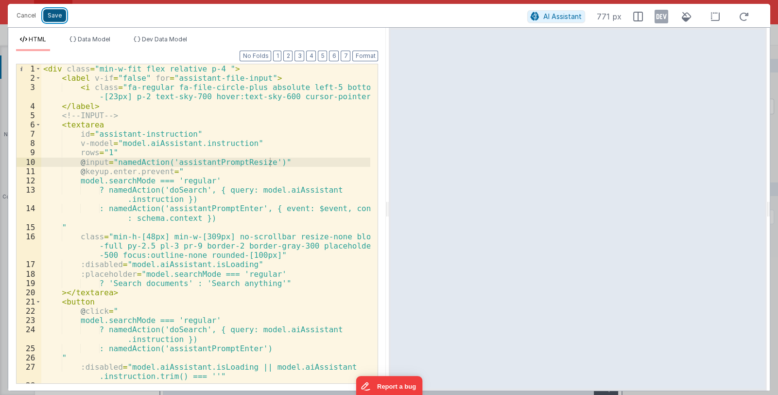
click at [56, 18] on button "Save" at bounding box center [54, 15] width 23 height 13
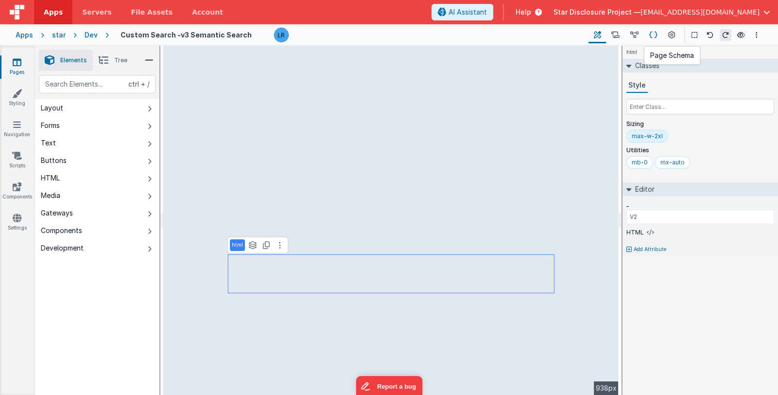
click at [657, 35] on icon at bounding box center [653, 35] width 8 height 10
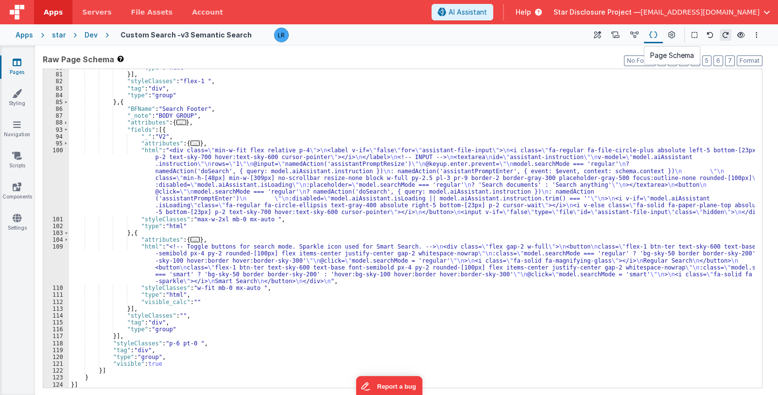
scroll to position [652, 0]
click at [669, 35] on icon at bounding box center [671, 35] width 7 height 10
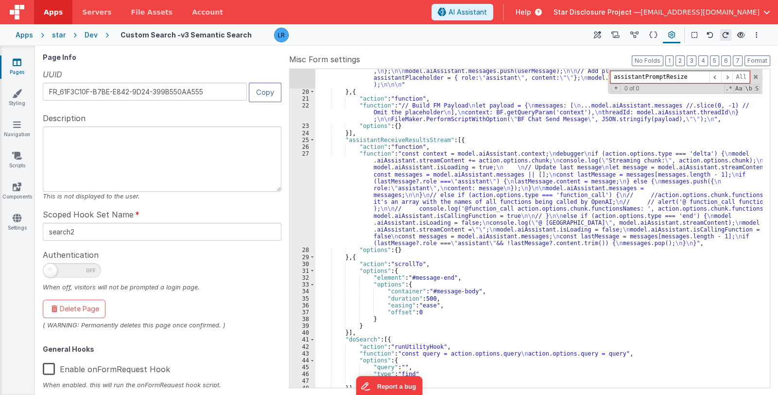
scroll to position [260, 0]
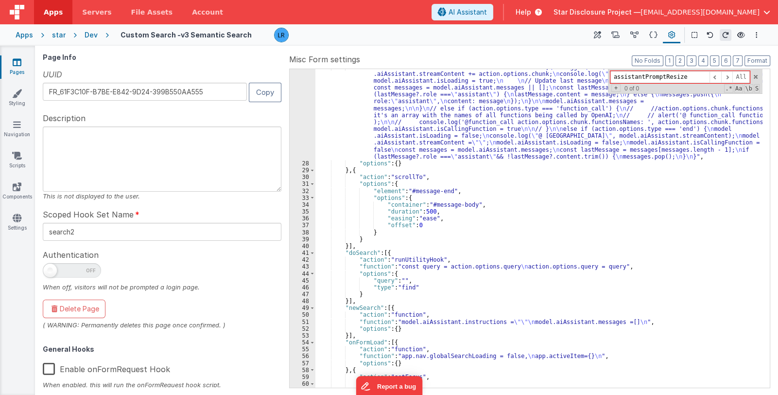
click at [394, 249] on div ""function" : "const context = model.aiAssistant.context; \n debugger \n if (act…" at bounding box center [538, 275] width 447 height 422
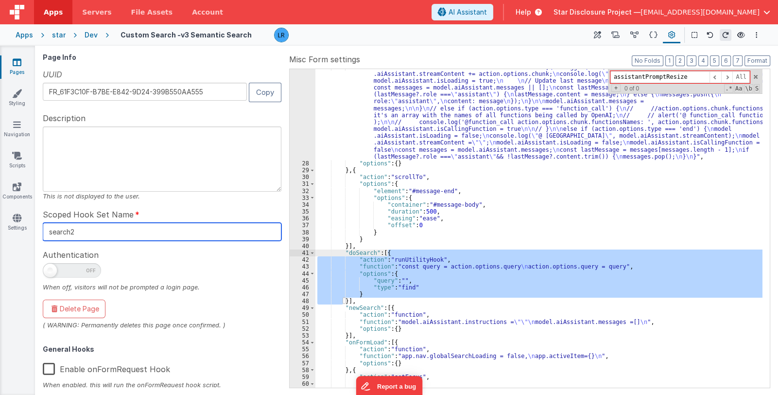
click at [93, 231] on input "search2" at bounding box center [162, 232] width 239 height 18
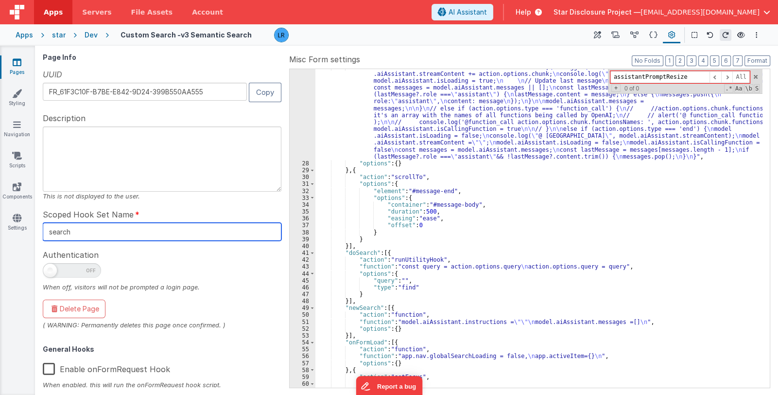
type input "search"
click at [424, 268] on div ""function" : "const context = model.aiAssistant.context; \n debugger \n if (act…" at bounding box center [538, 275] width 447 height 422
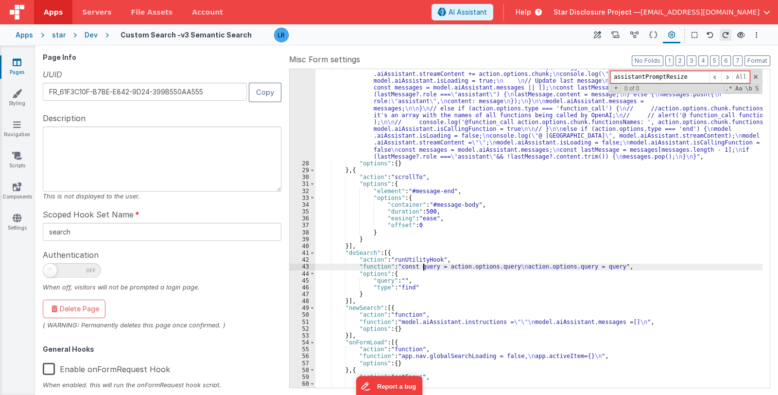
click at [411, 281] on div ""function" : "const context = model.aiAssistant.context; \n debugger \n if (act…" at bounding box center [538, 275] width 447 height 422
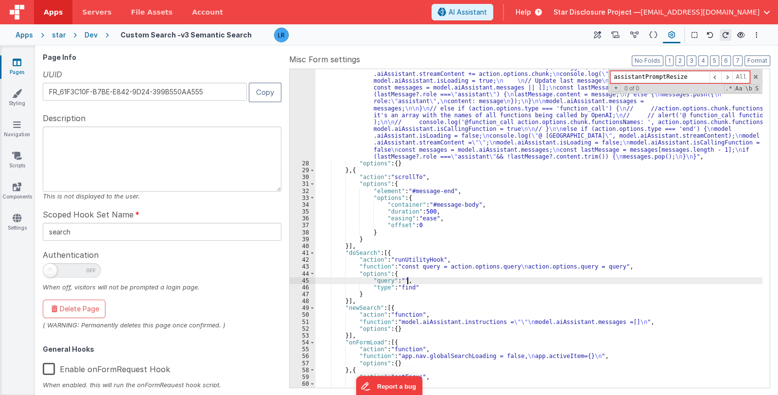
click at [416, 281] on div ""function" : "const context = model.aiAssistant.context; \n debugger \n if (act…" at bounding box center [538, 275] width 447 height 422
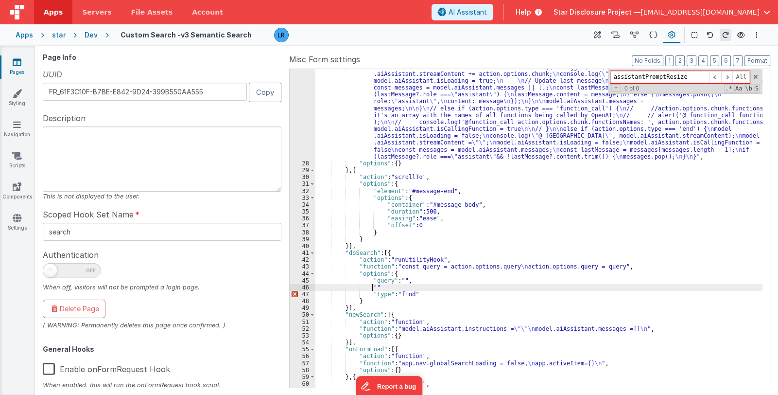
paste textarea
click at [397, 267] on div ""function" : "const context = model.aiAssistant.context; \n debugger \n if (act…" at bounding box center [538, 275] width 447 height 422
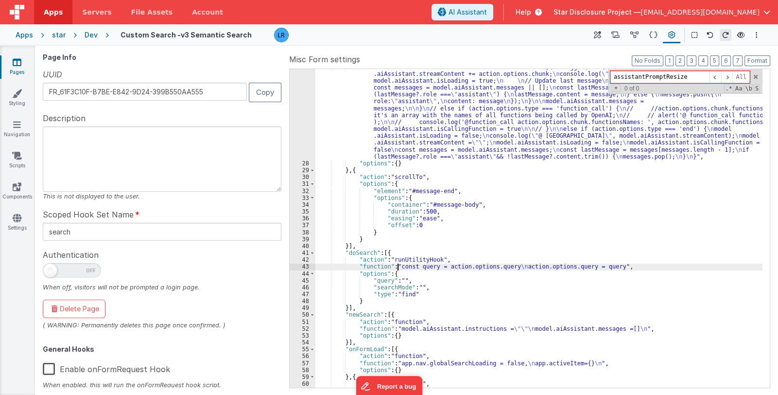
click at [301, 265] on div "43" at bounding box center [303, 266] width 26 height 7
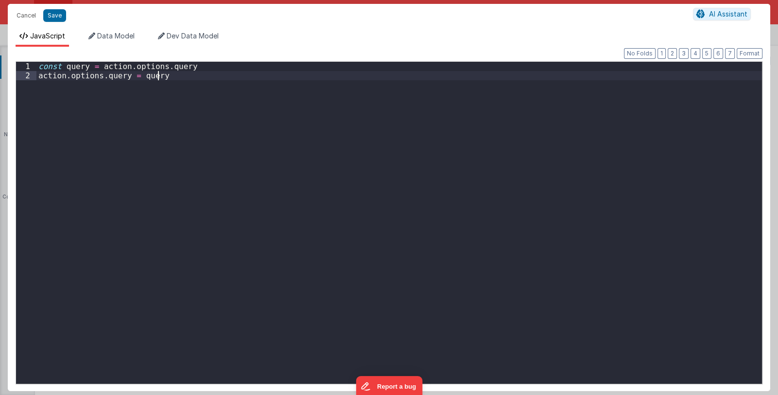
click at [301, 265] on div "const query = action . options . query action . options . query = query" at bounding box center [399, 232] width 726 height 340
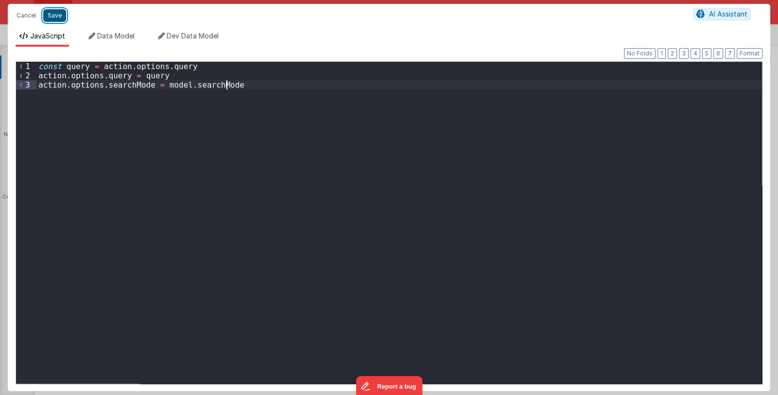
click at [58, 16] on button "Save" at bounding box center [54, 15] width 23 height 13
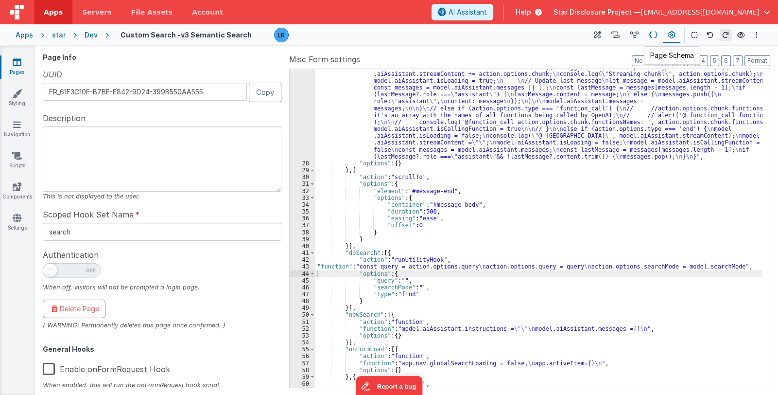
click at [651, 34] on icon at bounding box center [653, 35] width 8 height 10
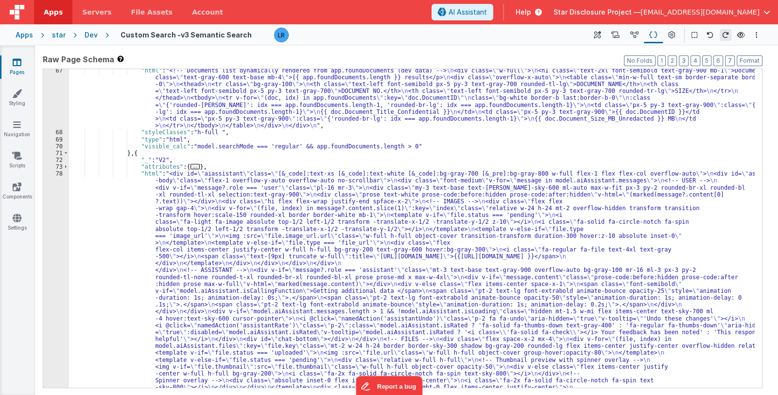
scroll to position [276, 0]
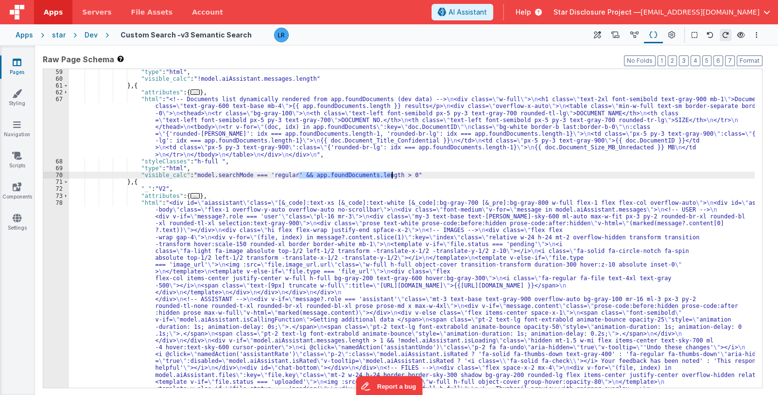
drag, startPoint x: 298, startPoint y: 174, endPoint x: 391, endPoint y: 173, distance: 92.8
click at [391, 173] on div ""type" : "html" , "visible_calc" : "!model.aiAssistant.messages.length" } , { "…" at bounding box center [412, 349] width 686 height 560
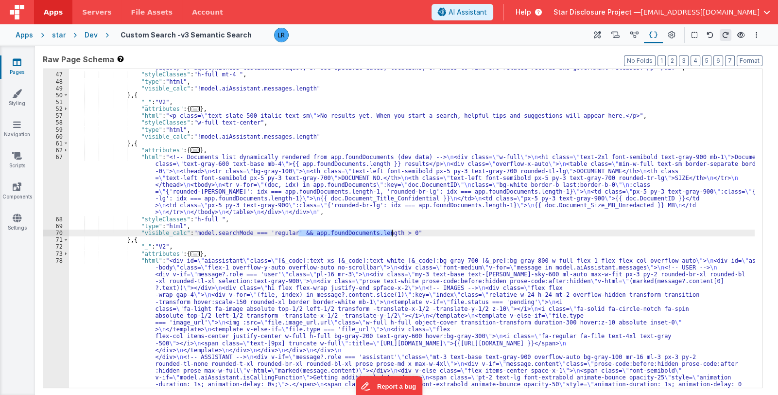
click at [373, 237] on div ""html" : "<!-- Disclosure Project: Semantic Search Tips Placeholder --><div cla…" at bounding box center [412, 327] width 686 height 594
drag, startPoint x: 298, startPoint y: 232, endPoint x: 380, endPoint y: 232, distance: 81.7
click at [380, 232] on div ""html" : "<!-- Disclosure Project: Semantic Search Tips Placeholder --><div cla…" at bounding box center [412, 327] width 686 height 594
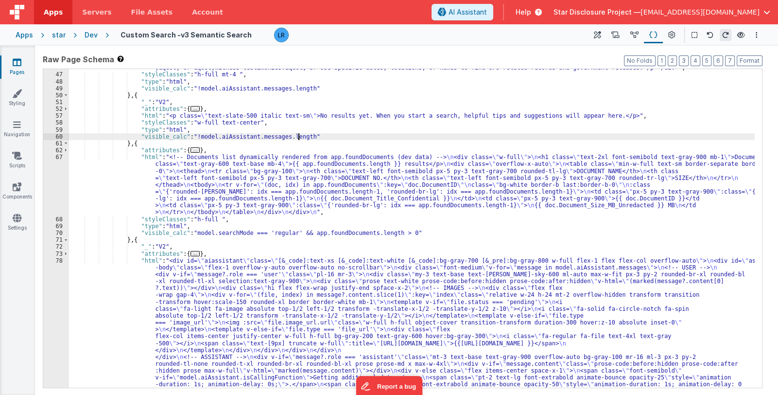
click at [298, 137] on div ""html" : "<!-- Disclosure Project: Semantic Search Tips Placeholder --><div cla…" at bounding box center [412, 327] width 686 height 594
click at [191, 135] on div ""html" : "<!-- Disclosure Project: Semantic Search Tips Placeholder --><div cla…" at bounding box center [412, 327] width 686 height 594
click at [192, 138] on div ""html" : "<!-- Disclosure Project: Semantic Search Tips Placeholder --><div cla…" at bounding box center [412, 327] width 686 height 594
click at [301, 135] on div ""html" : "<!-- Disclosure Project: Semantic Search Tips Placeholder --><div cla…" at bounding box center [412, 327] width 686 height 594
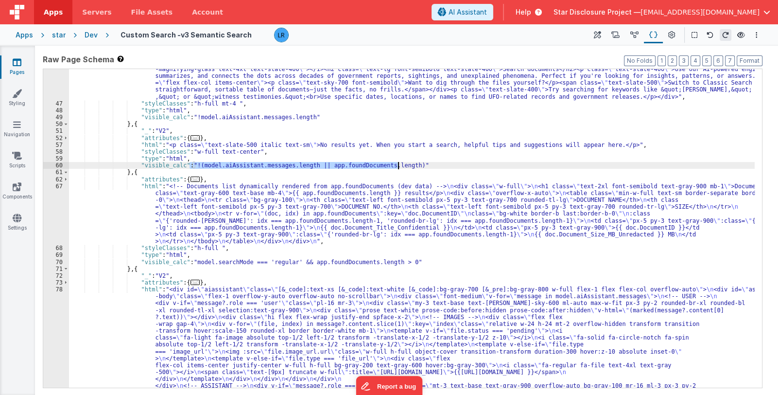
drag, startPoint x: 194, startPoint y: 164, endPoint x: 399, endPoint y: 163, distance: 204.1
click at [399, 163] on div ""html" : "<!-- Disclosure Project: Semantic Search Tips Placeholder --><div cla…" at bounding box center [412, 356] width 686 height 594
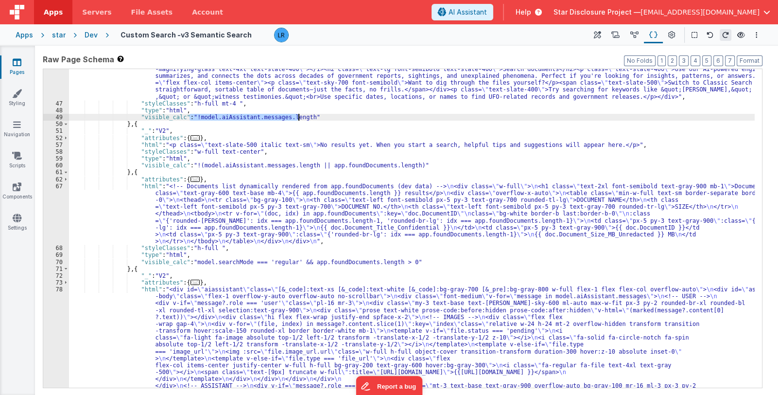
drag, startPoint x: 190, startPoint y: 116, endPoint x: 299, endPoint y: 117, distance: 109.4
click at [299, 117] on div ""html" : "<!-- Disclosure Project: Semantic Search Tips Placeholder --><div cla…" at bounding box center [412, 356] width 686 height 594
drag, startPoint x: 306, startPoint y: 119, endPoint x: 311, endPoint y: 119, distance: 4.9
click at [311, 119] on div ""html" : "<!-- Disclosure Project: Semantic Search Tips Placeholder --><div cla…" at bounding box center [412, 356] width 686 height 594
drag, startPoint x: 190, startPoint y: 116, endPoint x: 399, endPoint y: 114, distance: 209.0
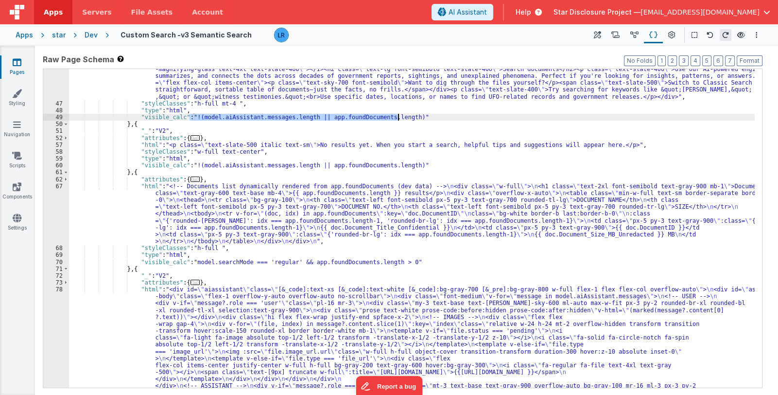
click at [399, 114] on div ""html" : "<!-- Disclosure Project: Semantic Search Tips Placeholder --><div cla…" at bounding box center [412, 356] width 686 height 594
click at [11, 223] on link "Settings" at bounding box center [17, 222] width 35 height 19
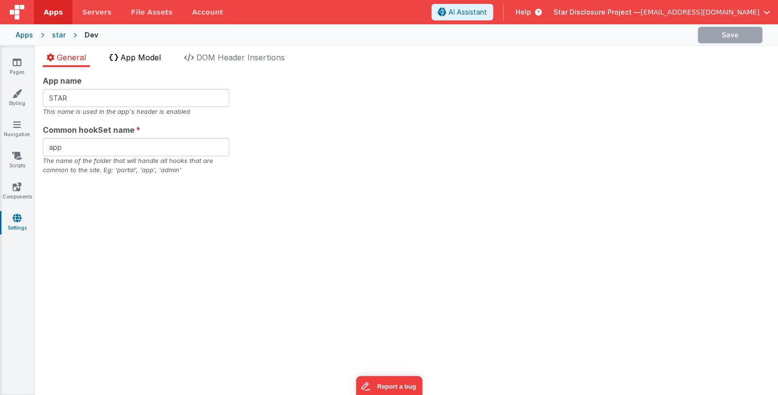
click at [148, 59] on span "App Model" at bounding box center [141, 57] width 40 height 10
checkbox input "true"
checkbox input "false"
checkbox input "true"
checkbox input "false"
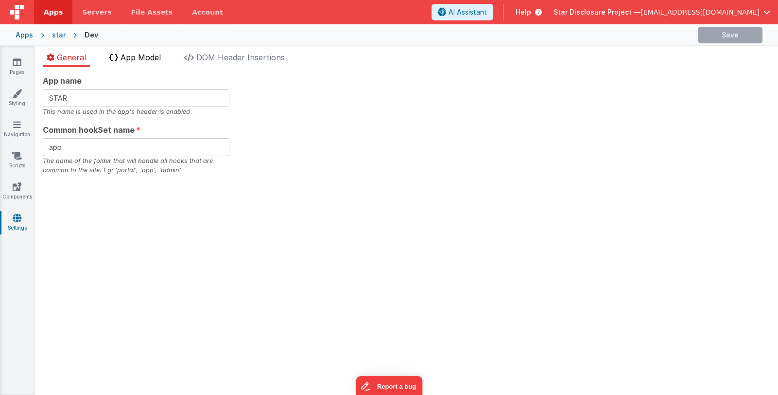
checkbox input "false"
checkbox input "true"
checkbox input "false"
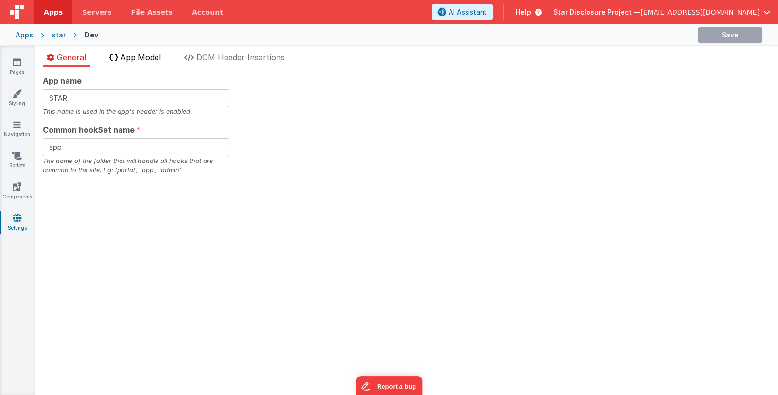
checkbox input "true"
checkbox input "false"
checkbox input "true"
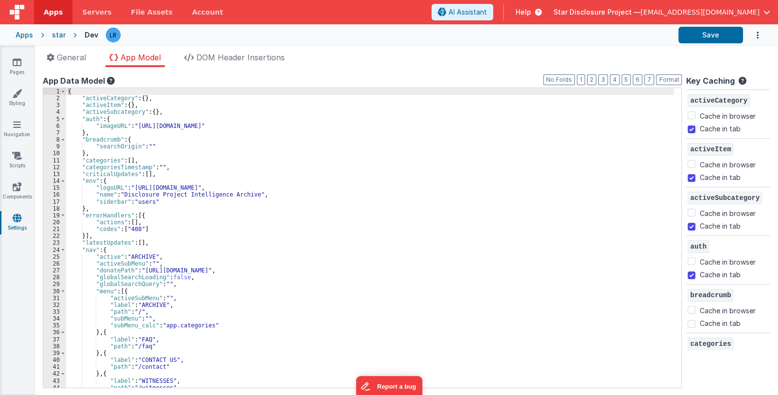
click at [157, 240] on div "{ "activeCategory" : { } , "activeItem" : { } , "activeSubcategory" : { } , "au…" at bounding box center [370, 244] width 608 height 313
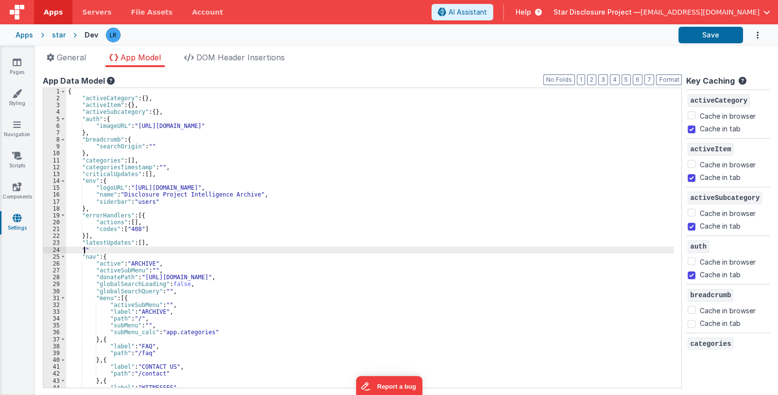
paste textarea
checkbox input "false"
checkbox input "true"
checkbox input "false"
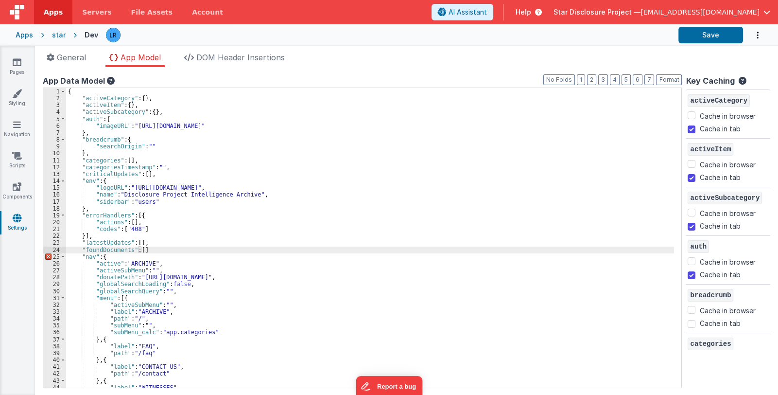
checkbox input "true"
click at [686, 38] on button "Save" at bounding box center [711, 35] width 65 height 17
click at [15, 65] on icon at bounding box center [17, 62] width 9 height 10
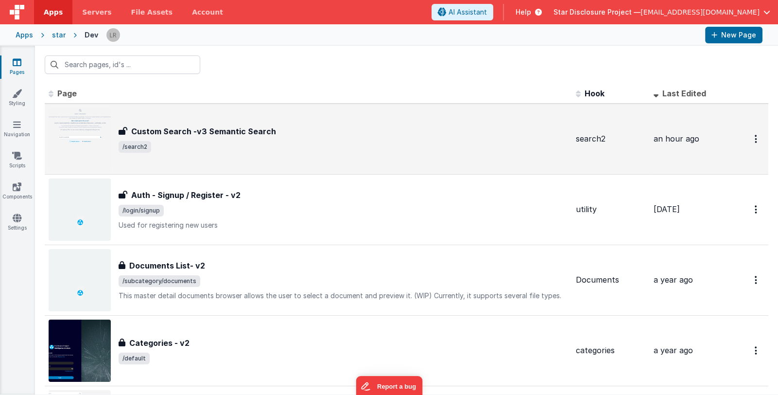
click at [254, 145] on span "/search2" at bounding box center [344, 147] width 450 height 12
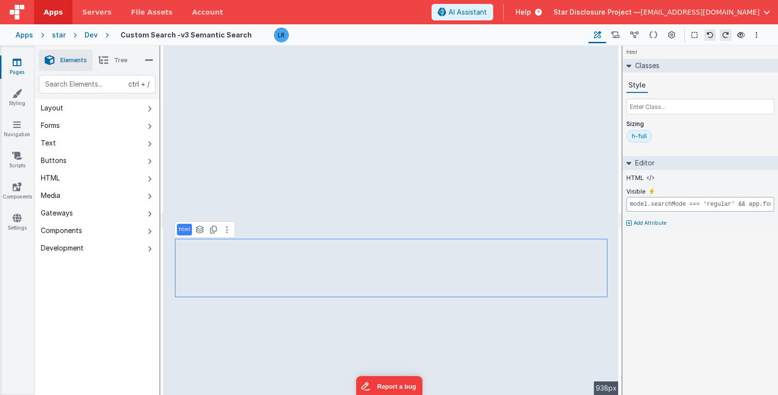
click at [667, 205] on input "model.searchMode === 'regular' && app.foundDocuments.length > 0" at bounding box center [701, 204] width 148 height 15
drag, startPoint x: 706, startPoint y: 204, endPoint x: 776, endPoint y: 203, distance: 70.0
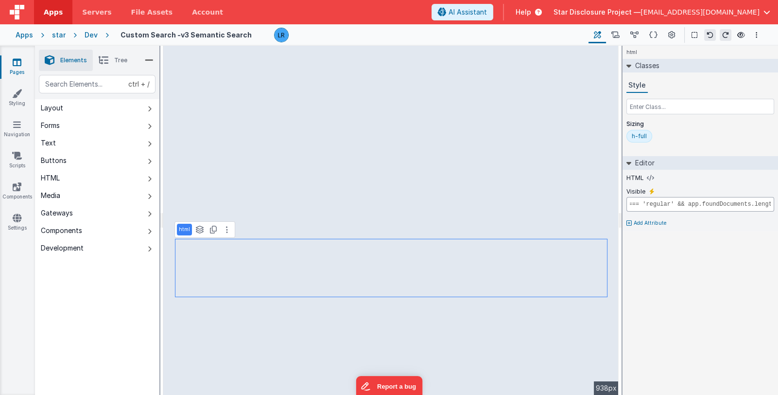
click at [776, 203] on div "HTML Visible model.searchMode === 'regular' && app.foundDocuments.length > 0 Ad…" at bounding box center [701, 200] width 156 height 61
click at [703, 293] on div "html Classes Style Sizing h-full Editor HTML Visible model.searchMode === 'regu…" at bounding box center [701, 220] width 156 height 349
